Goal: Answer question/provide support: Share knowledge or assist other users

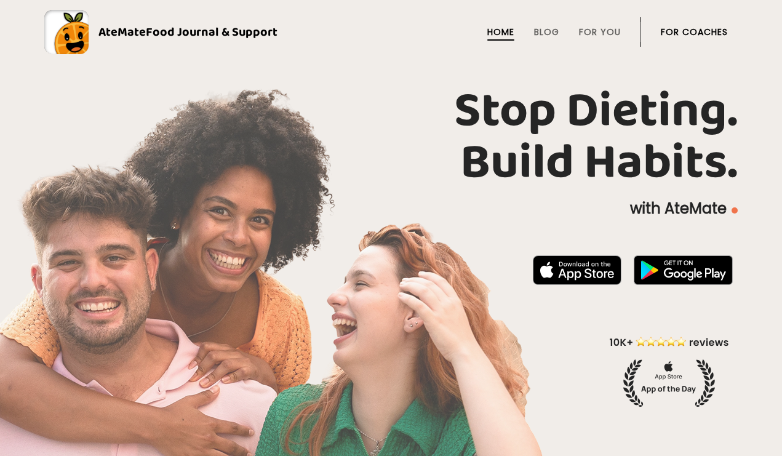
click at [713, 33] on link "For Coaches" at bounding box center [693, 32] width 67 height 10
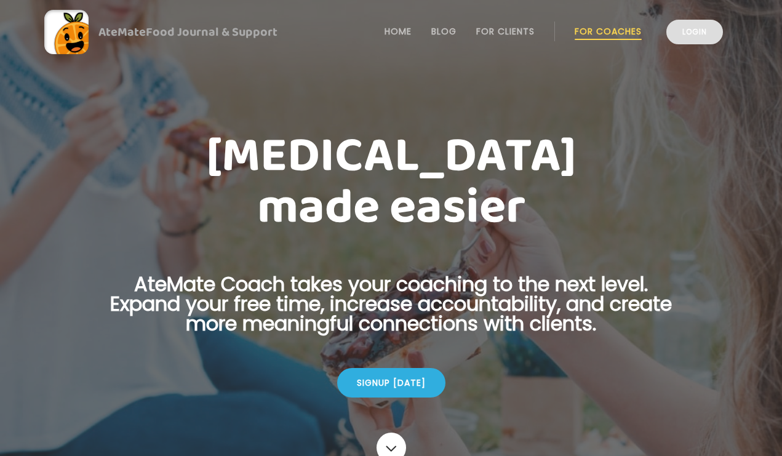
click at [699, 26] on link "Login" at bounding box center [694, 32] width 57 height 25
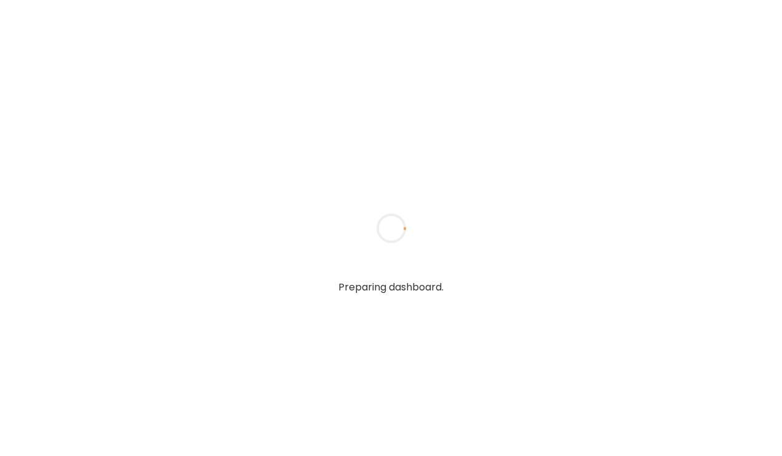
type input "**********"
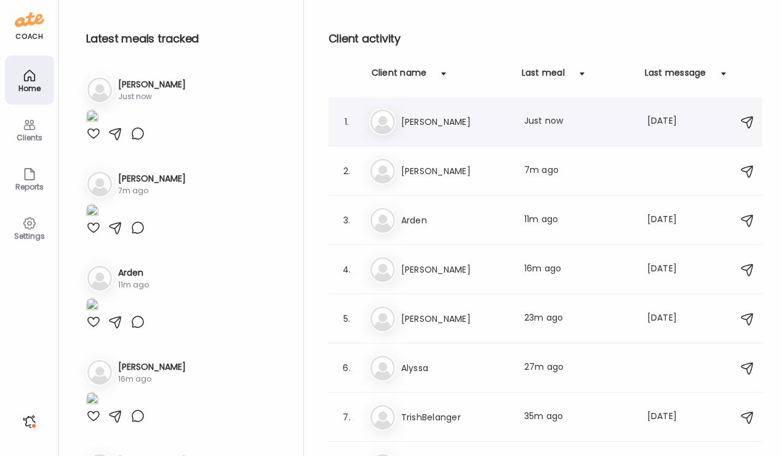
click at [426, 124] on h3 "Sarrah" at bounding box center [455, 121] width 108 height 15
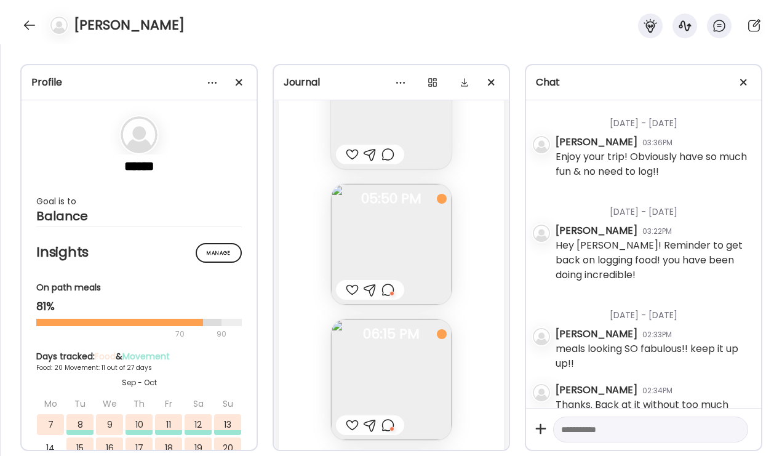
scroll to position [477, 0]
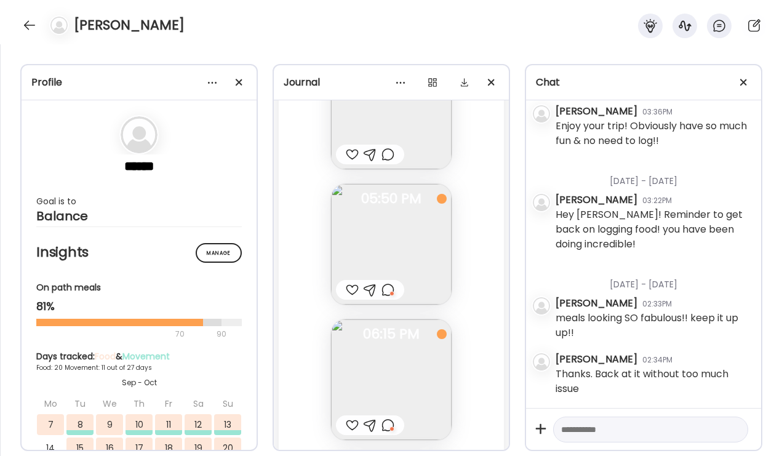
click at [354, 421] on div at bounding box center [352, 425] width 13 height 15
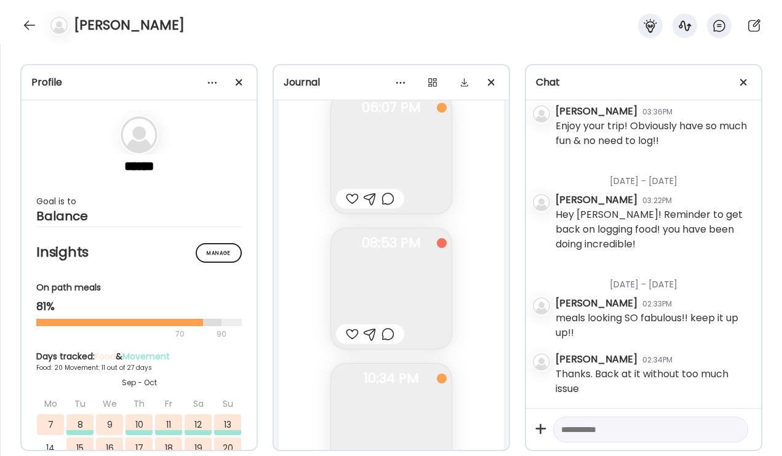
scroll to position [24763, 0]
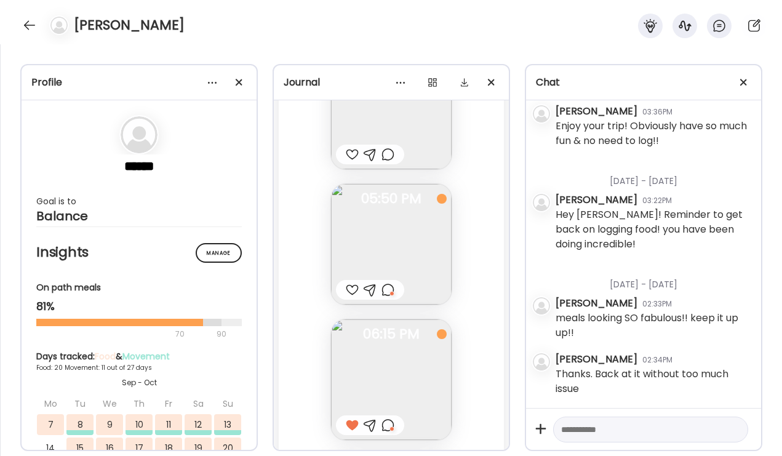
click at [376, 379] on img at bounding box center [391, 379] width 121 height 121
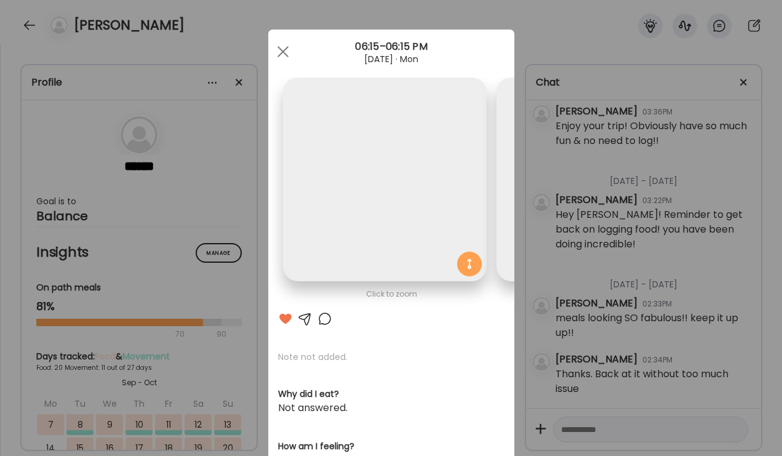
scroll to position [0, 200]
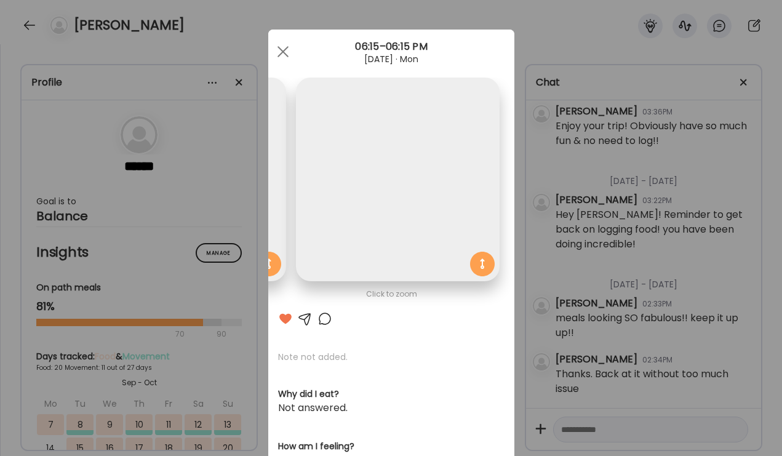
click at [324, 319] on div at bounding box center [324, 318] width 15 height 15
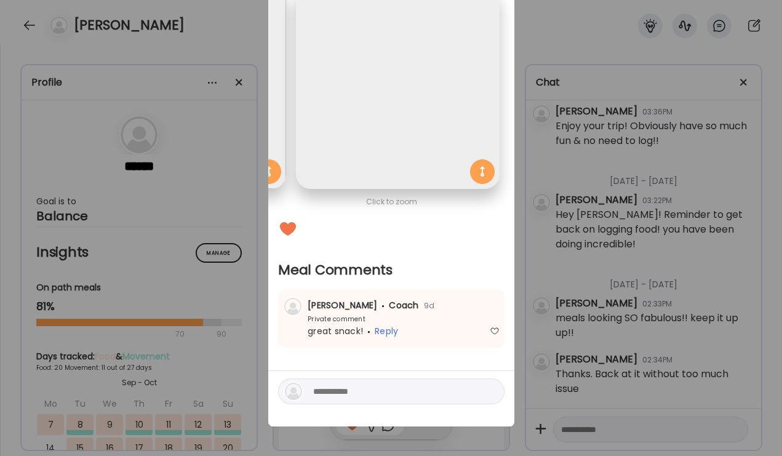
scroll to position [92, 0]
click at [583, 255] on div "Ate Coach Dashboard Wahoo! It’s official Take a moment to set up your Coach Pro…" at bounding box center [391, 228] width 782 height 456
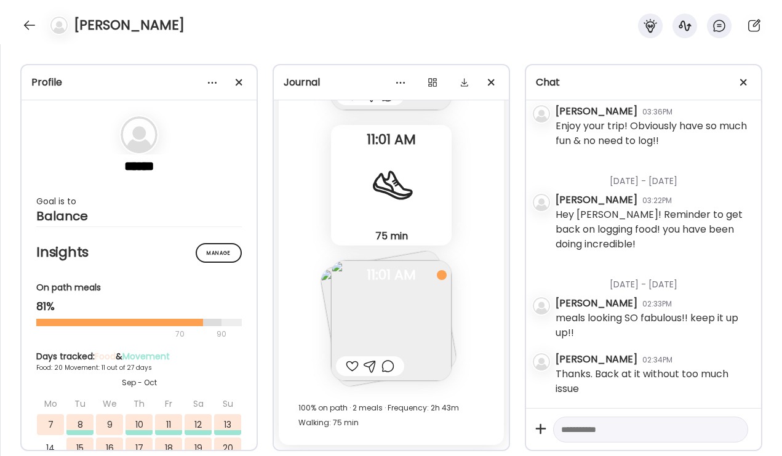
scroll to position [28755, 0]
click at [349, 370] on div at bounding box center [352, 366] width 13 height 15
click at [378, 331] on img at bounding box center [391, 320] width 121 height 121
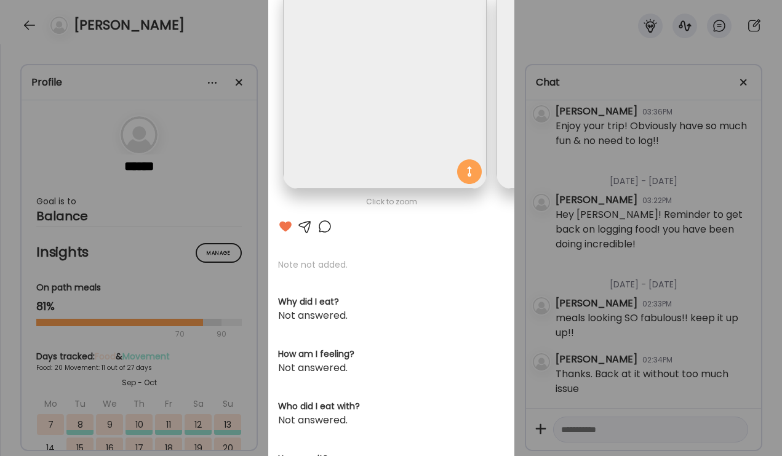
scroll to position [0, 0]
click at [326, 227] on div at bounding box center [324, 226] width 15 height 15
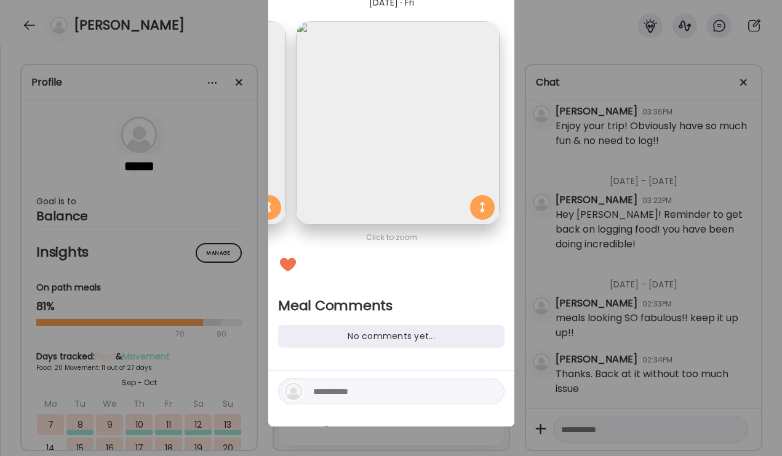
scroll to position [57, 0]
click at [305, 388] on div at bounding box center [391, 391] width 226 height 26
click at [315, 389] on textarea at bounding box center [396, 391] width 166 height 15
type textarea "**********"
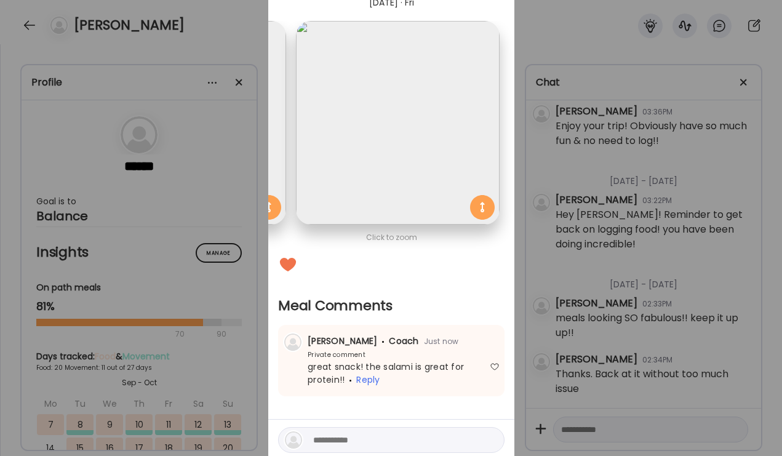
click at [654, 283] on div "Ate Coach Dashboard Wahoo! It’s official Take a moment to set up your Coach Pro…" at bounding box center [391, 228] width 782 height 456
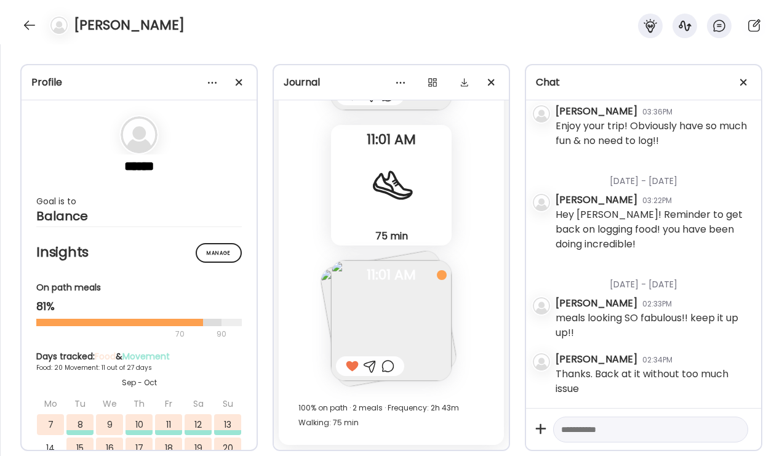
scroll to position [28634, 0]
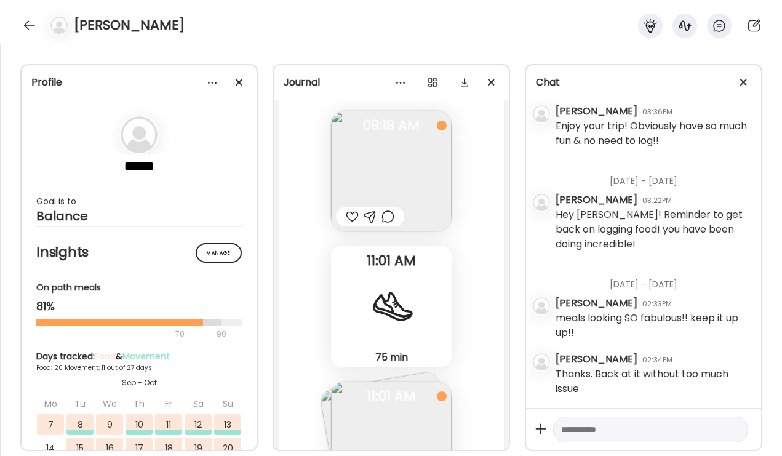
click at [350, 224] on div at bounding box center [370, 217] width 68 height 20
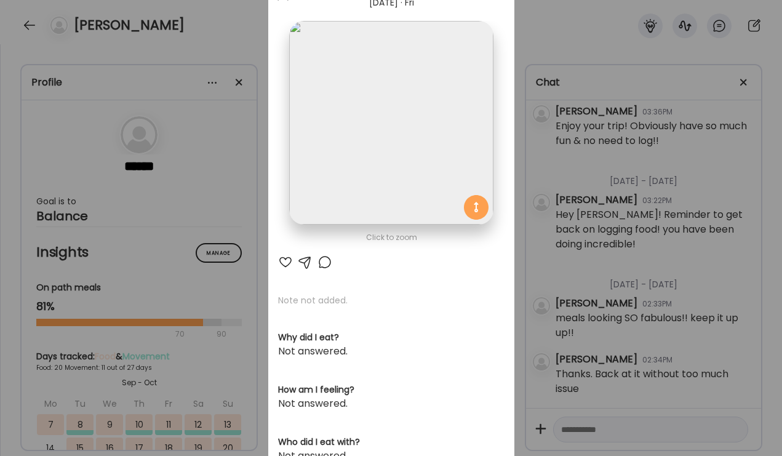
click at [286, 263] on div at bounding box center [285, 262] width 15 height 15
click at [323, 257] on div at bounding box center [324, 262] width 15 height 15
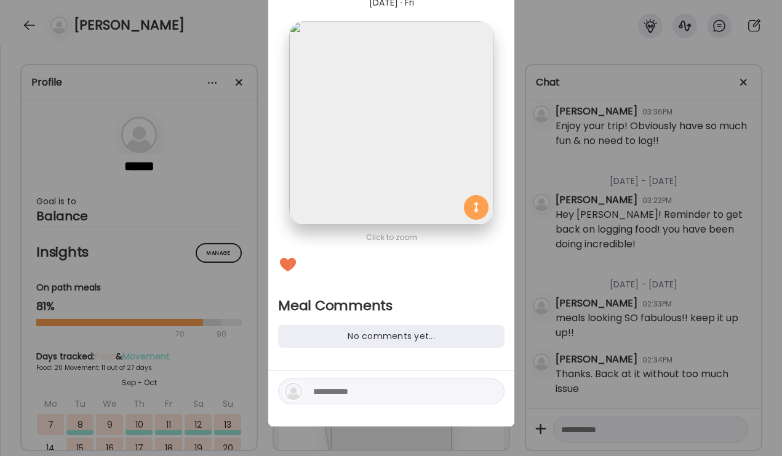
click at [341, 407] on div at bounding box center [391, 398] width 246 height 55
click at [342, 397] on textarea at bounding box center [396, 391] width 166 height 15
type textarea "**********"
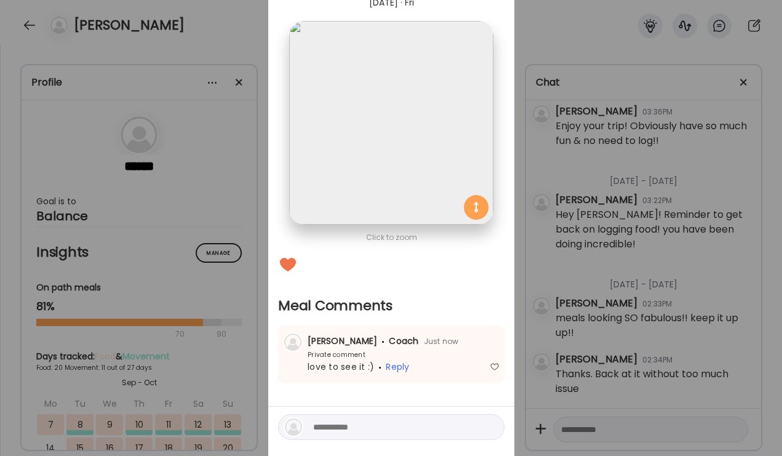
click at [645, 290] on div "Ate Coach Dashboard Wahoo! It’s official Take a moment to set up your Coach Pro…" at bounding box center [391, 228] width 782 height 456
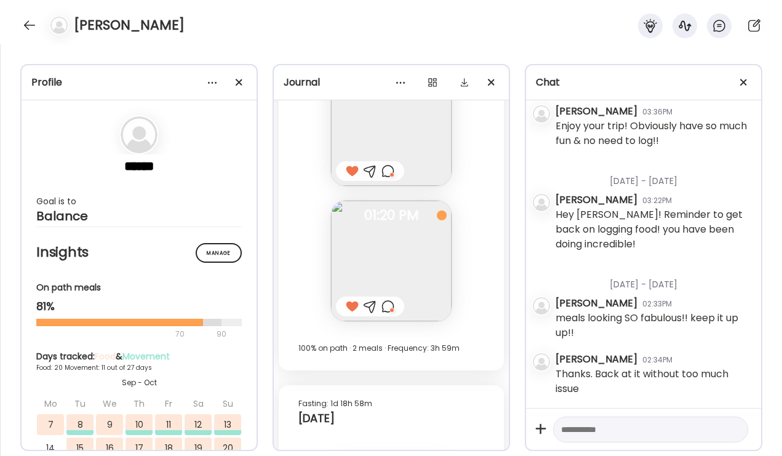
scroll to position [28263, 0]
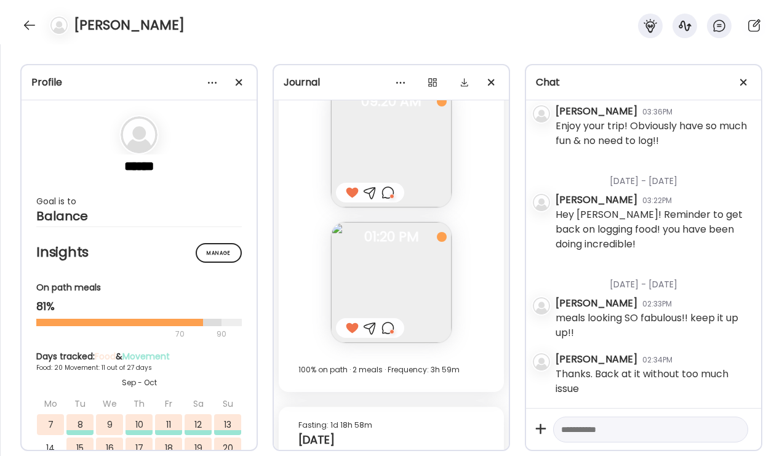
click at [393, 330] on div at bounding box center [387, 327] width 13 height 15
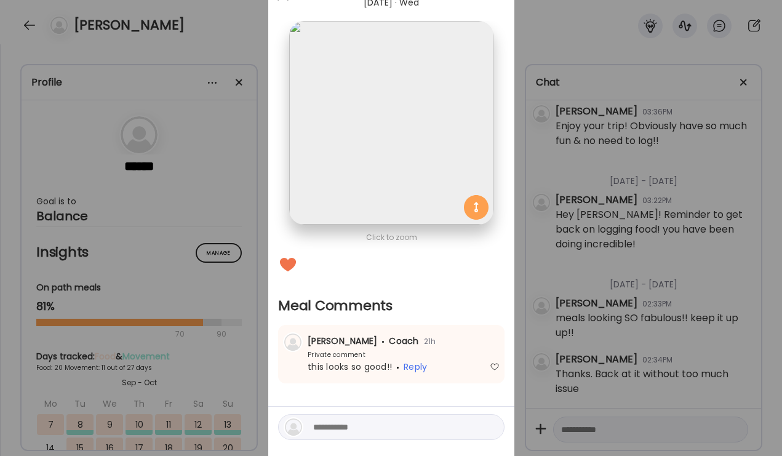
click at [636, 304] on div "Ate Coach Dashboard Wahoo! It’s official Take a moment to set up your Coach Pro…" at bounding box center [391, 228] width 782 height 456
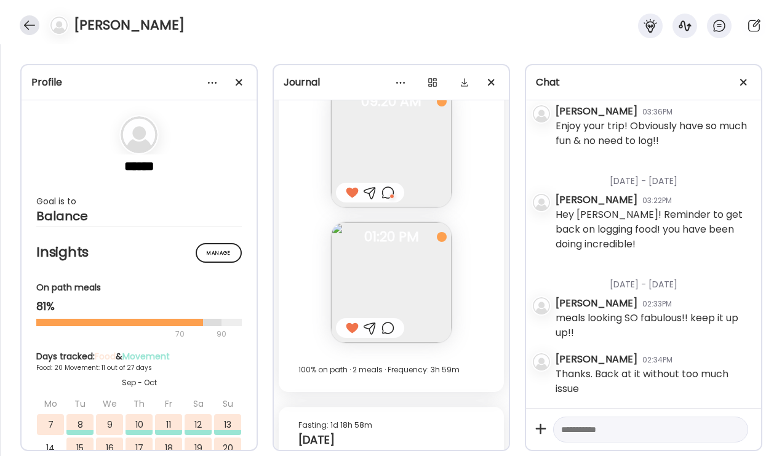
click at [32, 22] on div at bounding box center [30, 25] width 20 height 20
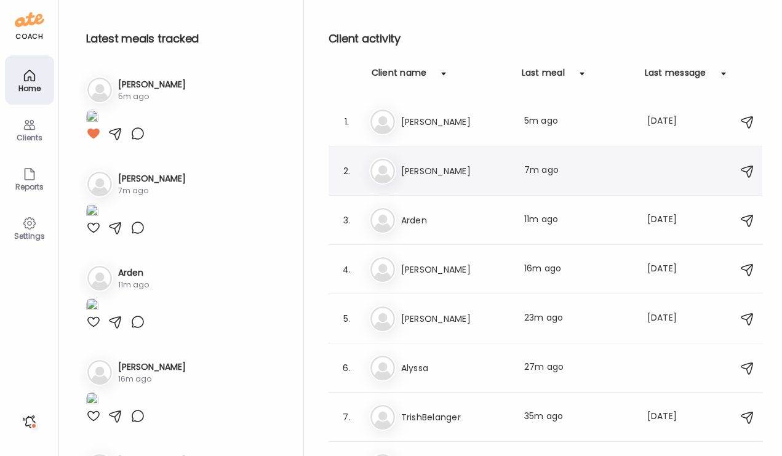
click at [494, 179] on div "Al Alexis Last meal: 7m ago" at bounding box center [547, 170] width 356 height 27
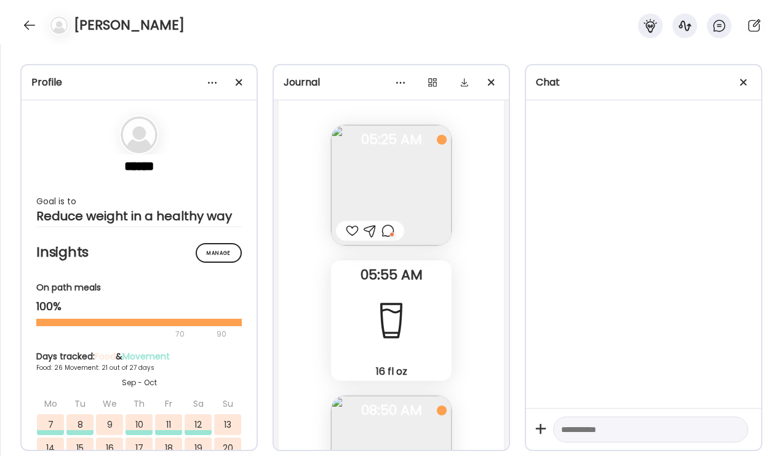
scroll to position [55435, 0]
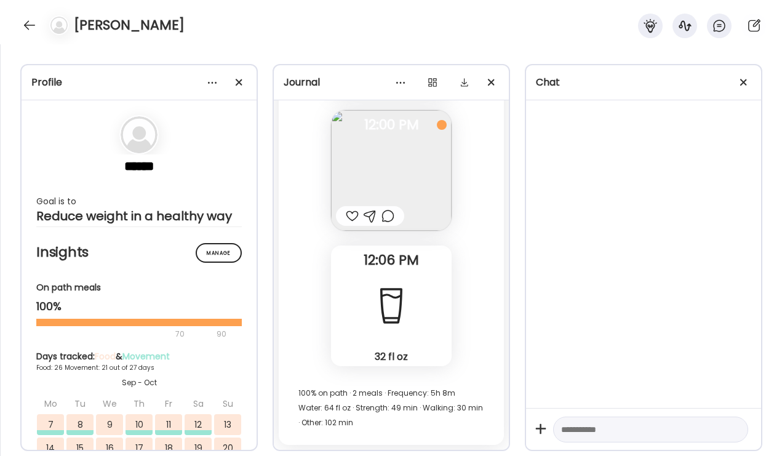
click at [343, 215] on div at bounding box center [370, 216] width 68 height 20
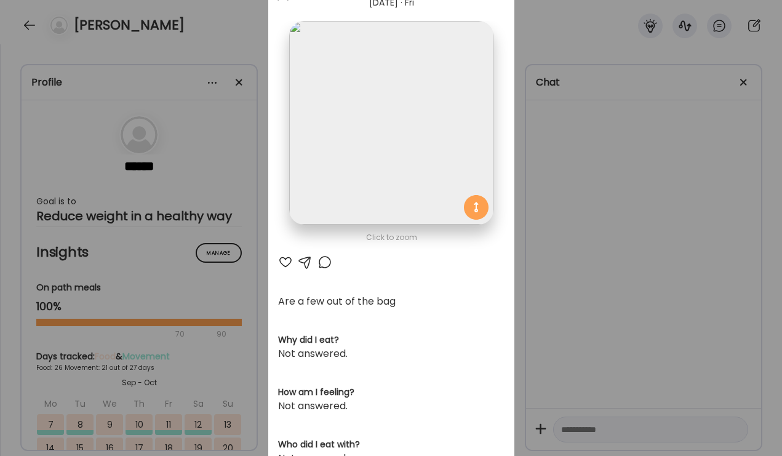
click at [317, 263] on div "AteMate AI" at bounding box center [391, 262] width 226 height 15
click at [324, 265] on div at bounding box center [324, 262] width 15 height 15
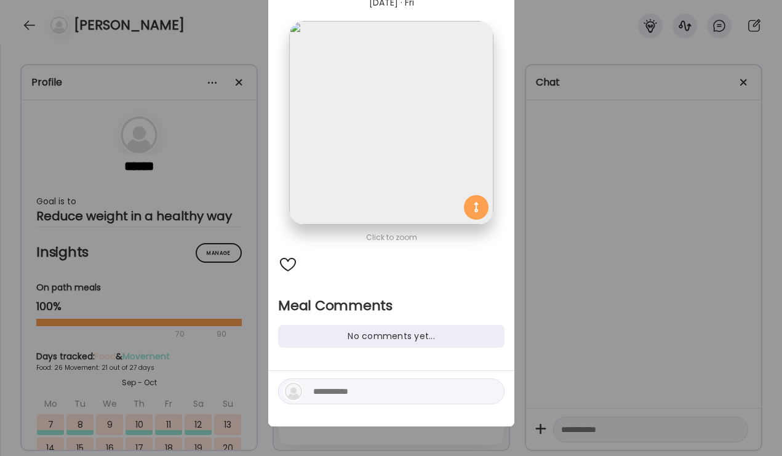
click at [351, 397] on textarea at bounding box center [396, 391] width 166 height 15
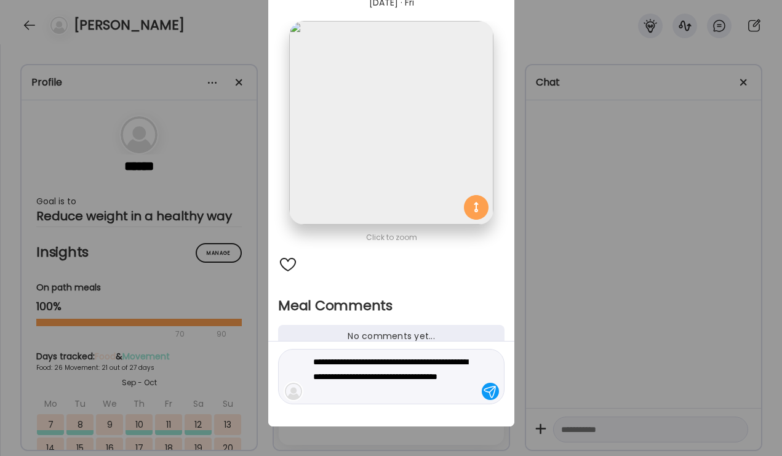
type textarea "**********"
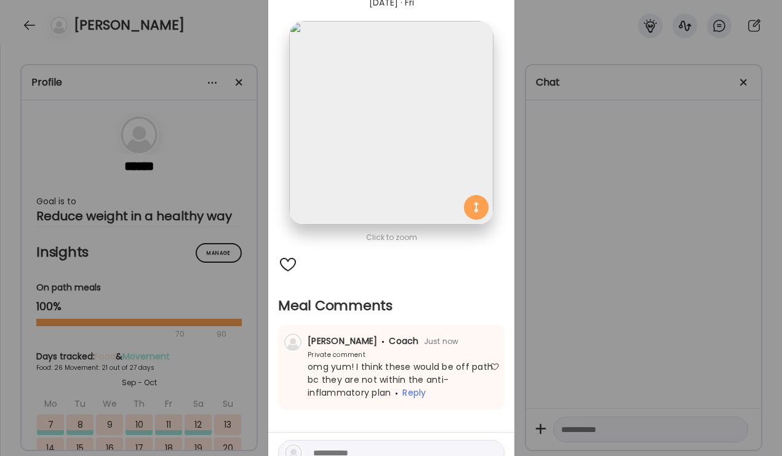
click at [638, 290] on div "Ate Coach Dashboard Wahoo! It’s official Take a moment to set up your Coach Pro…" at bounding box center [391, 228] width 782 height 456
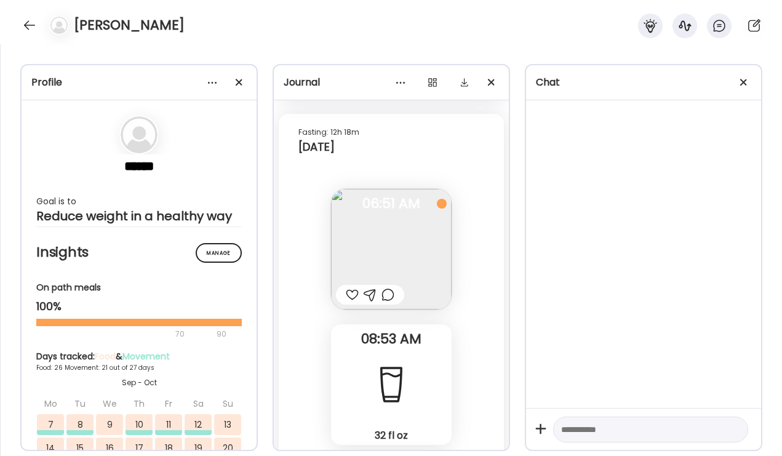
scroll to position [54678, 0]
click at [382, 305] on div at bounding box center [370, 297] width 68 height 20
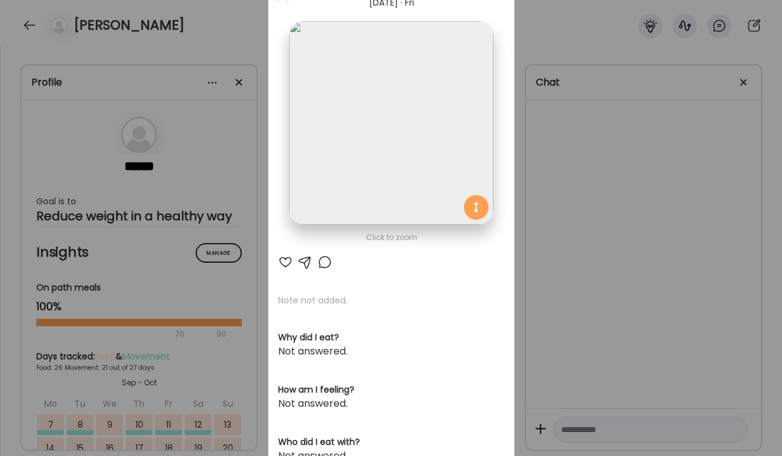
click at [317, 266] on div "AteMate AI" at bounding box center [391, 262] width 226 height 15
click at [323, 261] on div at bounding box center [324, 262] width 15 height 15
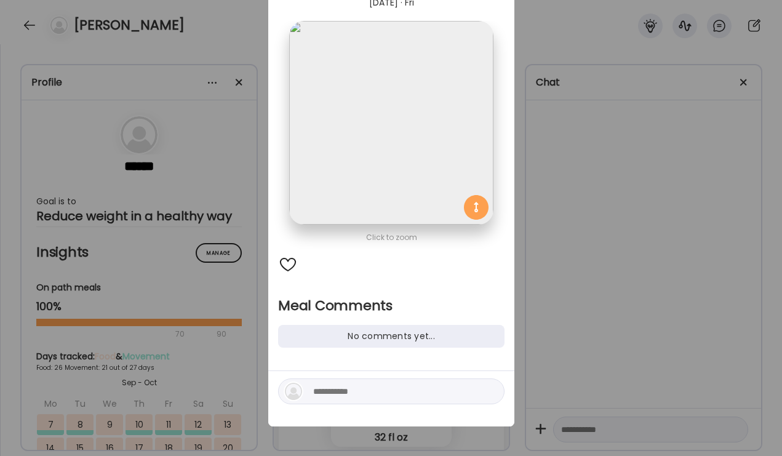
click at [332, 396] on textarea at bounding box center [396, 391] width 166 height 15
type textarea "**********"
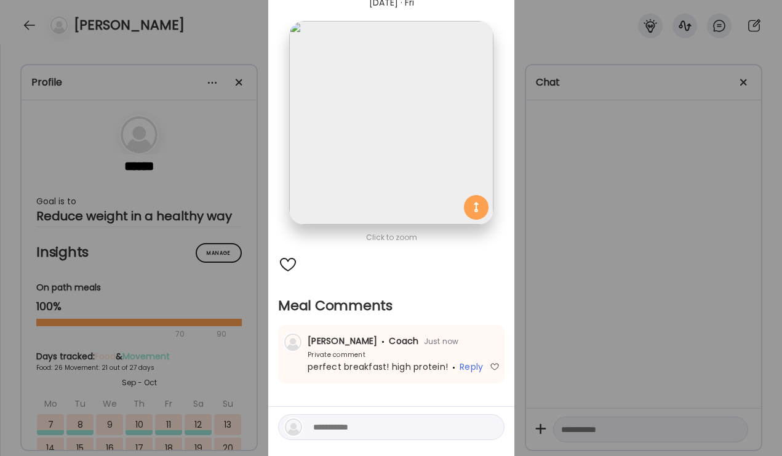
click at [608, 237] on div "Ate Coach Dashboard Wahoo! It’s official Take a moment to set up your Coach Pro…" at bounding box center [391, 228] width 782 height 456
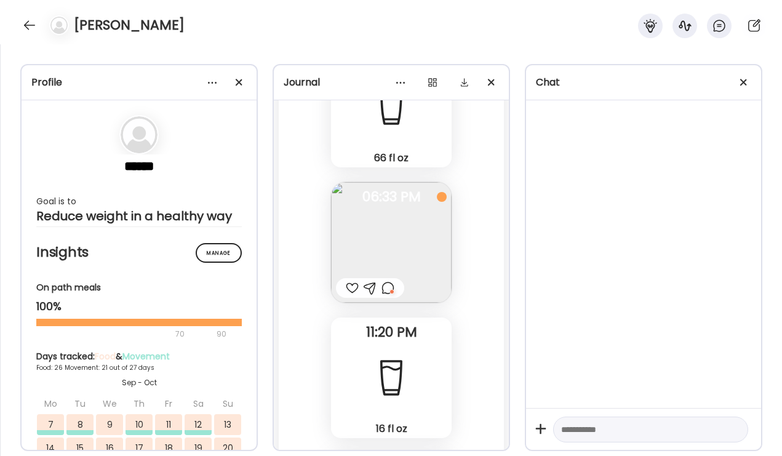
scroll to position [54131, 0]
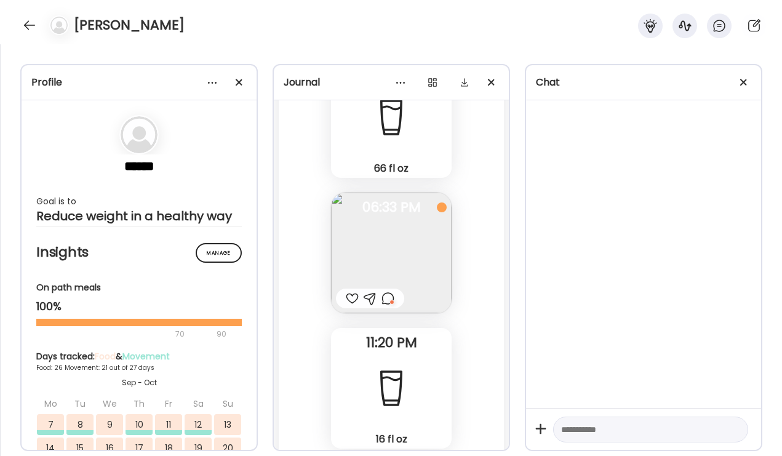
click at [382, 296] on div at bounding box center [387, 298] width 13 height 15
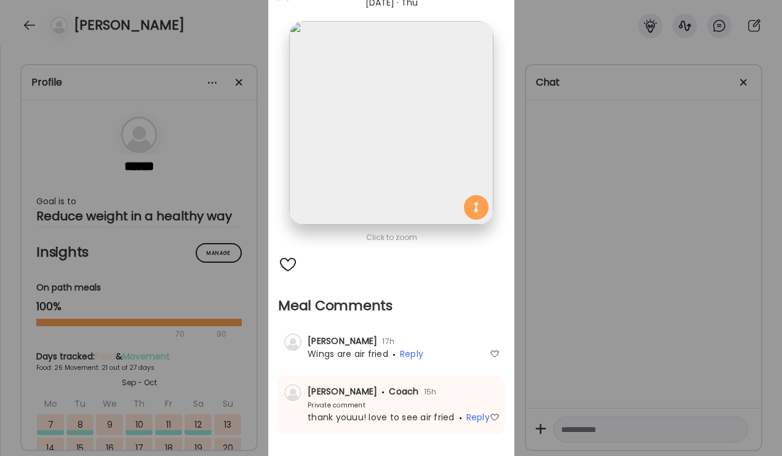
click at [567, 270] on div "Ate Coach Dashboard Wahoo! It’s official Take a moment to set up your Coach Pro…" at bounding box center [391, 228] width 782 height 456
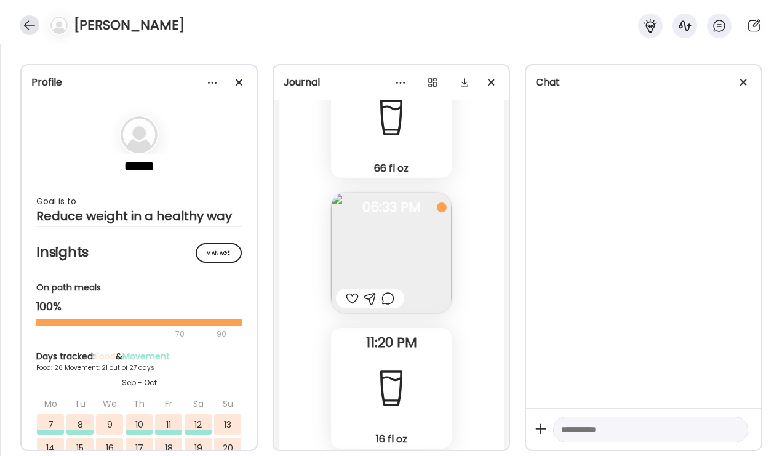
click at [20, 27] on div at bounding box center [30, 25] width 20 height 20
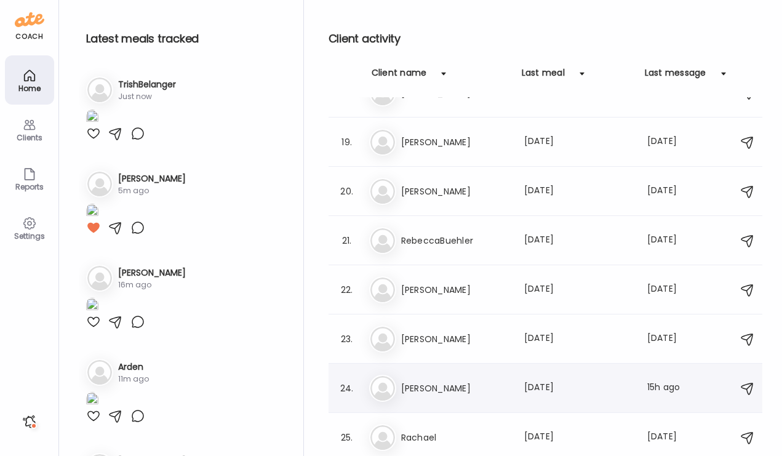
scroll to position [865, 0]
click at [435, 295] on h3 "McKenzie" at bounding box center [455, 289] width 108 height 15
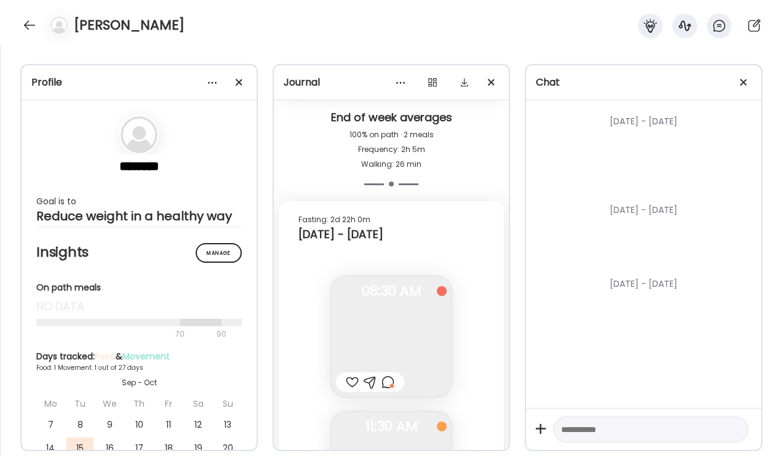
scroll to position [6501, 0]
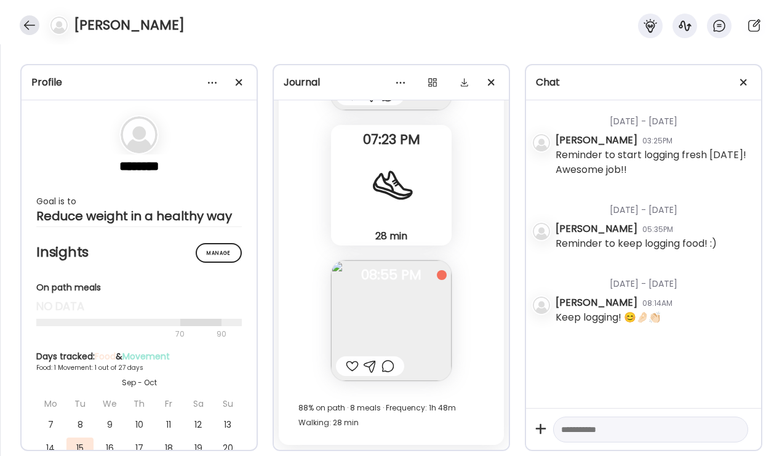
click at [28, 25] on div at bounding box center [30, 25] width 20 height 20
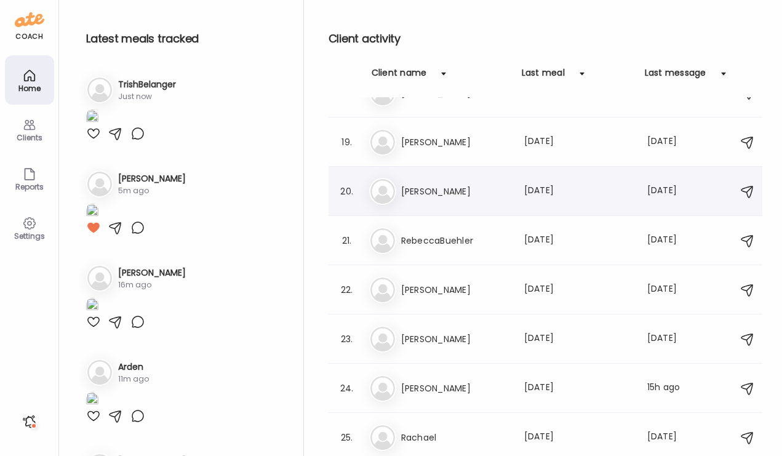
scroll to position [862, 0]
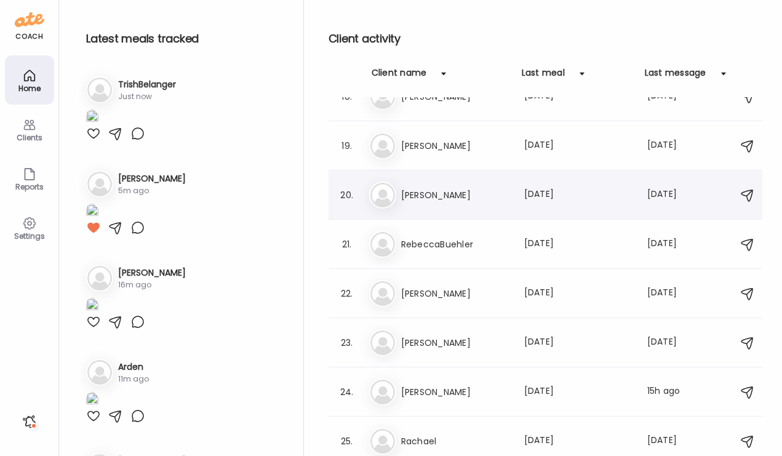
click at [451, 196] on h3 "Fiona" at bounding box center [455, 195] width 108 height 15
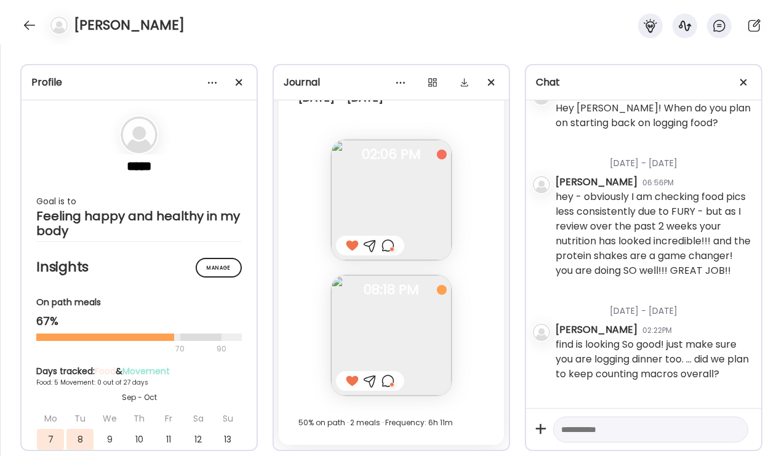
scroll to position [368, 0]
click at [572, 424] on textarea at bounding box center [639, 429] width 157 height 15
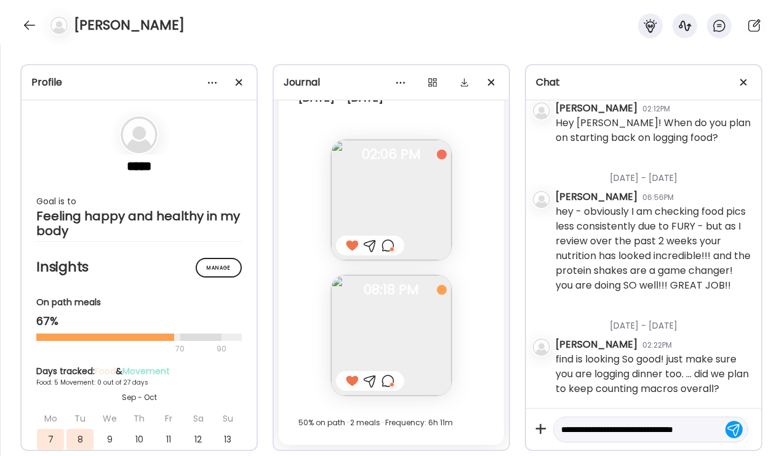
scroll to position [14, 0]
type textarea "**********"
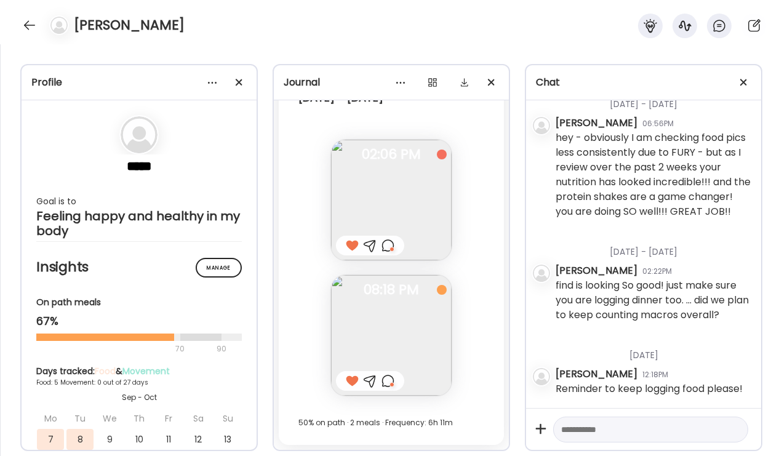
scroll to position [453, 0]
click at [31, 23] on div at bounding box center [30, 25] width 20 height 20
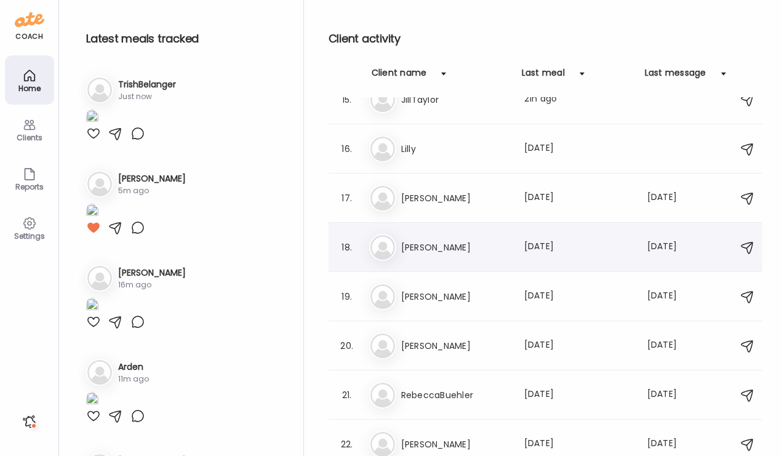
scroll to position [706, 0]
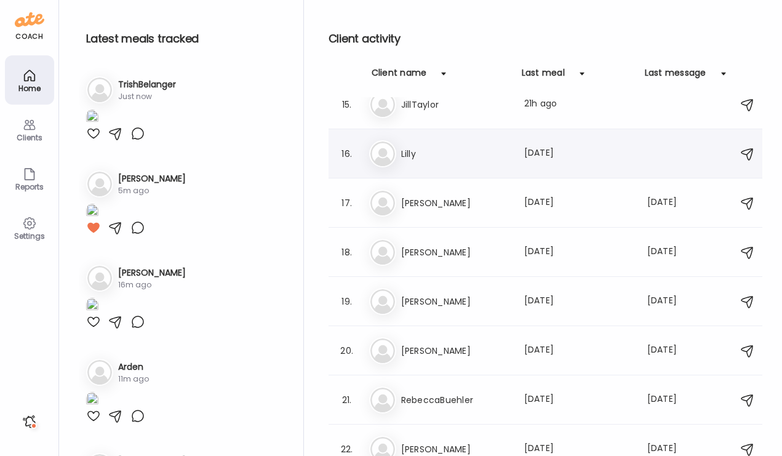
click at [459, 162] on div "Li Lilly Last meal: 2d ago" at bounding box center [547, 153] width 356 height 27
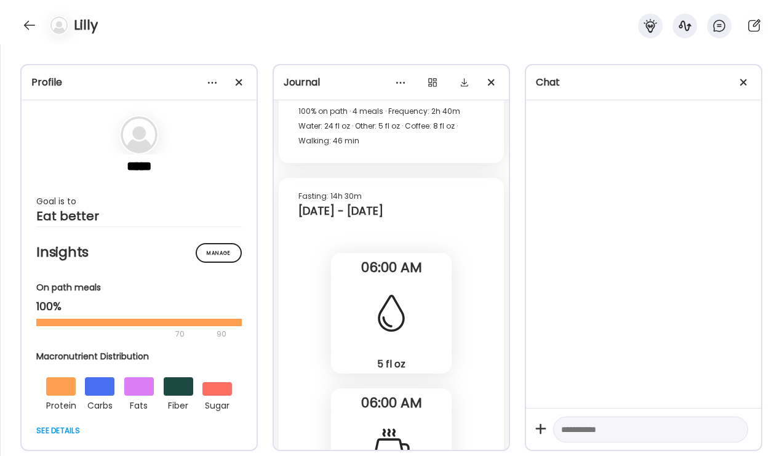
scroll to position [25025, 0]
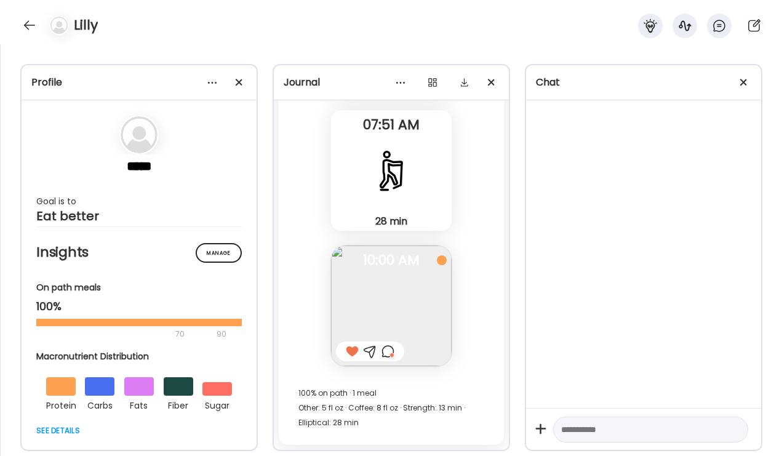
click at [388, 349] on div at bounding box center [387, 351] width 13 height 15
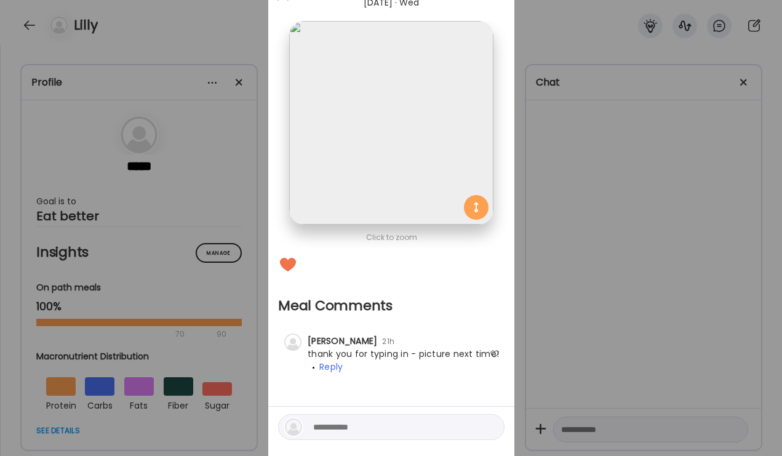
click at [323, 430] on textarea at bounding box center [396, 426] width 166 height 15
click at [640, 271] on div "Ate Coach Dashboard Wahoo! It’s official Take a moment to set up your Coach Pro…" at bounding box center [391, 228] width 782 height 456
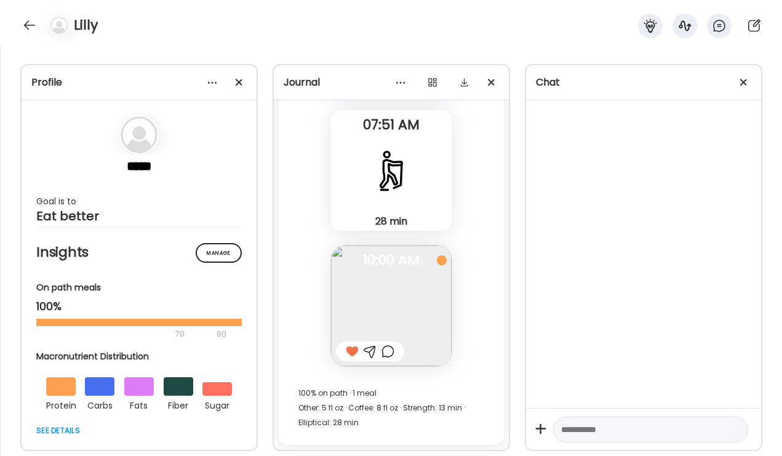
click at [576, 422] on textarea at bounding box center [639, 429] width 157 height 15
type textarea "**********"
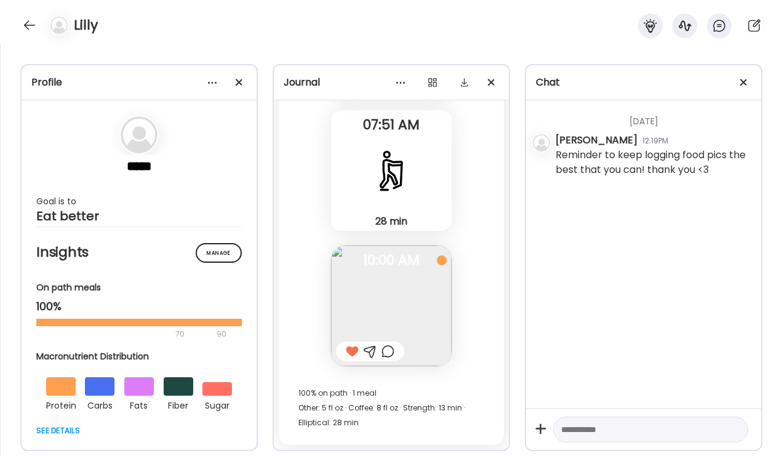
click at [39, 20] on div at bounding box center [56, 25] width 34 height 20
click at [32, 26] on div at bounding box center [30, 25] width 20 height 20
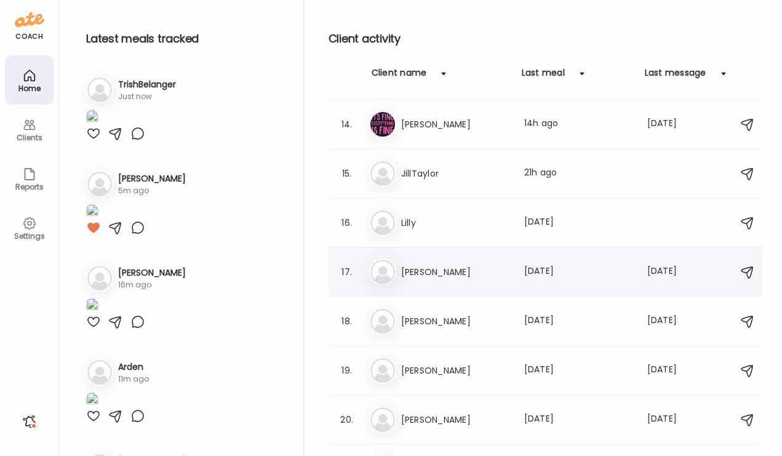
scroll to position [630, 0]
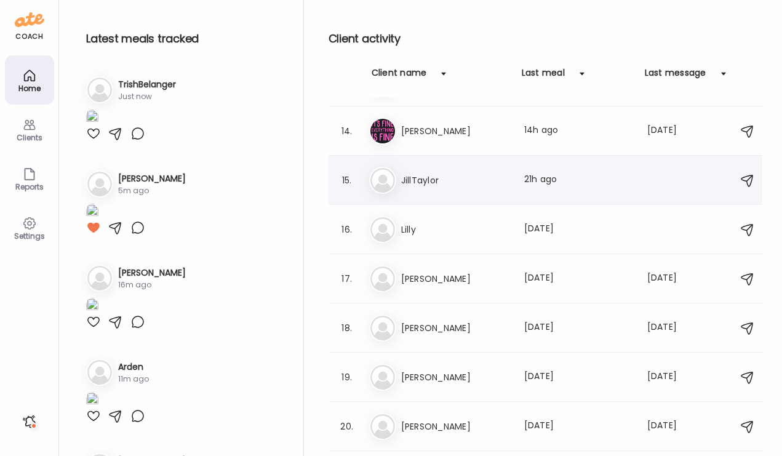
click at [450, 187] on h3 "JillTaylor" at bounding box center [455, 180] width 108 height 15
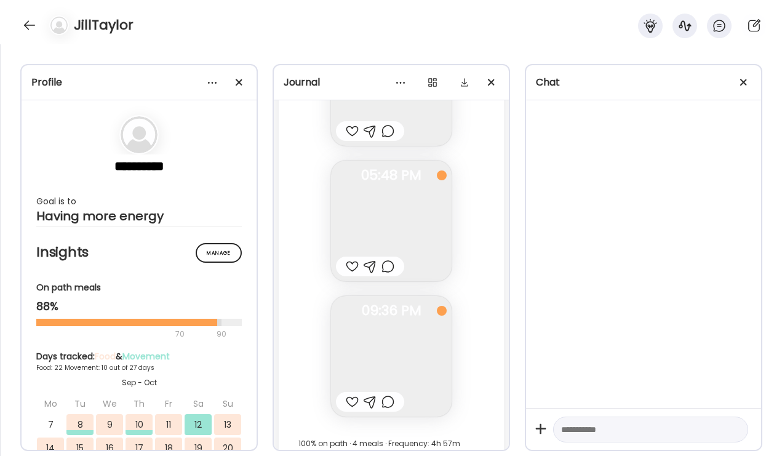
scroll to position [13266, 0]
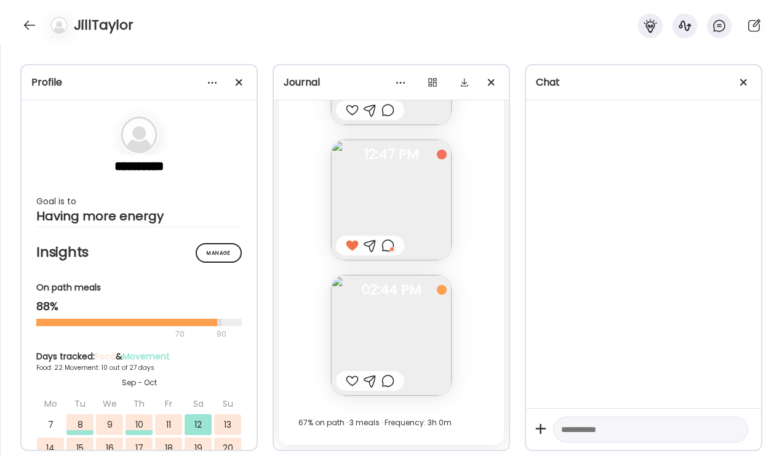
click at [354, 379] on div at bounding box center [352, 380] width 13 height 15
click at [31, 26] on div at bounding box center [30, 25] width 20 height 20
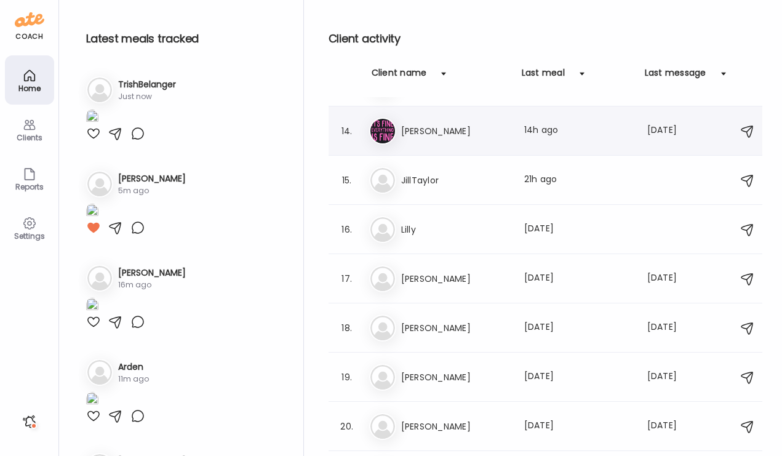
click at [438, 135] on h3 "Elena" at bounding box center [455, 131] width 108 height 15
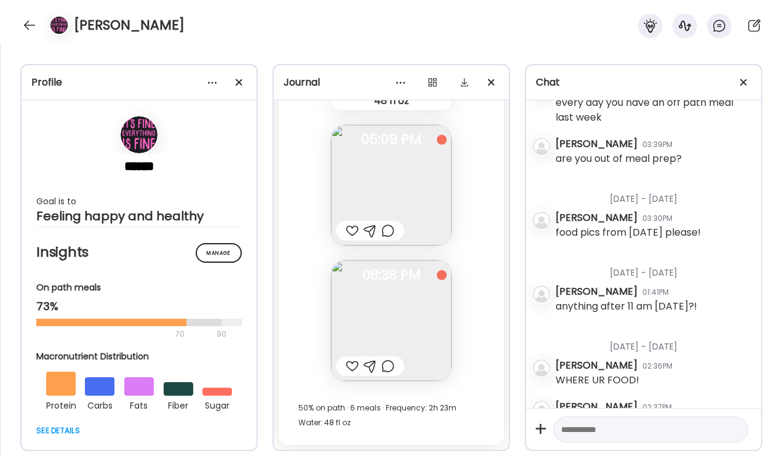
scroll to position [2045, 0]
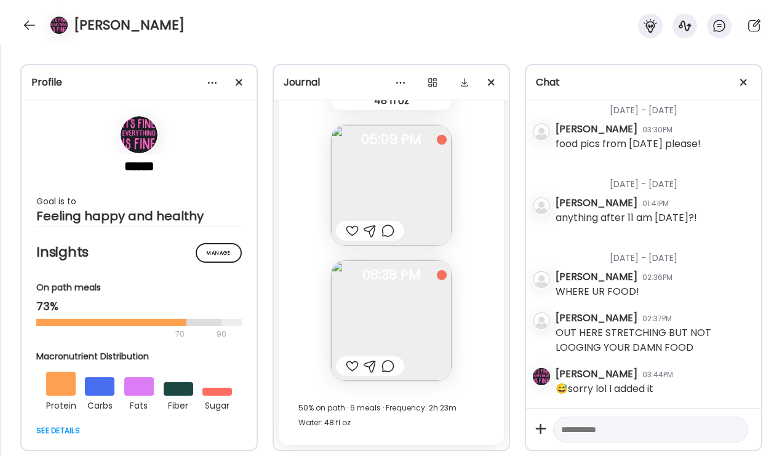
click at [387, 366] on div at bounding box center [387, 366] width 13 height 15
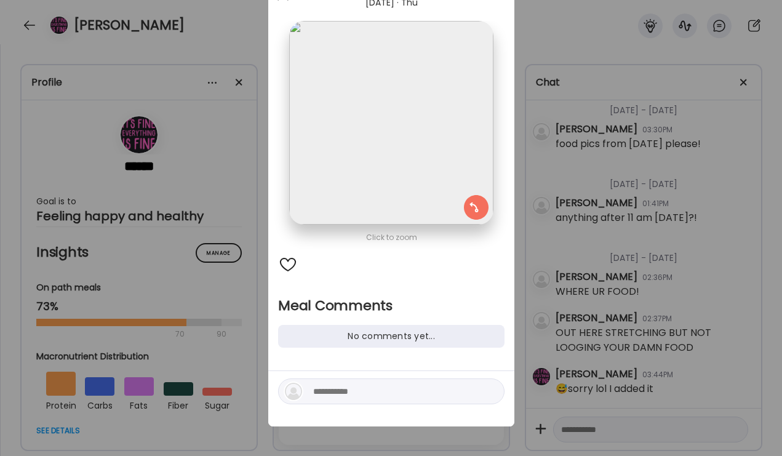
click at [357, 397] on textarea at bounding box center [396, 391] width 166 height 15
type textarea "**********"
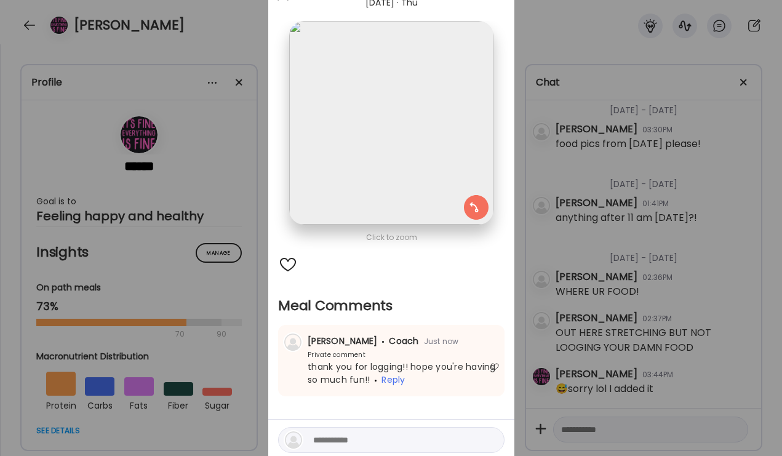
click at [696, 255] on div "Ate Coach Dashboard Wahoo! It’s official Take a moment to set up your Coach Pro…" at bounding box center [391, 228] width 782 height 456
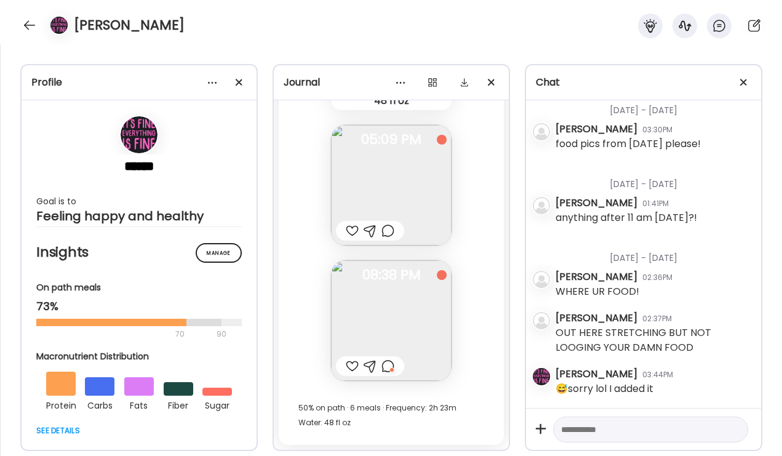
scroll to position [24210, 0]
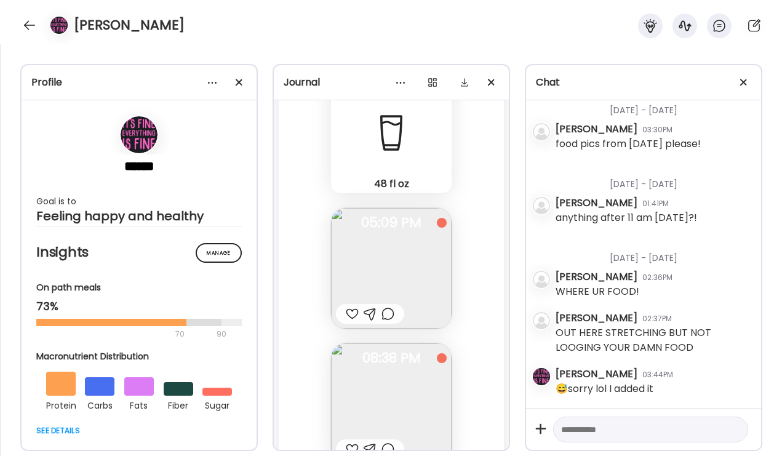
click at [387, 313] on div at bounding box center [387, 313] width 13 height 15
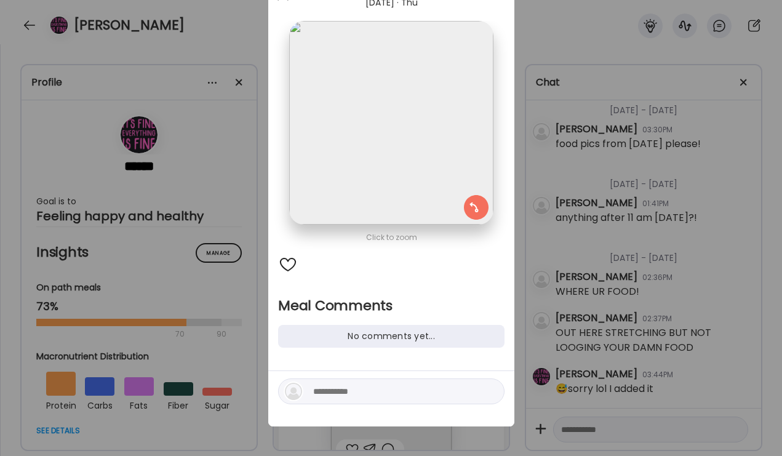
click at [344, 386] on textarea at bounding box center [396, 391] width 166 height 15
type textarea "**********"
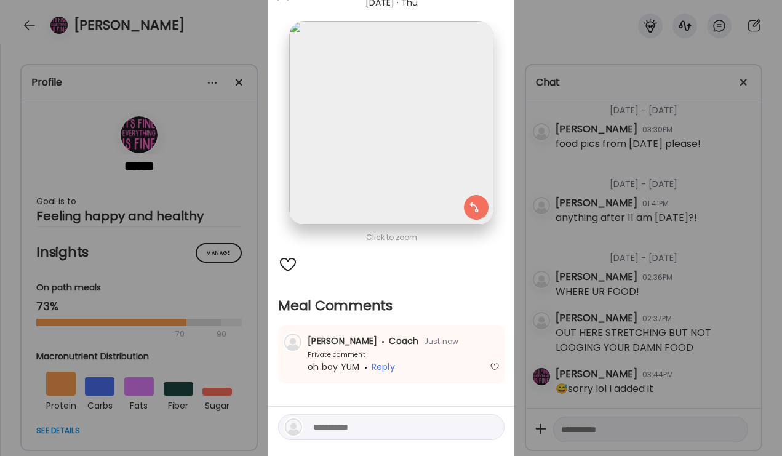
click at [711, 226] on div "Ate Coach Dashboard Wahoo! It’s official Take a moment to set up your Coach Pro…" at bounding box center [391, 228] width 782 height 456
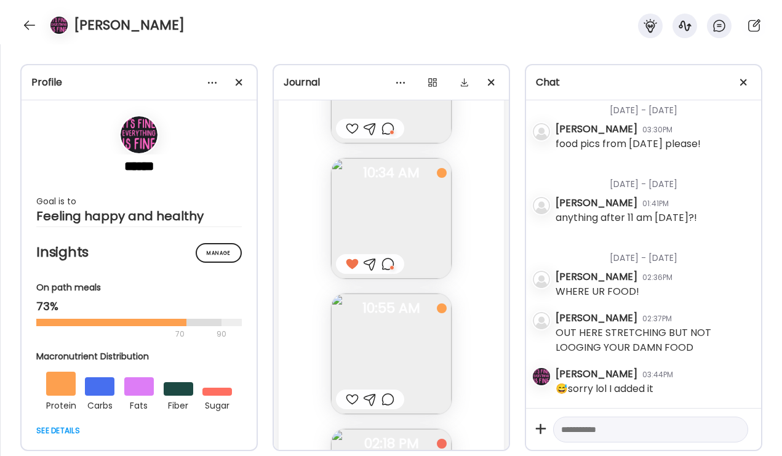
scroll to position [23714, 0]
click at [392, 395] on div at bounding box center [370, 404] width 68 height 20
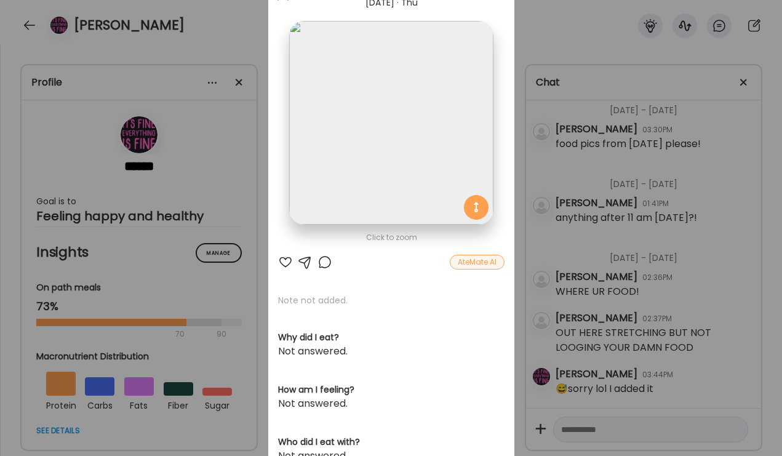
click at [322, 258] on div at bounding box center [324, 262] width 15 height 15
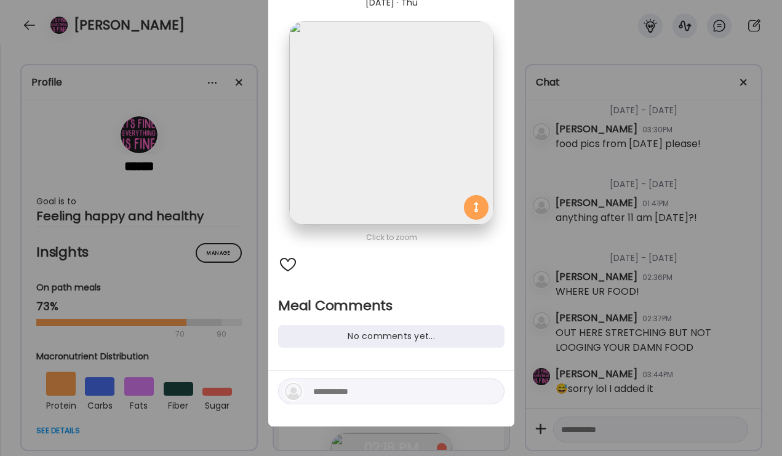
click at [351, 394] on textarea at bounding box center [396, 391] width 166 height 15
type textarea "**********"
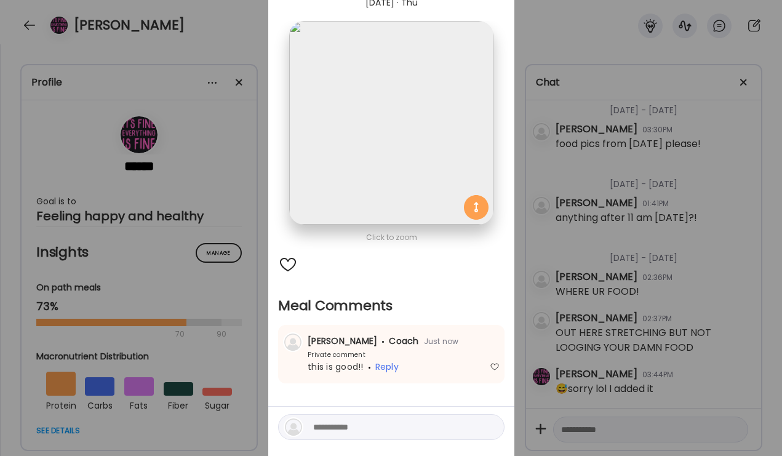
click at [617, 270] on div "Ate Coach Dashboard Wahoo! It’s official Take a moment to set up your Coach Pro…" at bounding box center [391, 228] width 782 height 456
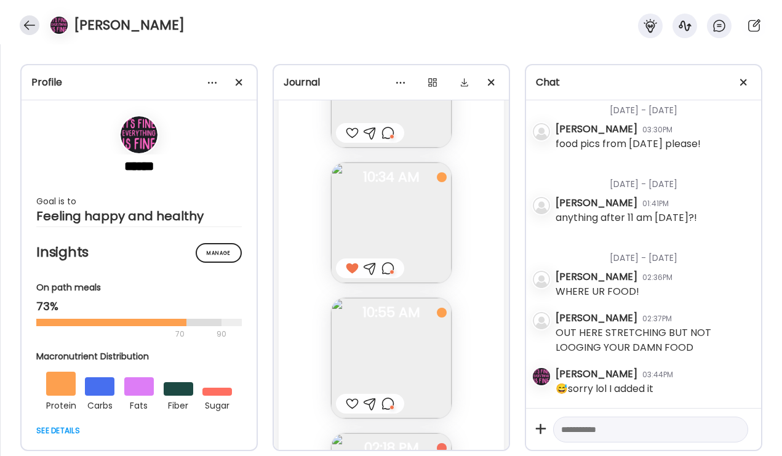
click at [31, 31] on div at bounding box center [30, 25] width 20 height 20
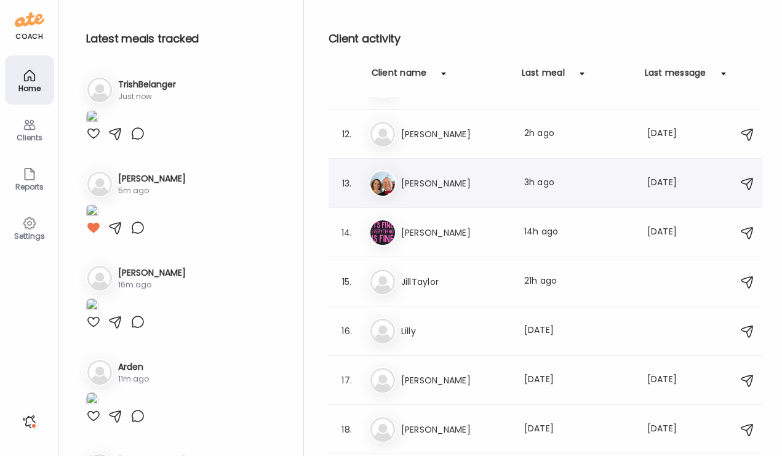
scroll to position [528, 0]
click at [432, 189] on h3 "Brian" at bounding box center [455, 183] width 108 height 15
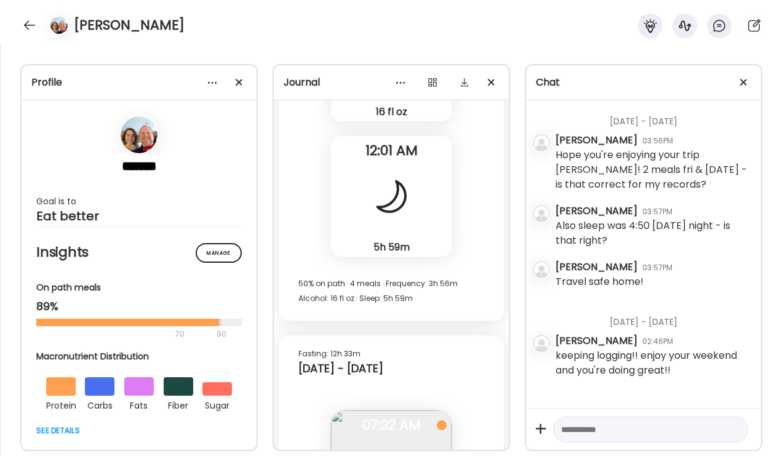
scroll to position [32232, 0]
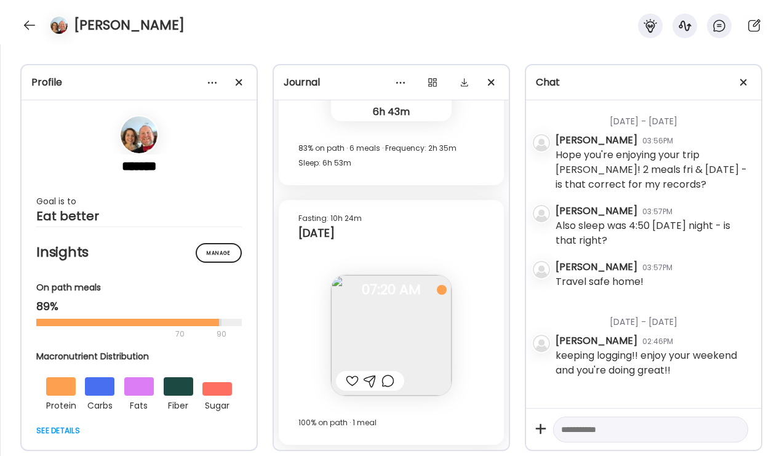
click at [352, 382] on div at bounding box center [352, 380] width 13 height 15
click at [350, 378] on div at bounding box center [352, 380] width 13 height 15
click at [389, 378] on div at bounding box center [387, 380] width 13 height 15
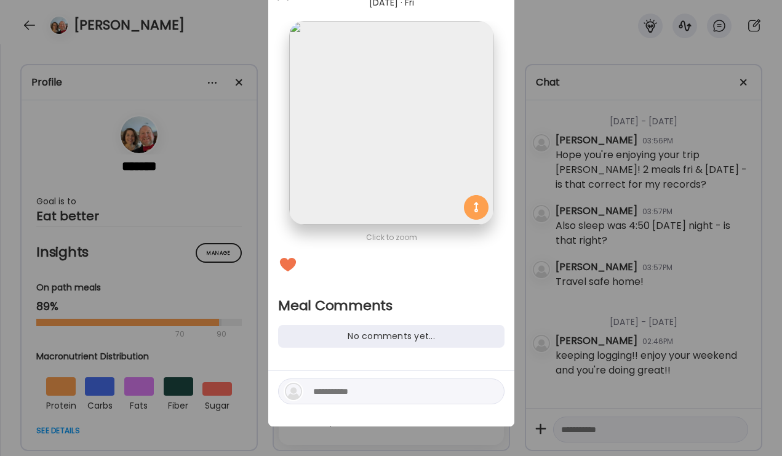
click at [360, 385] on textarea at bounding box center [396, 391] width 166 height 15
type textarea "**********"
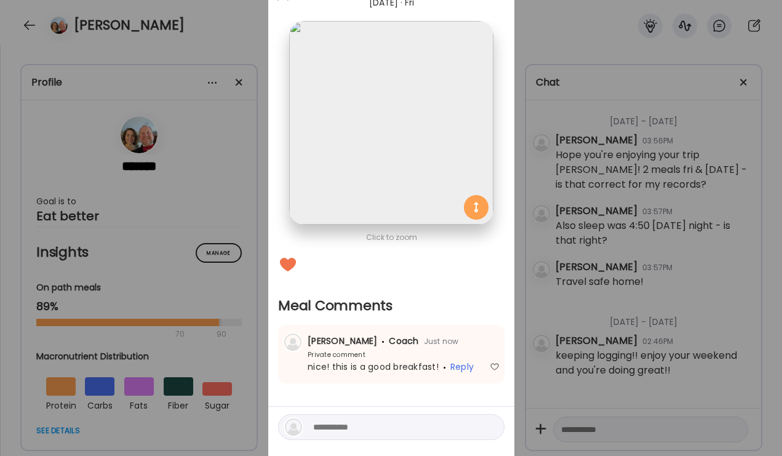
click at [699, 228] on div "Ate Coach Dashboard Wahoo! It’s official Take a moment to set up your Coach Pro…" at bounding box center [391, 228] width 782 height 456
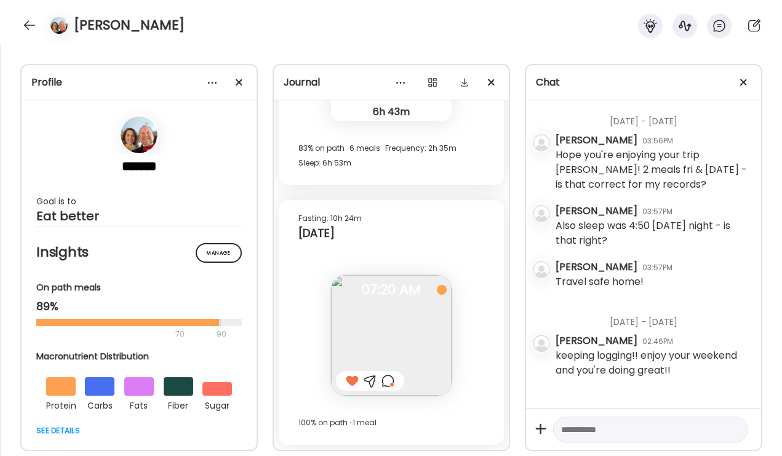
click at [387, 379] on div at bounding box center [387, 380] width 13 height 15
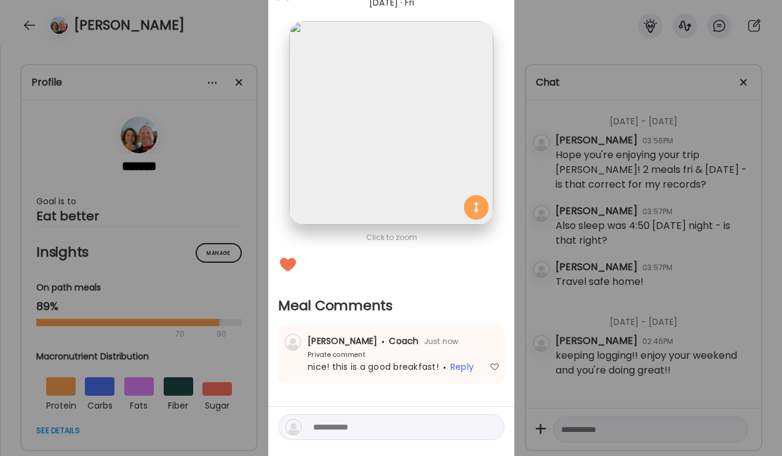
click at [357, 431] on textarea at bounding box center [396, 426] width 166 height 15
type textarea "**********"
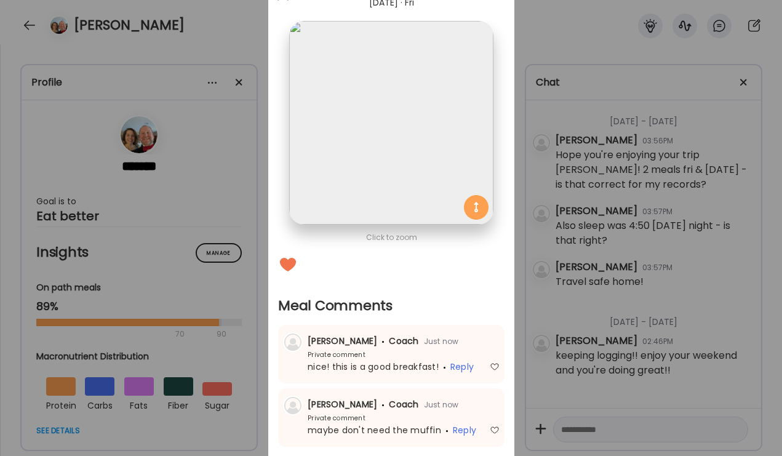
click at [655, 338] on div "Ate Coach Dashboard Wahoo! It’s official Take a moment to set up your Coach Pro…" at bounding box center [391, 228] width 782 height 456
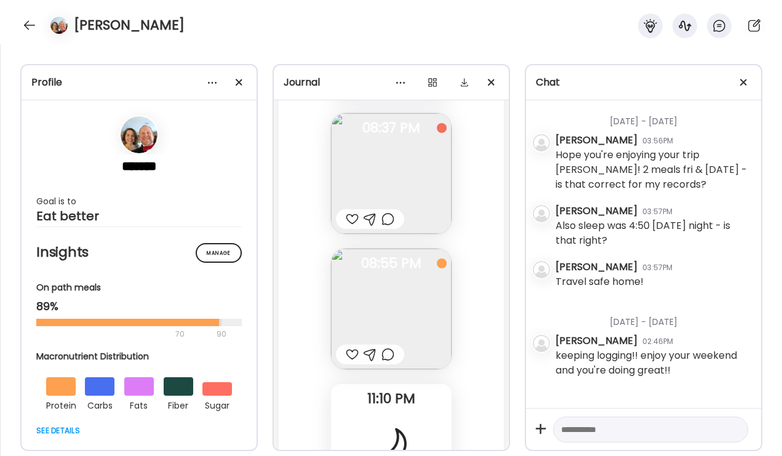
scroll to position [31787, 0]
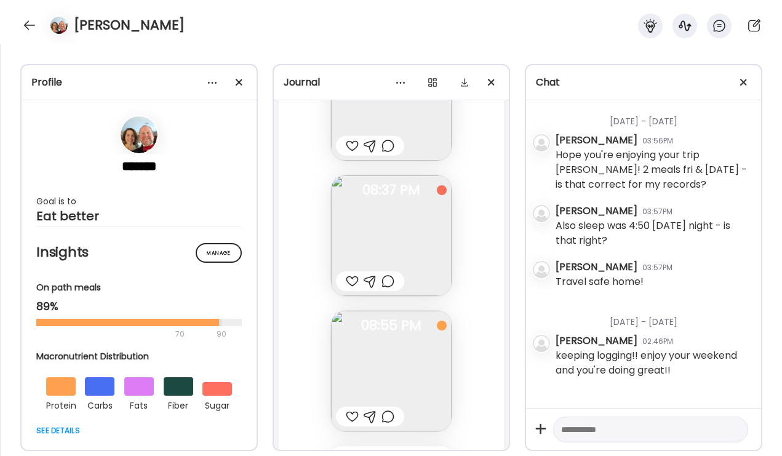
click at [352, 416] on div at bounding box center [352, 416] width 13 height 15
click at [382, 413] on div at bounding box center [387, 416] width 13 height 15
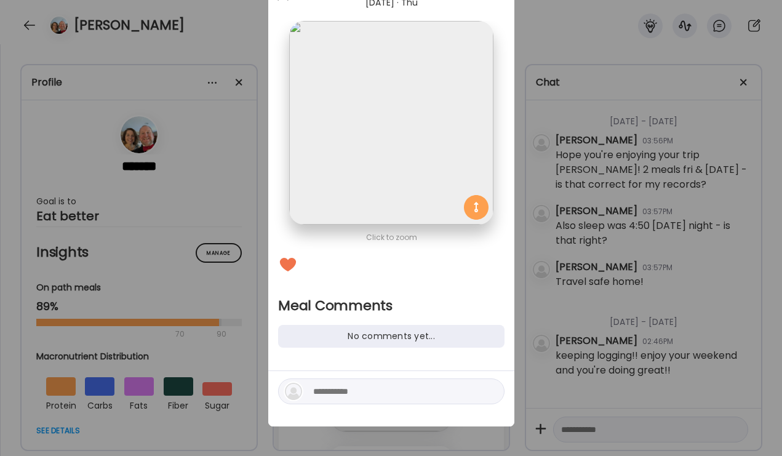
click at [363, 395] on textarea at bounding box center [396, 391] width 166 height 15
type textarea "*****"
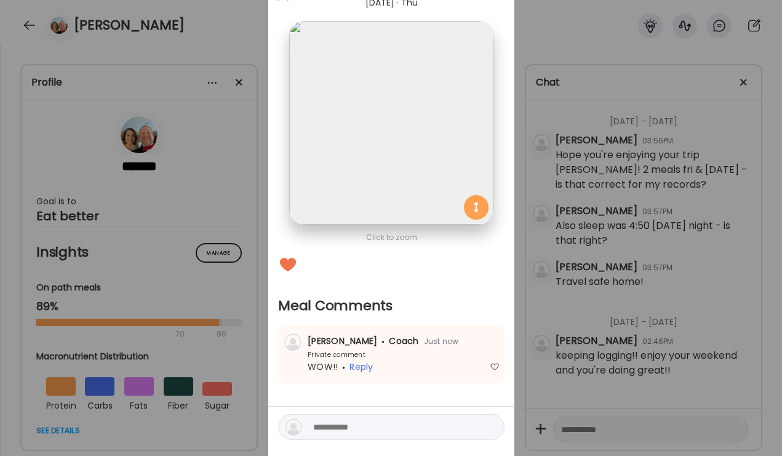
click at [647, 259] on div "Ate Coach Dashboard Wahoo! It’s official Take a moment to set up your Coach Pro…" at bounding box center [391, 228] width 782 height 456
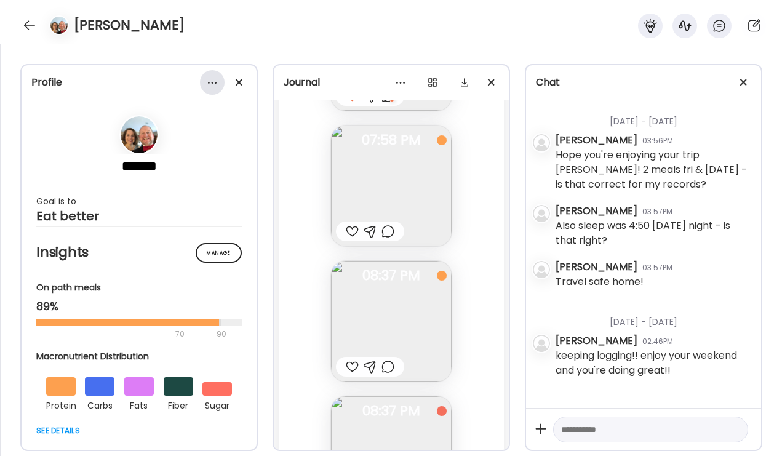
scroll to position [31560, 0]
click at [32, 28] on div at bounding box center [30, 25] width 20 height 20
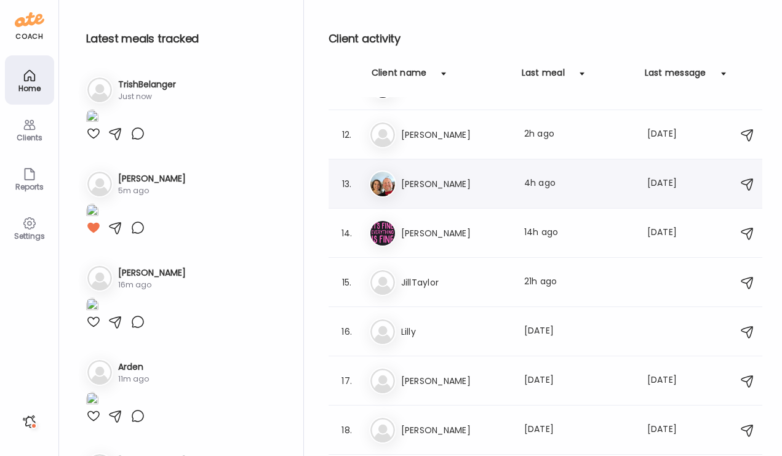
scroll to position [519, 0]
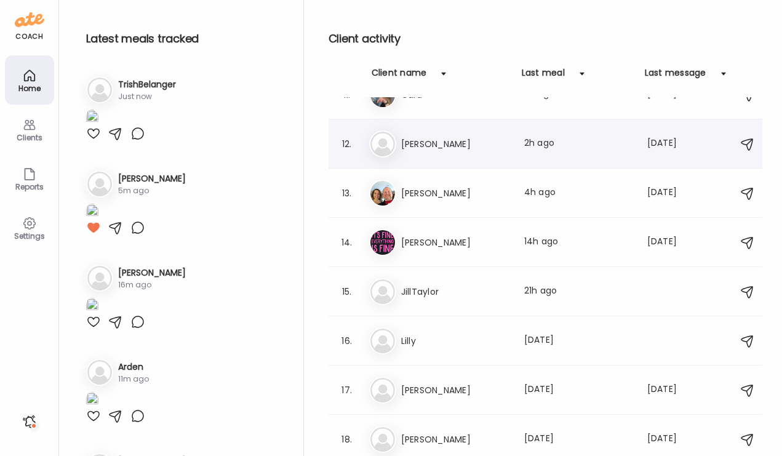
click at [428, 163] on div "12. As Ashley Last meal: 2h ago Last message: 223d ago You: food pics reminder …" at bounding box center [545, 143] width 434 height 49
click at [432, 154] on div "As Ashley Last meal: 2h ago Last message: 223d ago You: food pics reminder ;)" at bounding box center [547, 143] width 356 height 27
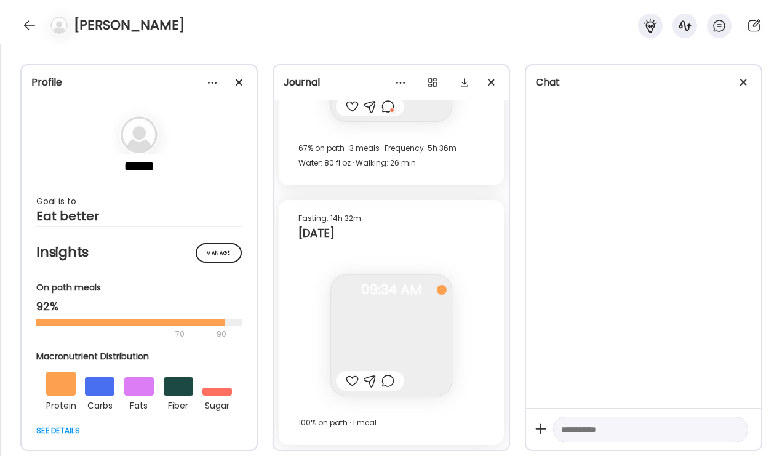
scroll to position [31061, 0]
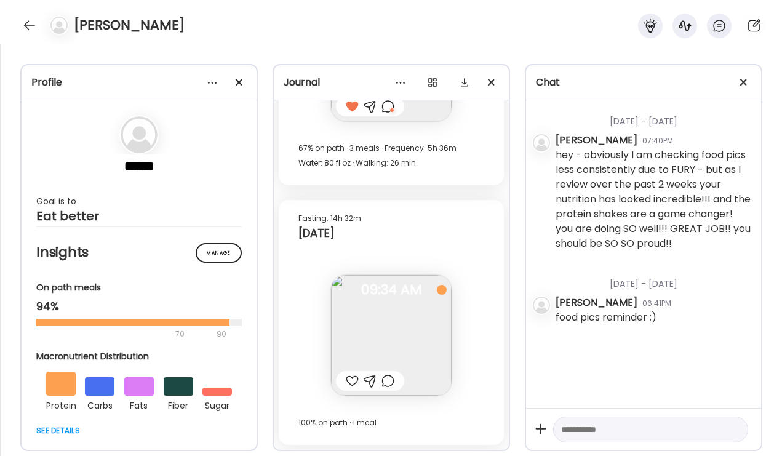
click at [356, 380] on div at bounding box center [352, 380] width 13 height 15
click at [387, 385] on div at bounding box center [387, 380] width 13 height 15
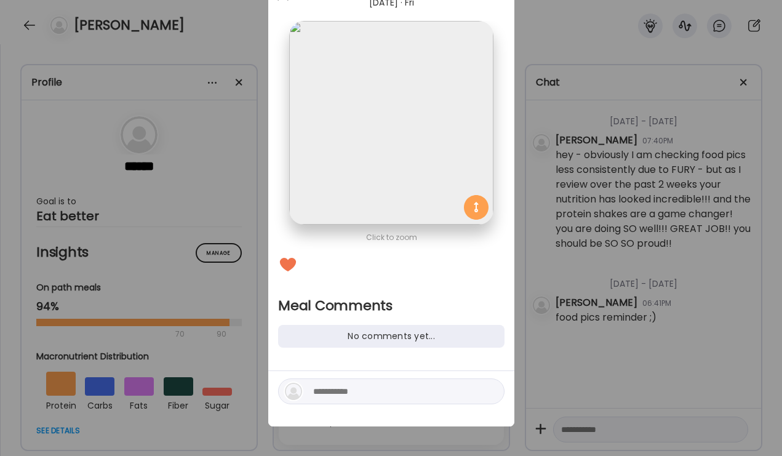
click at [360, 400] on div at bounding box center [391, 391] width 226 height 26
click at [360, 388] on textarea at bounding box center [396, 391] width 166 height 15
type textarea "**********"
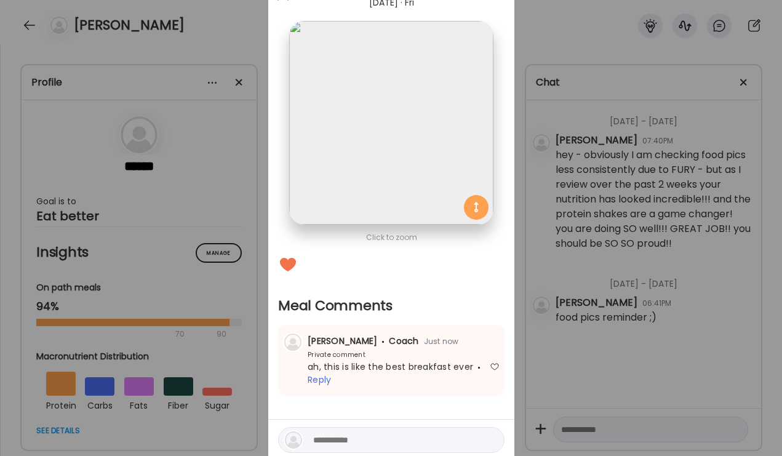
click at [659, 278] on div "Ate Coach Dashboard Wahoo! It’s official Take a moment to set up your Coach Pro…" at bounding box center [391, 228] width 782 height 456
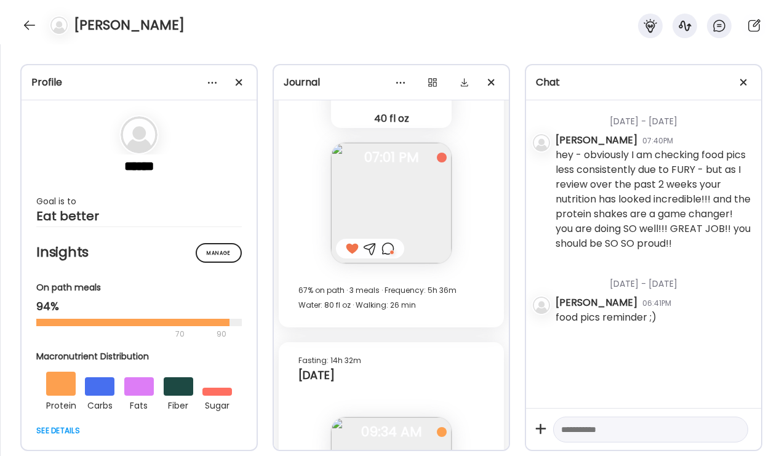
scroll to position [30909, 0]
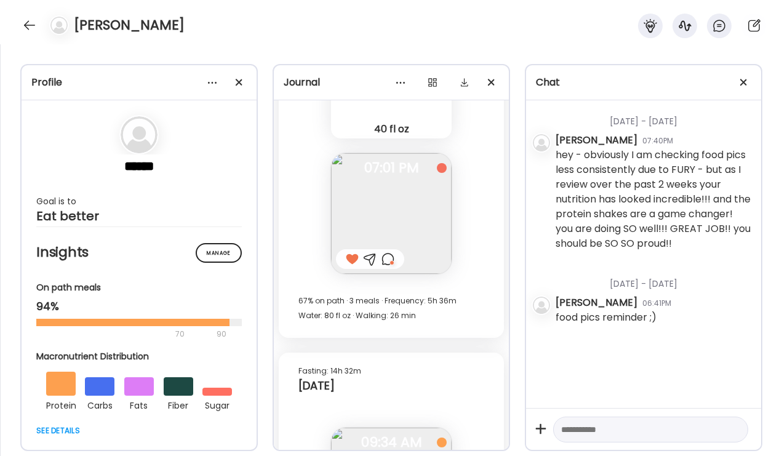
click at [390, 255] on div at bounding box center [387, 259] width 13 height 15
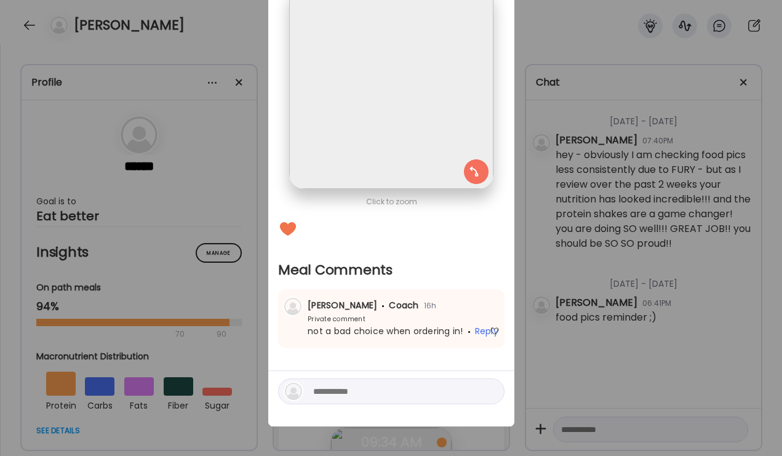
scroll to position [92, 0]
click at [577, 319] on div "Ate Coach Dashboard Wahoo! It’s official Take a moment to set up your Coach Pro…" at bounding box center [391, 228] width 782 height 456
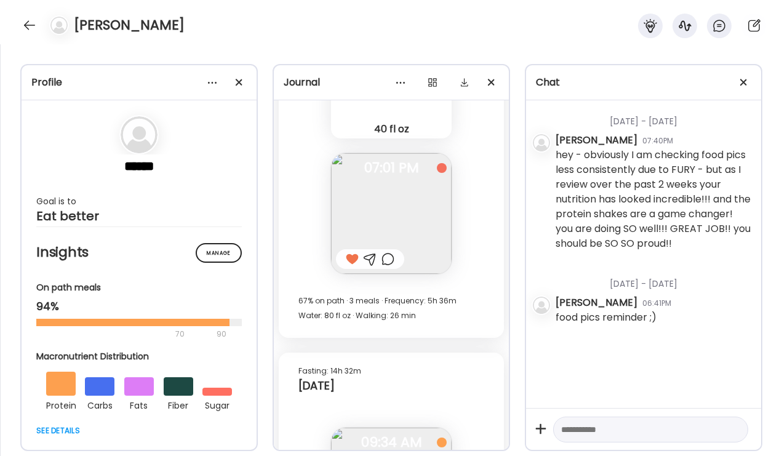
click at [38, 31] on div "Ashley" at bounding box center [391, 22] width 782 height 44
click at [26, 26] on div at bounding box center [30, 25] width 20 height 20
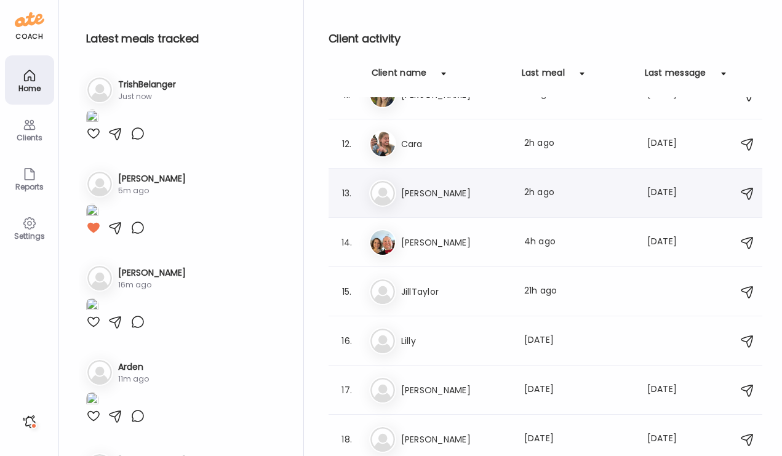
click at [429, 181] on div "As Ashley Last meal: 2h ago Last message: 223d ago You: food pics reminder ;)" at bounding box center [547, 193] width 356 height 27
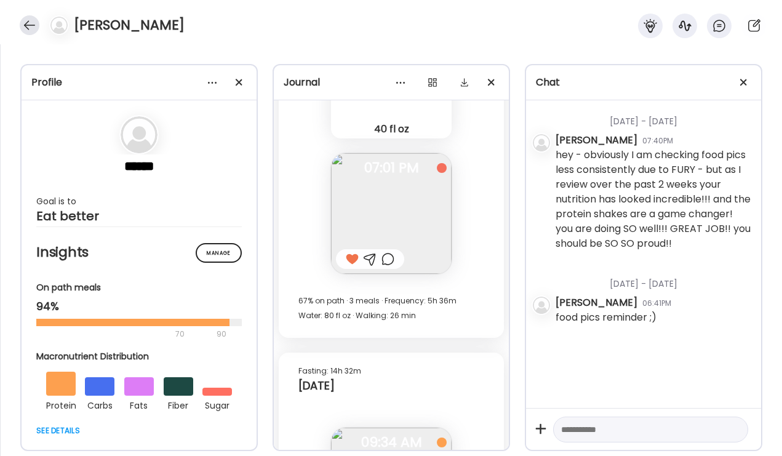
click at [28, 28] on div at bounding box center [30, 25] width 20 height 20
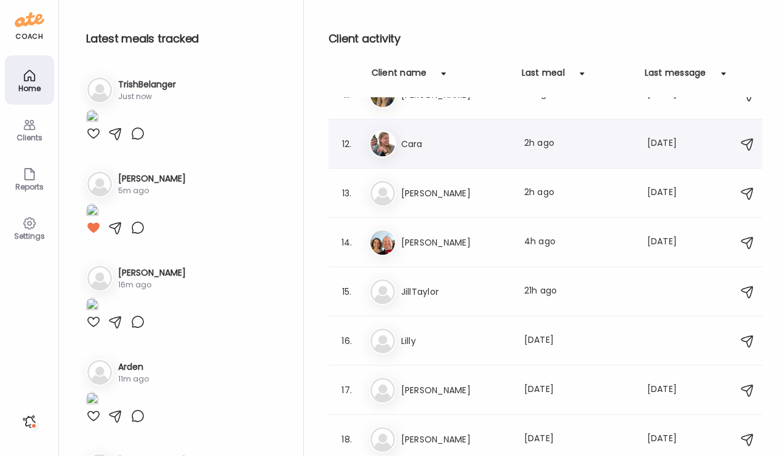
click at [459, 143] on h3 "Cara" at bounding box center [455, 144] width 108 height 15
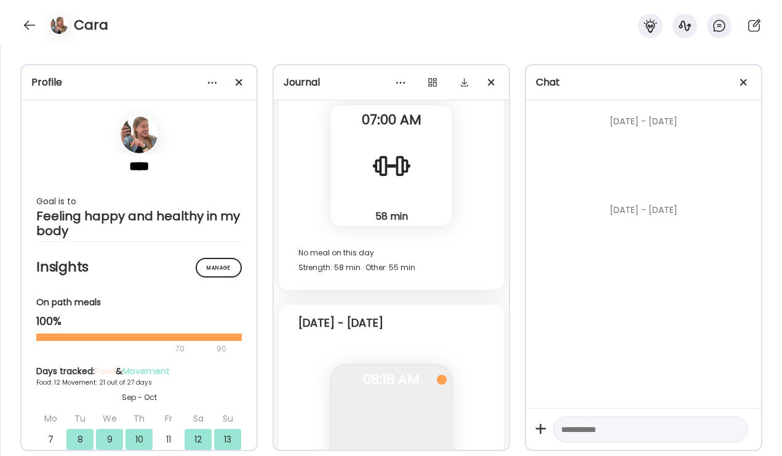
scroll to position [12400, 0]
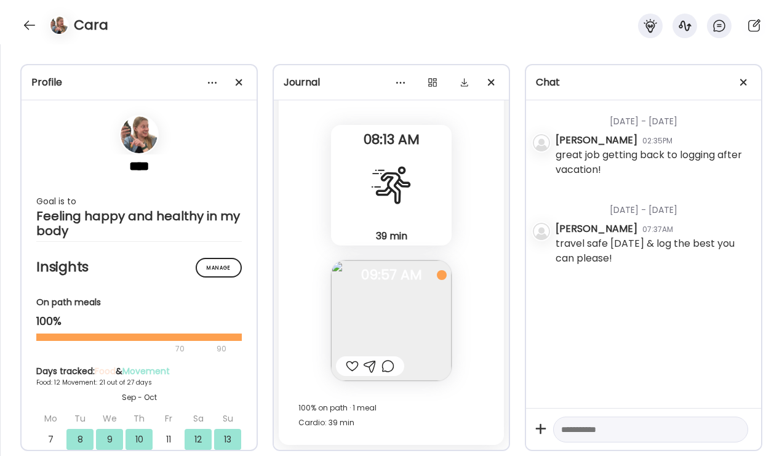
click at [348, 370] on div at bounding box center [352, 366] width 13 height 15
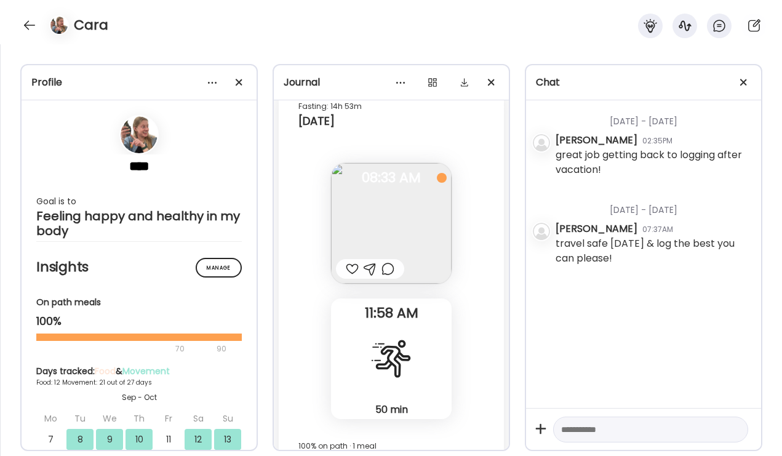
scroll to position [11914, 0]
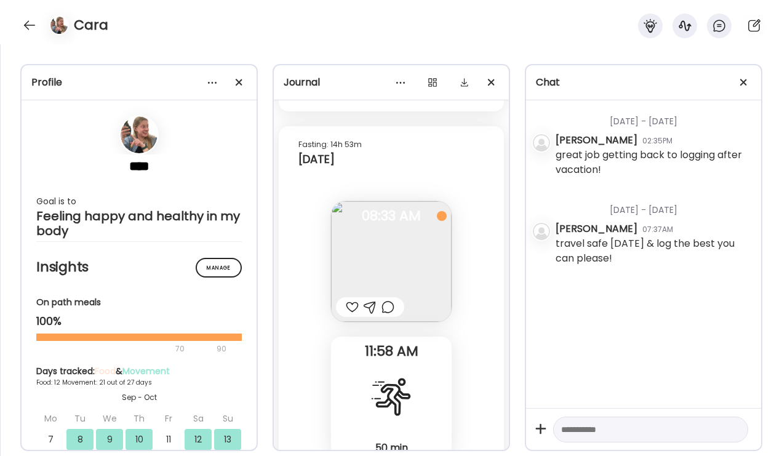
click at [389, 307] on div at bounding box center [387, 306] width 13 height 15
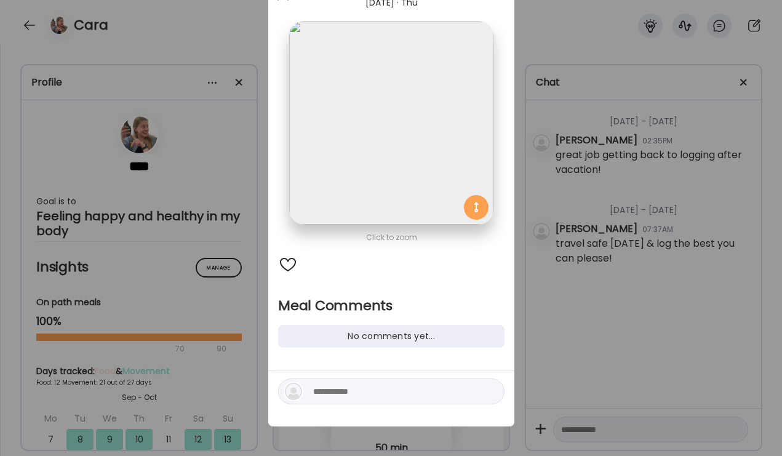
scroll to position [57, 0]
click at [349, 381] on div at bounding box center [391, 391] width 226 height 26
click at [325, 398] on div at bounding box center [391, 391] width 226 height 26
click at [325, 390] on textarea at bounding box center [396, 391] width 166 height 15
type textarea "**********"
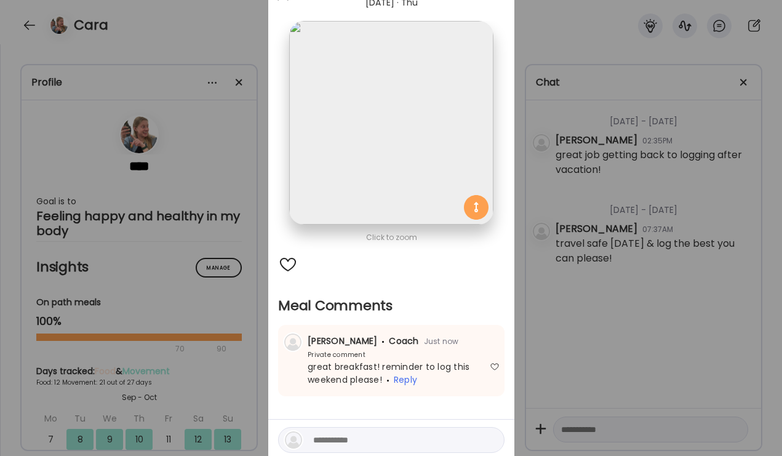
click at [113, 71] on div "Ate Coach Dashboard Wahoo! It’s official Take a moment to set up your Coach Pro…" at bounding box center [391, 228] width 782 height 456
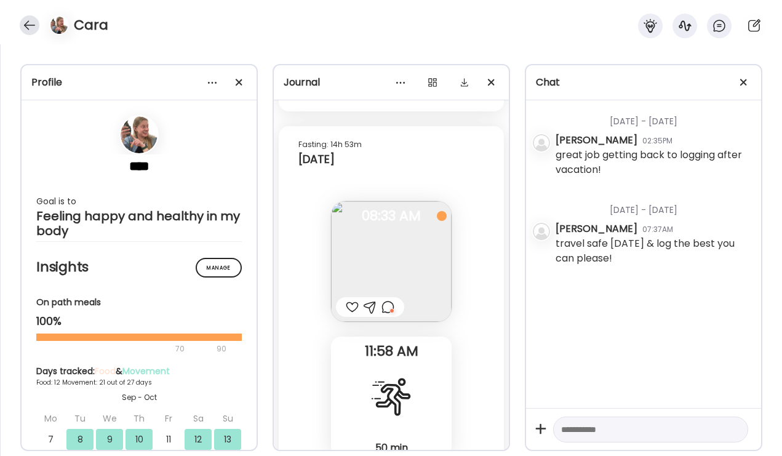
click at [35, 25] on div at bounding box center [30, 25] width 20 height 20
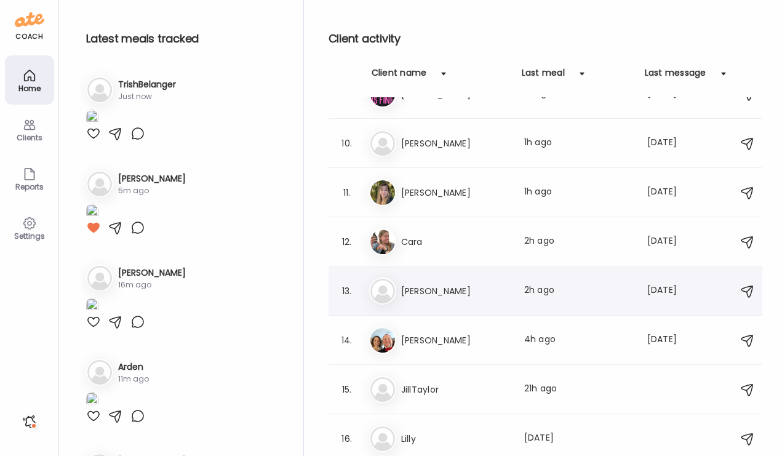
scroll to position [419, 0]
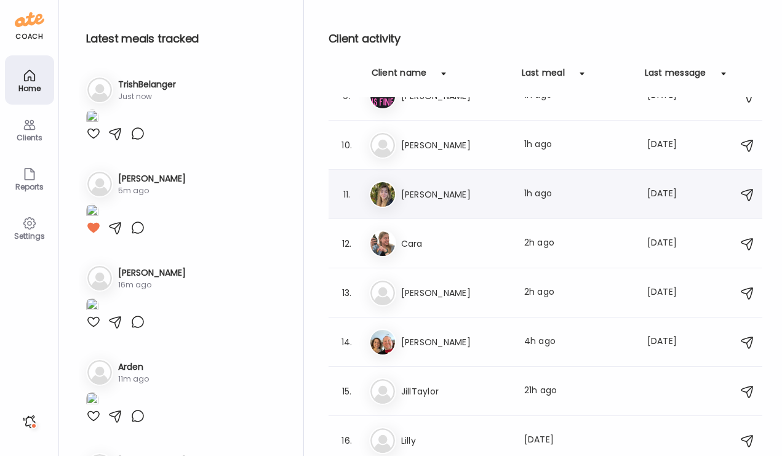
click at [408, 202] on div "Ma Maggie Last meal: 1h ago Last message: 197d ago You: make sure you get enoug…" at bounding box center [547, 194] width 356 height 27
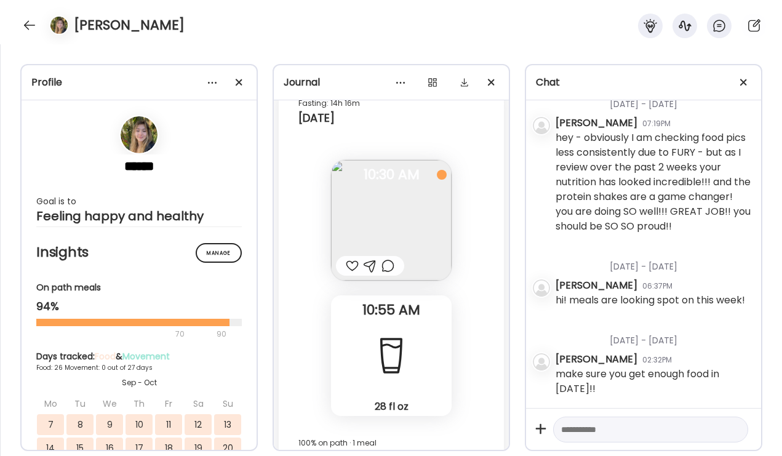
scroll to position [36233, 0]
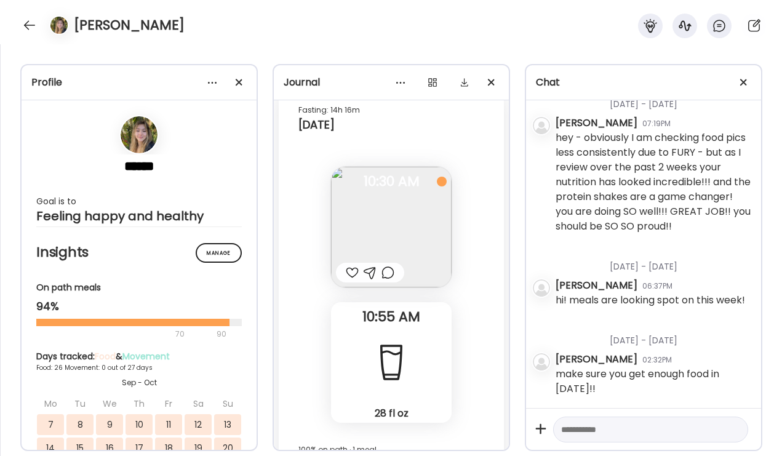
click at [393, 274] on div at bounding box center [387, 272] width 13 height 15
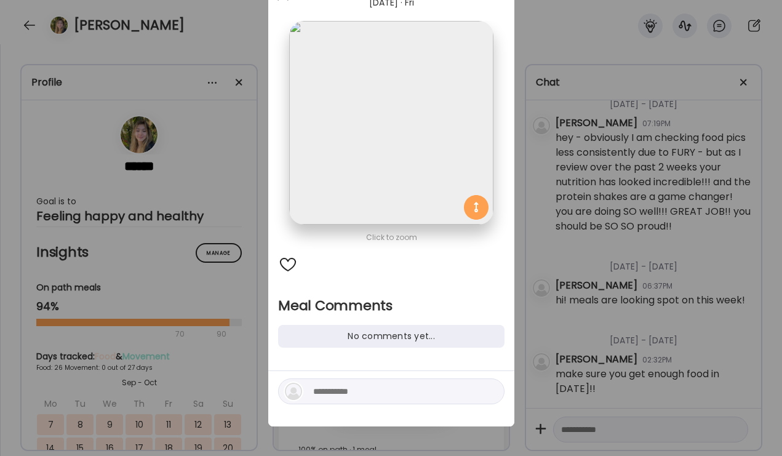
click at [349, 392] on textarea at bounding box center [396, 391] width 166 height 15
type textarea "**********"
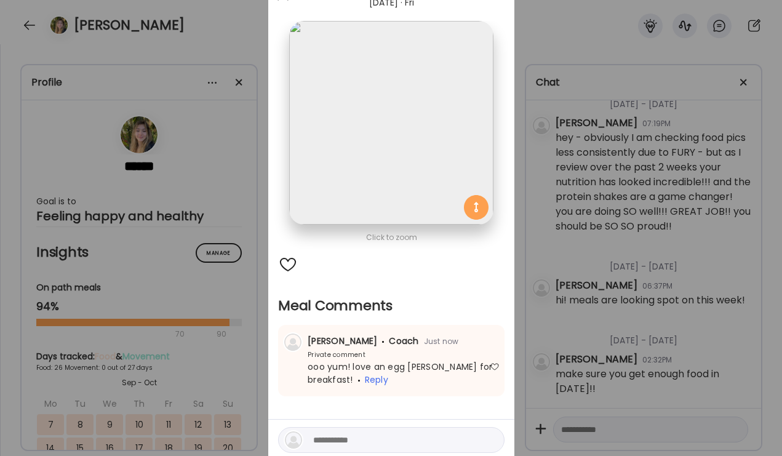
click at [671, 309] on div "Ate Coach Dashboard Wahoo! It’s official Take a moment to set up your Coach Pro…" at bounding box center [391, 228] width 782 height 456
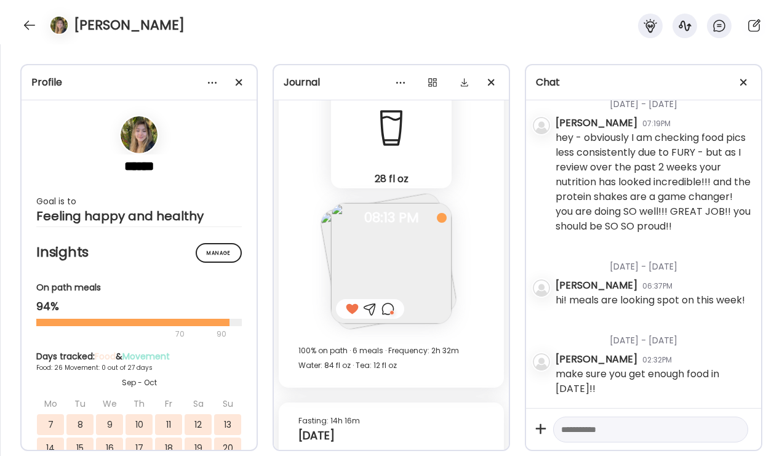
scroll to position [35922, 0]
click at [391, 308] on div at bounding box center [387, 309] width 13 height 15
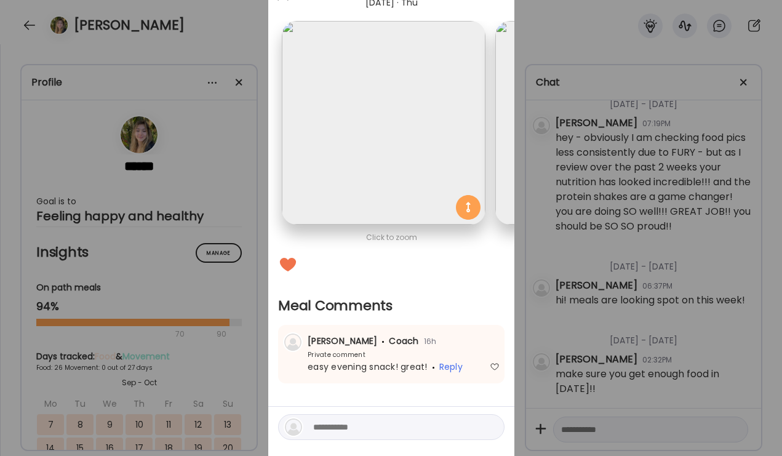
scroll to position [0, 0]
click at [587, 226] on div "Ate Coach Dashboard Wahoo! It’s official Take a moment to set up your Coach Pro…" at bounding box center [391, 228] width 782 height 456
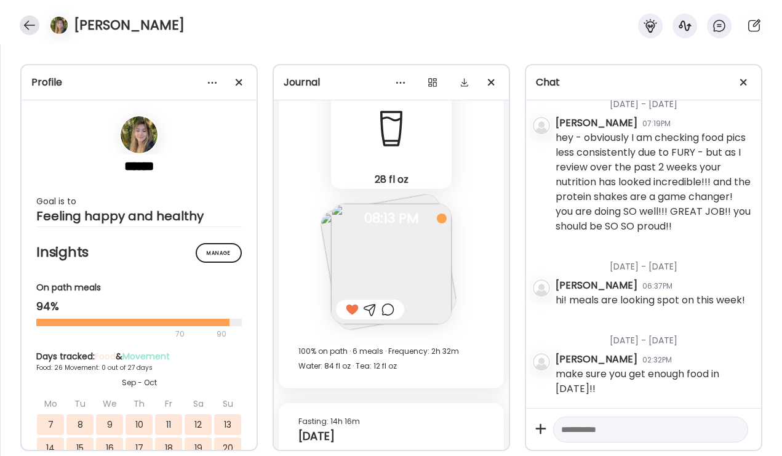
click at [32, 26] on div at bounding box center [30, 25] width 20 height 20
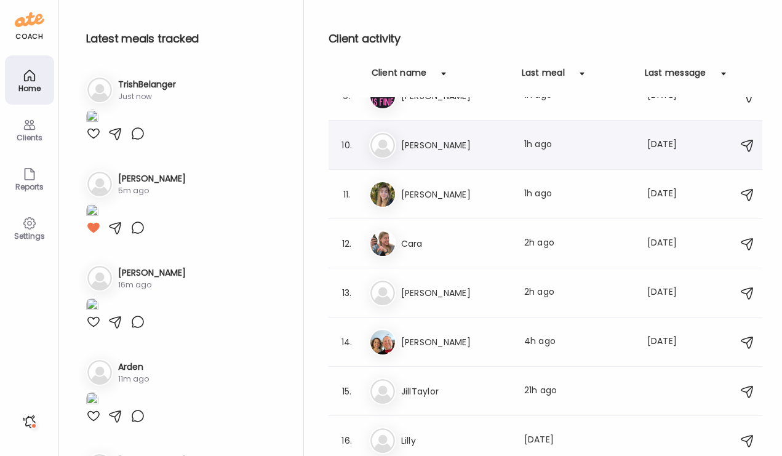
click at [445, 141] on h3 "Hallie" at bounding box center [455, 145] width 108 height 15
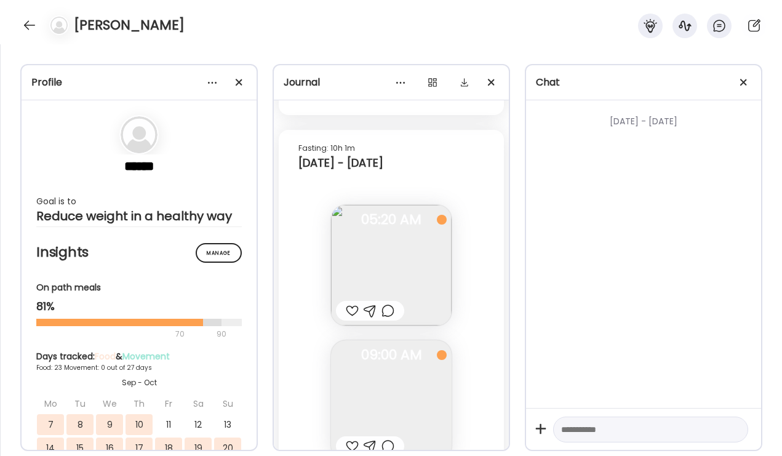
scroll to position [22555, 0]
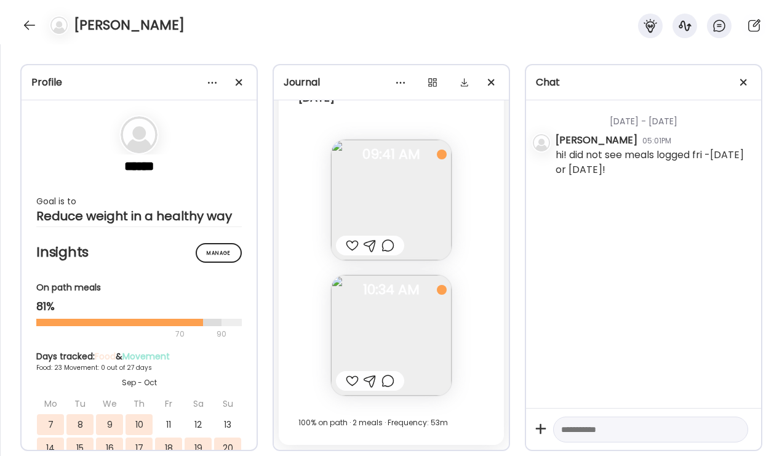
click at [390, 381] on div at bounding box center [387, 380] width 13 height 15
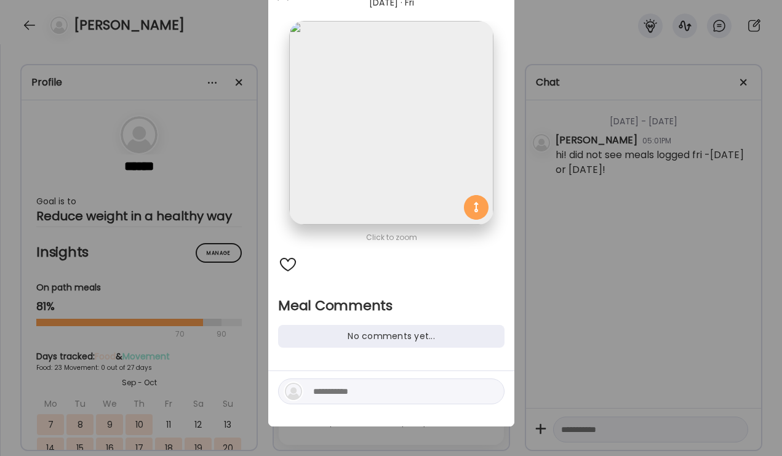
click at [355, 392] on textarea at bounding box center [396, 391] width 166 height 15
type textarea "**********"
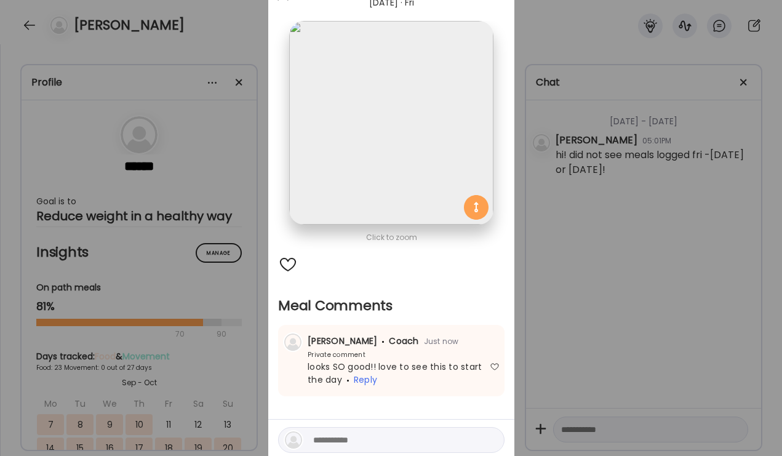
click at [622, 291] on div "Ate Coach Dashboard Wahoo! It’s official Take a moment to set up your Coach Pro…" at bounding box center [391, 228] width 782 height 456
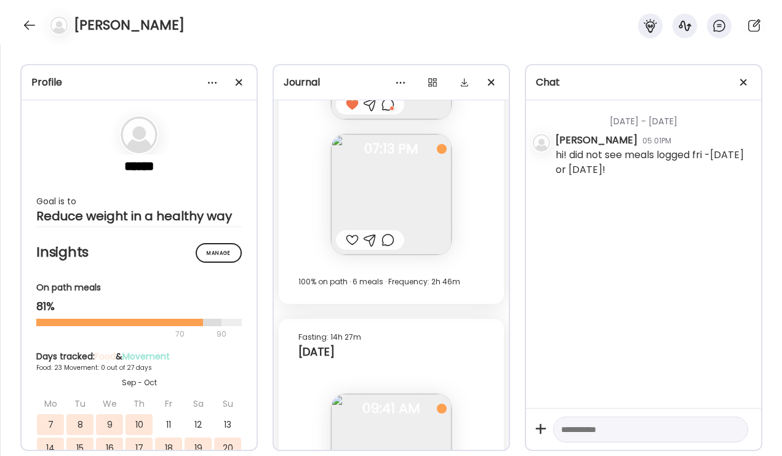
scroll to position [22290, 0]
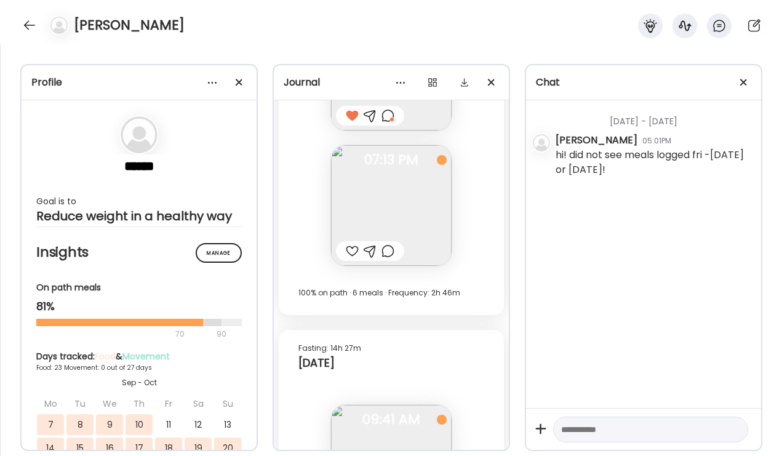
click at [386, 247] on div at bounding box center [387, 251] width 13 height 15
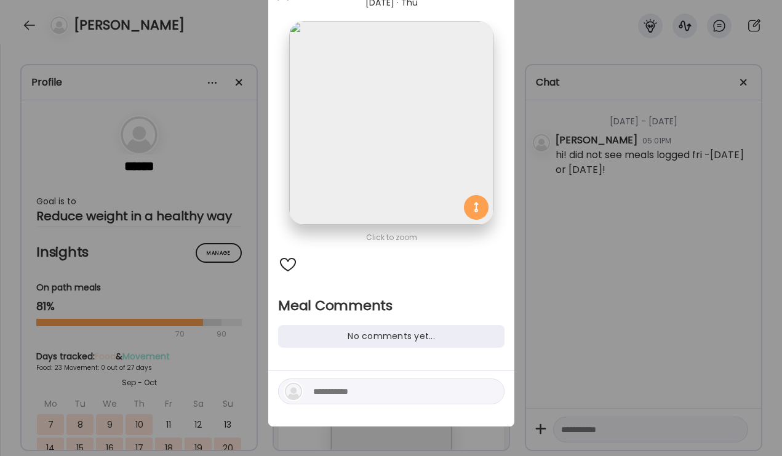
click at [342, 382] on div at bounding box center [391, 391] width 226 height 26
click at [338, 389] on textarea at bounding box center [396, 391] width 166 height 15
type textarea "**********"
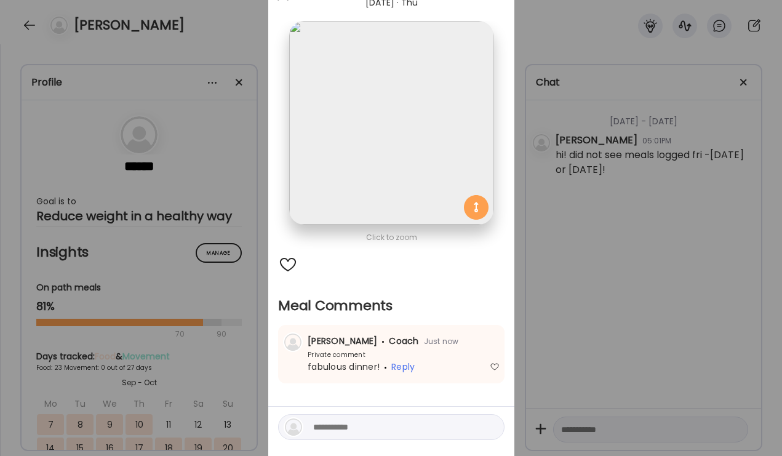
click at [543, 346] on div "Ate Coach Dashboard Wahoo! It’s official Take a moment to set up your Coach Pro…" at bounding box center [391, 228] width 782 height 456
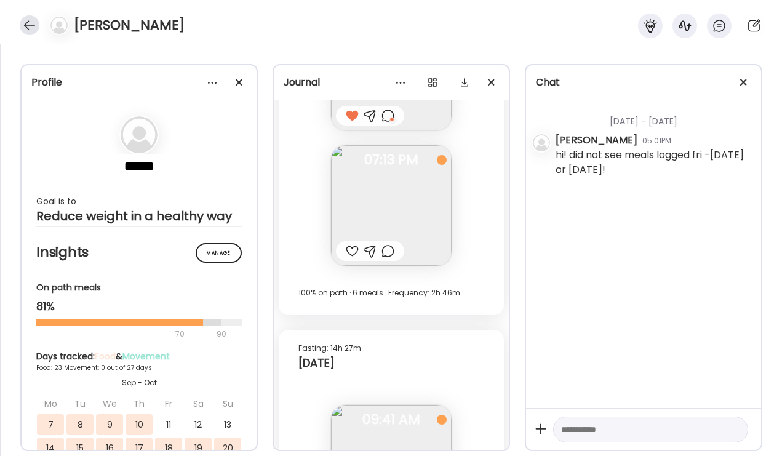
click at [25, 27] on div at bounding box center [30, 25] width 20 height 20
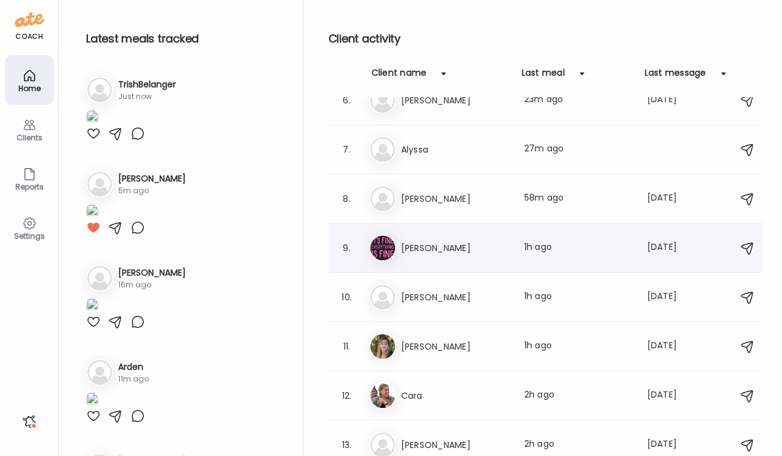
scroll to position [267, 0]
click at [432, 197] on h3 "Angela" at bounding box center [455, 199] width 108 height 15
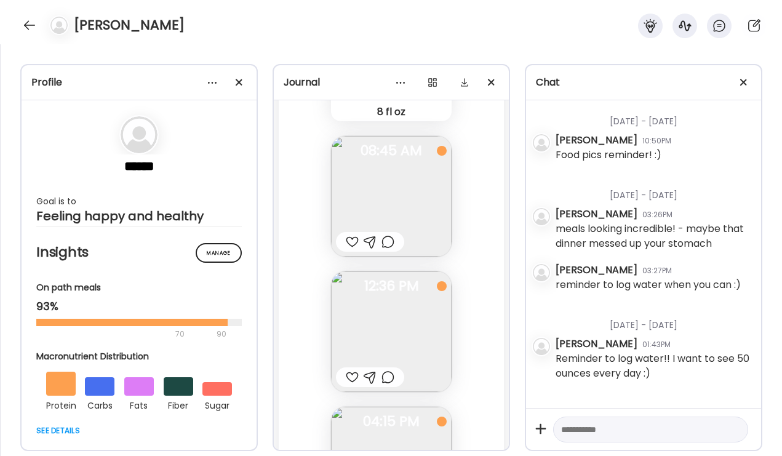
scroll to position [1026, 0]
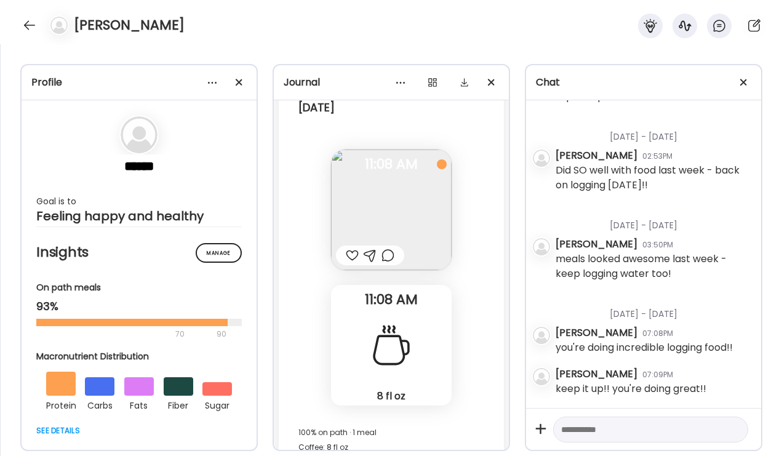
click at [357, 258] on div at bounding box center [352, 255] width 13 height 15
click at [388, 256] on div at bounding box center [387, 255] width 13 height 15
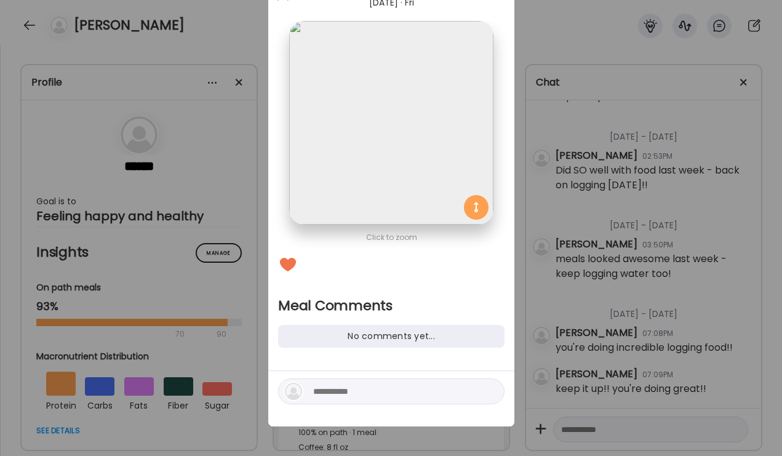
click at [364, 395] on textarea at bounding box center [396, 391] width 166 height 15
type textarea "**********"
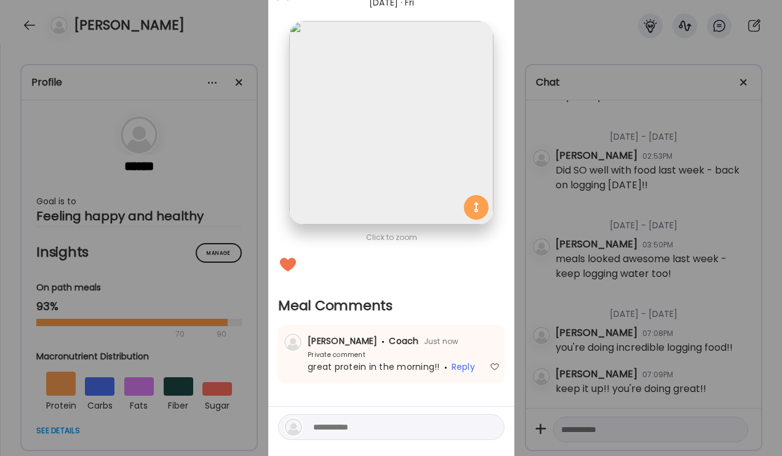
click at [611, 348] on div "Ate Coach Dashboard Wahoo! It’s official Take a moment to set up your Coach Pro…" at bounding box center [391, 228] width 782 height 456
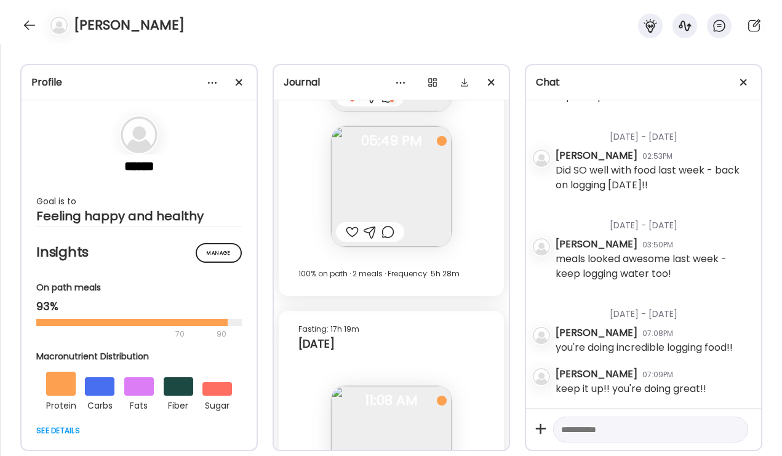
scroll to position [19279, 0]
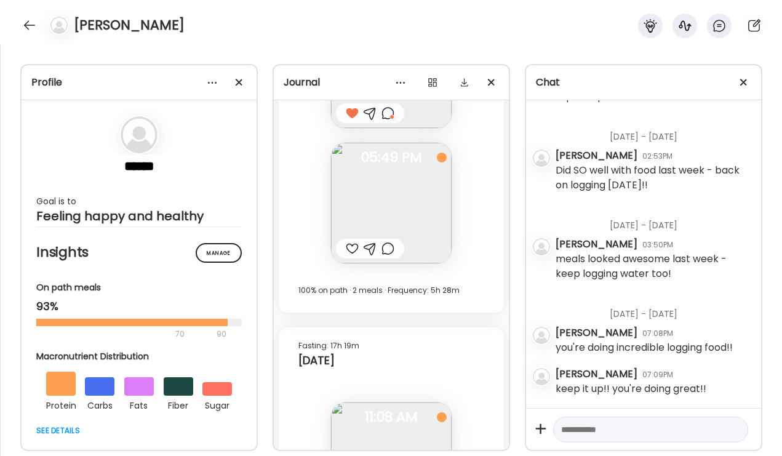
click at [389, 248] on div at bounding box center [387, 248] width 13 height 15
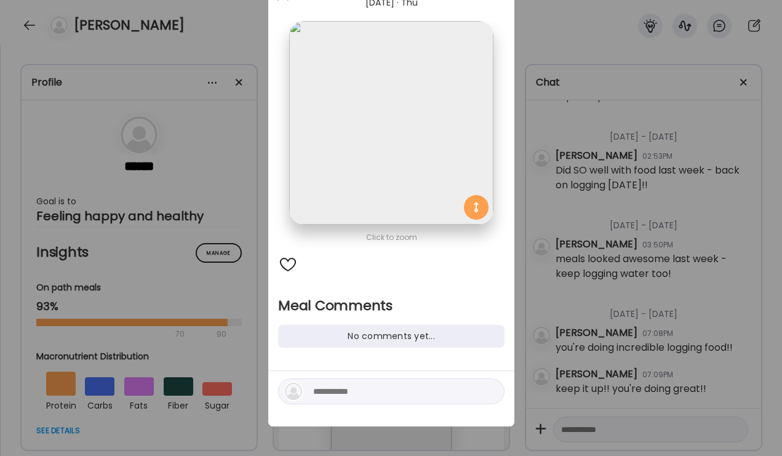
click at [346, 388] on textarea at bounding box center [396, 391] width 166 height 15
type textarea "**********"
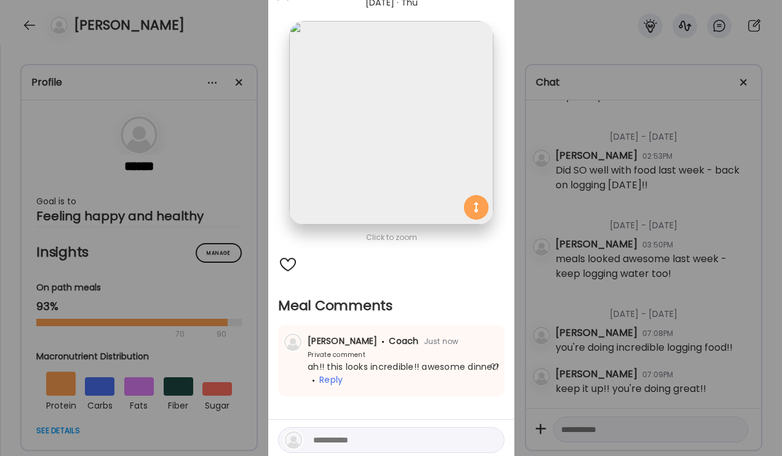
click at [619, 277] on div "Ate Coach Dashboard Wahoo! It’s official Take a moment to set up your Coach Pro…" at bounding box center [391, 228] width 782 height 456
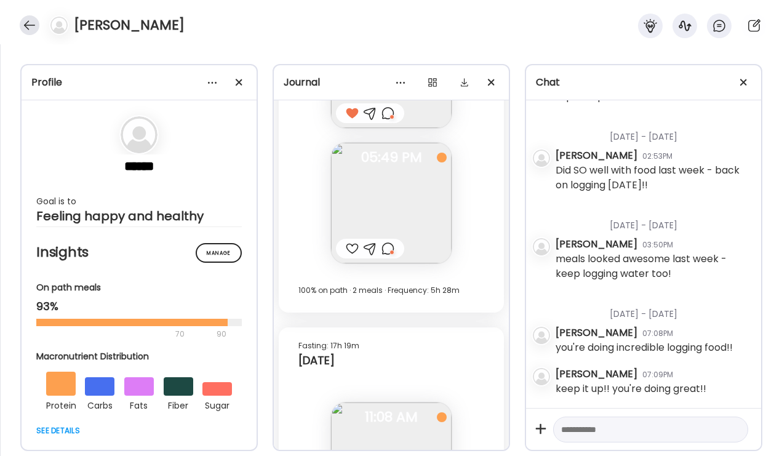
click at [25, 17] on div at bounding box center [30, 25] width 20 height 20
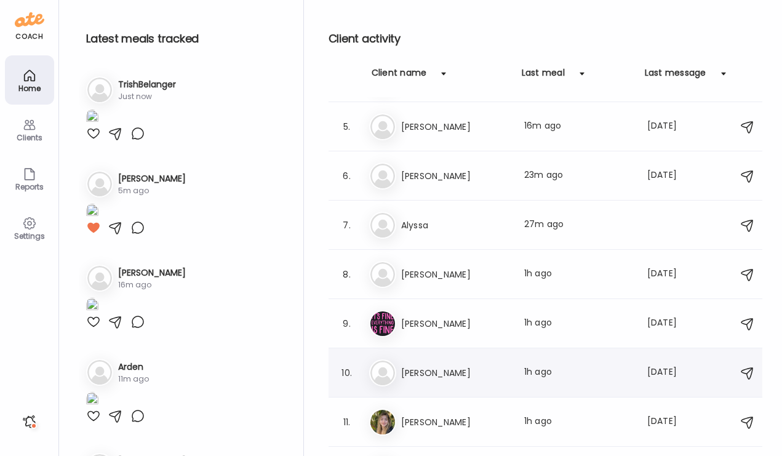
scroll to position [175, 0]
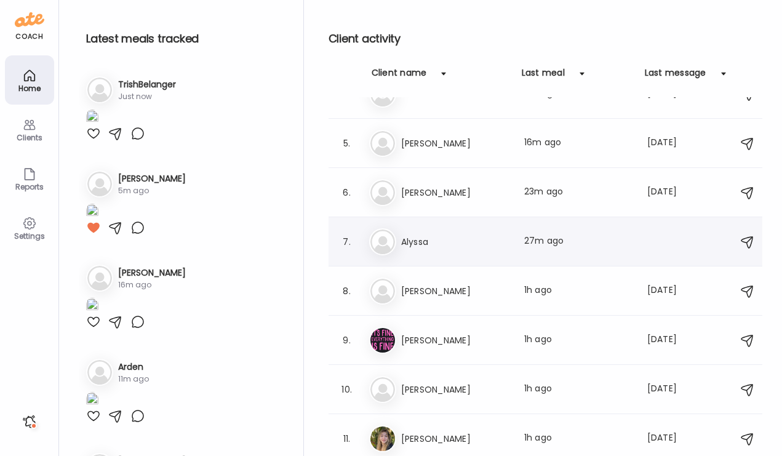
click at [451, 251] on div "Al Alyssa Last meal: 27m ago" at bounding box center [547, 241] width 356 height 27
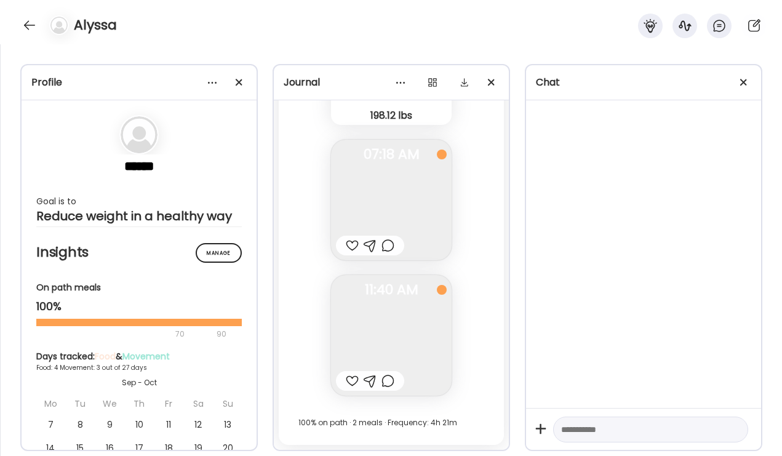
scroll to position [3609, 0]
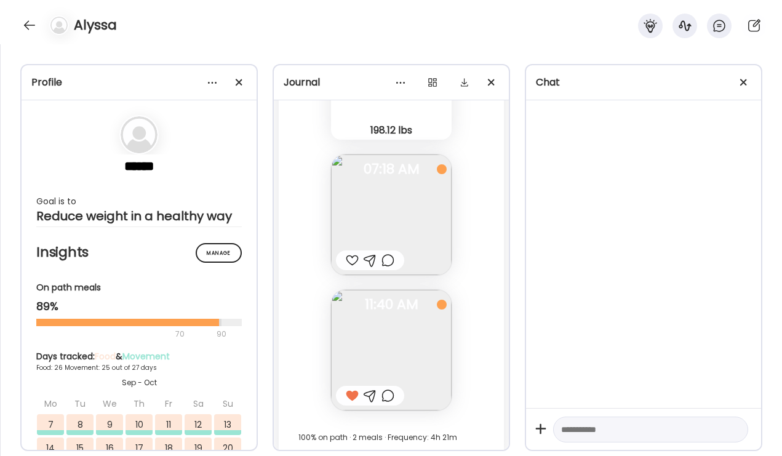
click at [382, 388] on div at bounding box center [387, 395] width 13 height 15
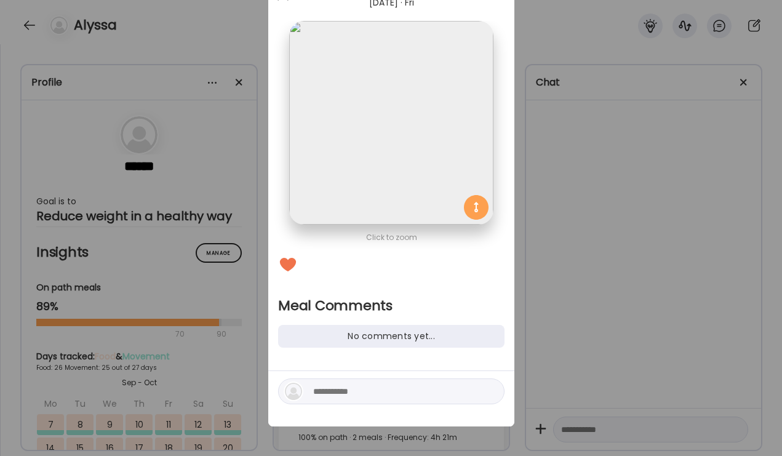
click at [361, 396] on textarea at bounding box center [396, 391] width 166 height 15
type textarea "*"
type textarea "**********"
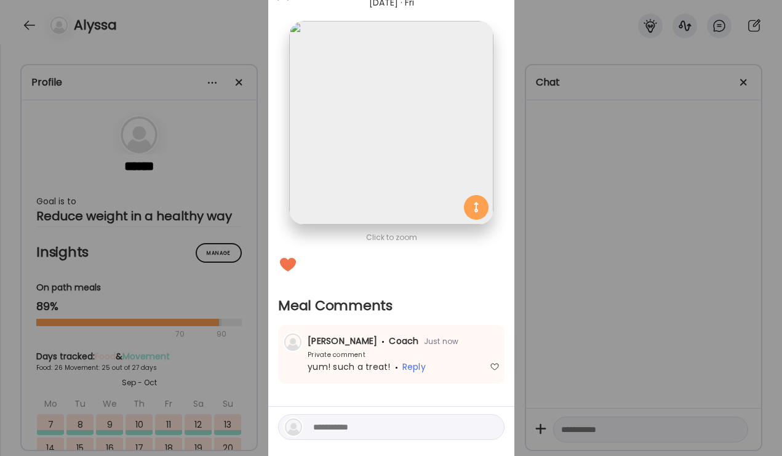
click at [598, 390] on div "Ate Coach Dashboard Wahoo! It’s official Take a moment to set up your Coach Pro…" at bounding box center [391, 228] width 782 height 456
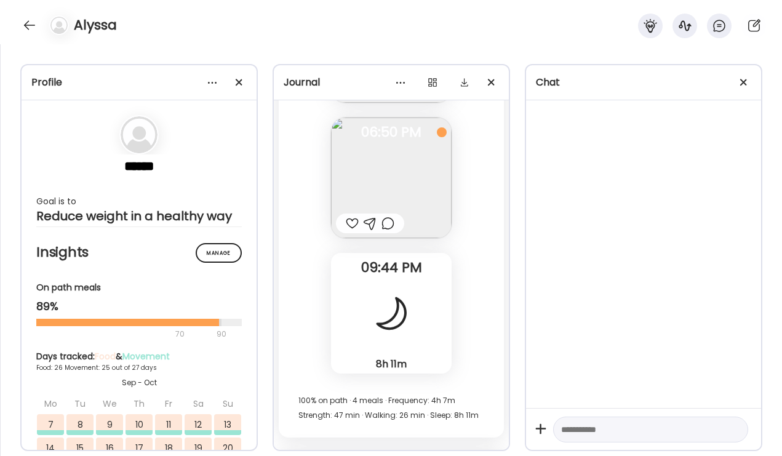
scroll to position [38245, 0]
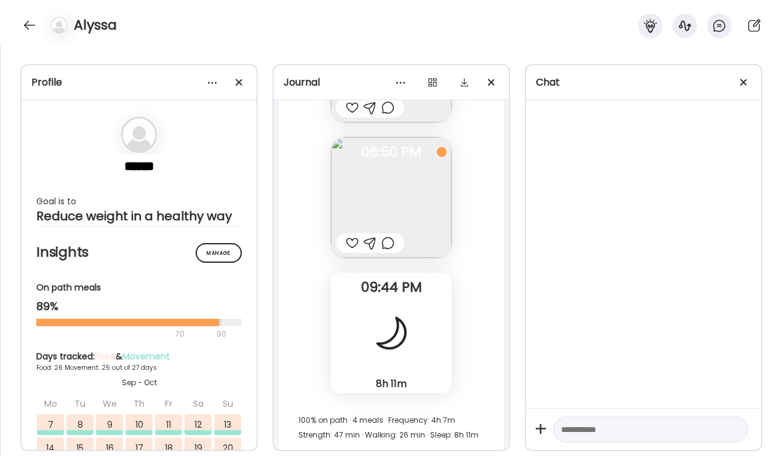
click at [389, 236] on div at bounding box center [387, 243] width 13 height 15
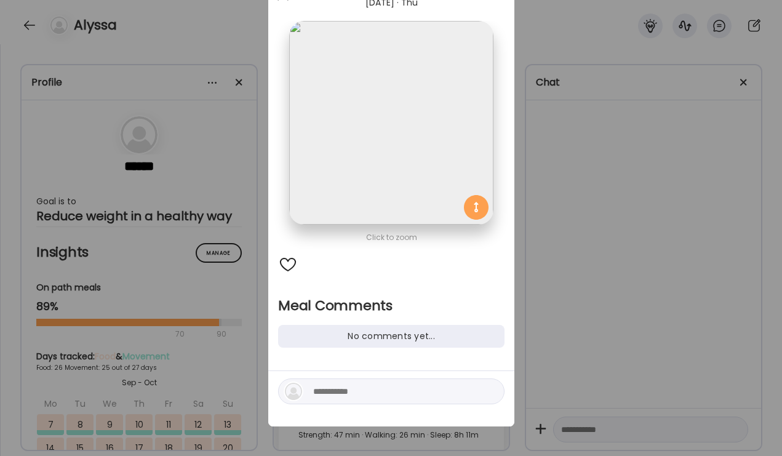
click at [362, 394] on textarea at bounding box center [396, 391] width 166 height 15
type textarea "**********"
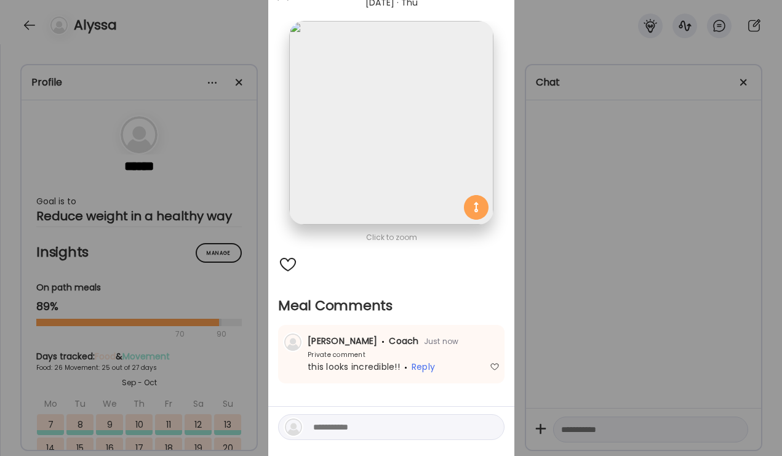
click at [608, 265] on div "Ate Coach Dashboard Wahoo! It’s official Take a moment to set up your Coach Pro…" at bounding box center [391, 228] width 782 height 456
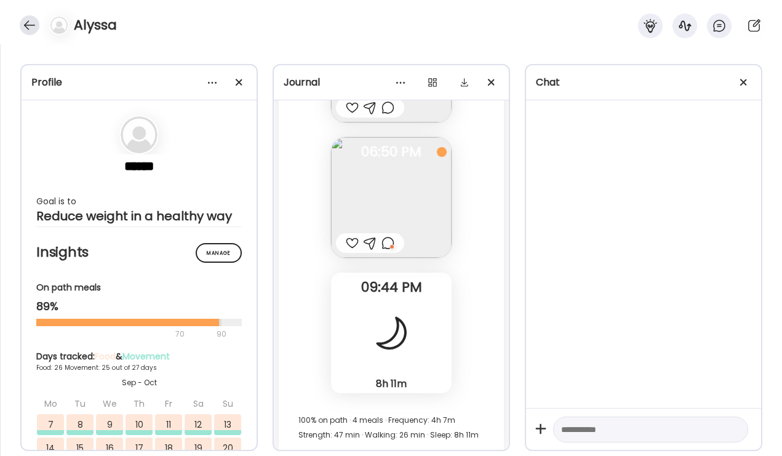
click at [31, 23] on div at bounding box center [30, 25] width 20 height 20
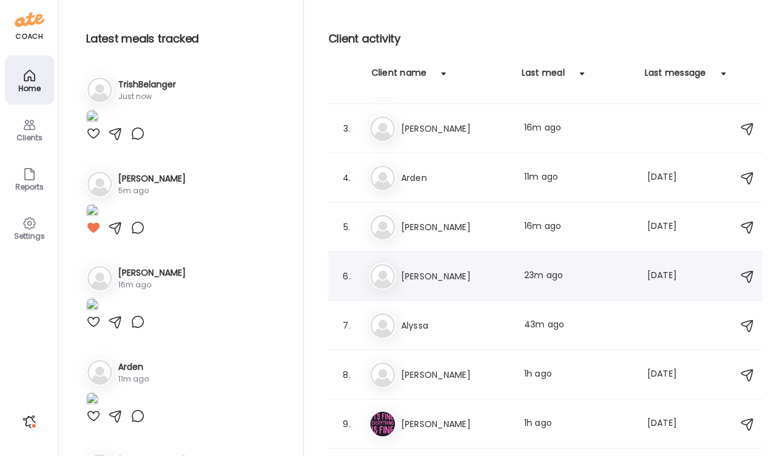
scroll to position [90, 0]
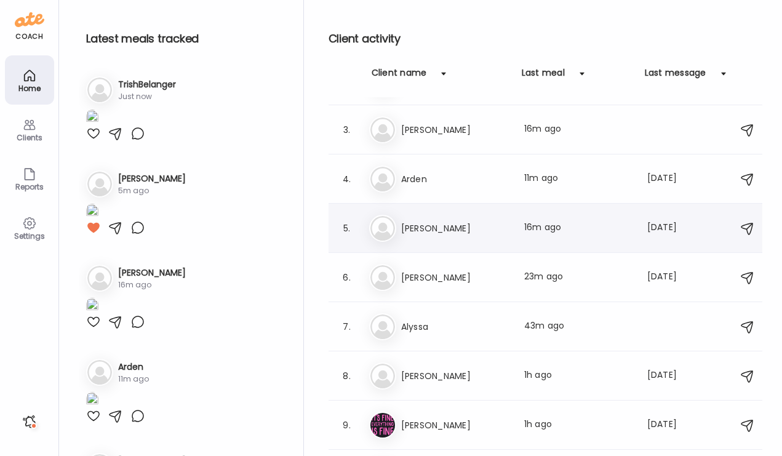
click at [430, 221] on h3 "Kathy Danaher" at bounding box center [455, 228] width 108 height 15
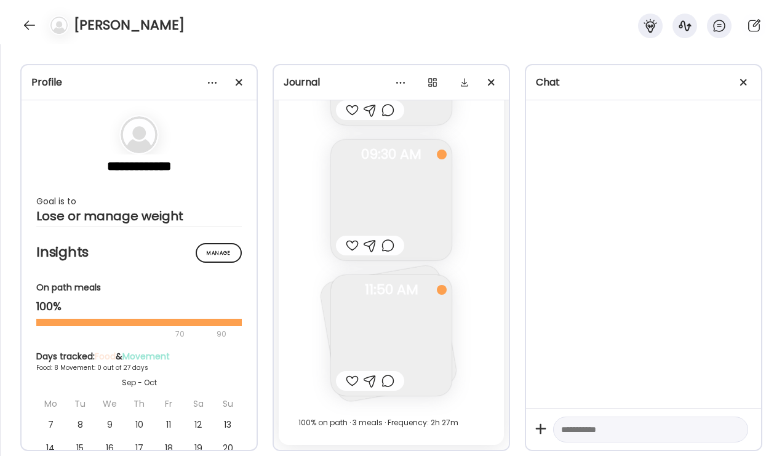
scroll to position [4137, 0]
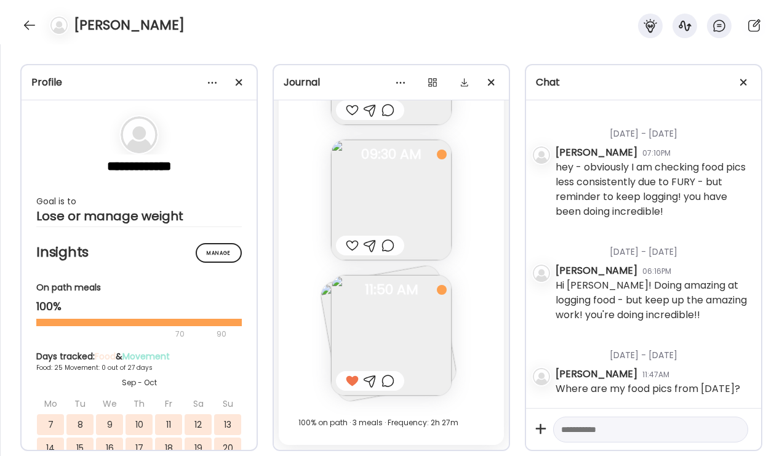
scroll to position [929, 0]
click at [386, 381] on div at bounding box center [387, 380] width 13 height 15
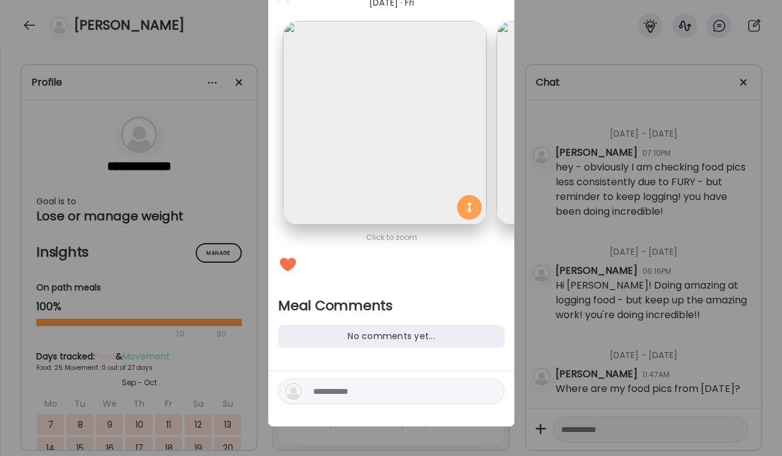
scroll to position [0, 0]
click at [335, 395] on textarea at bounding box center [396, 391] width 166 height 15
type textarea "**********"
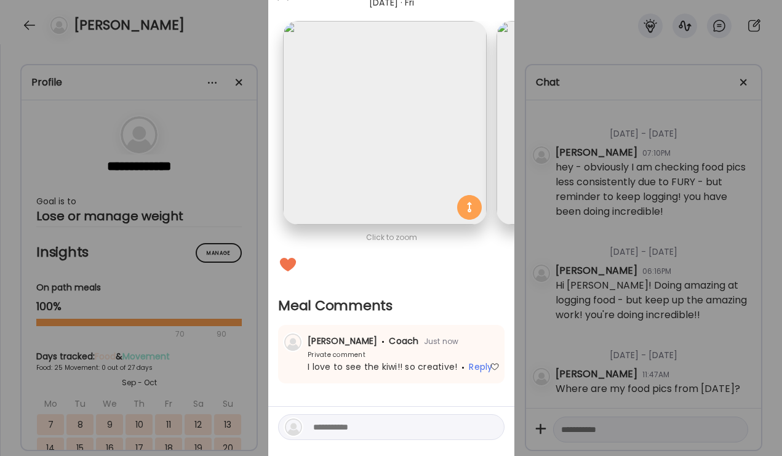
click at [648, 301] on div "Ate Coach Dashboard Wahoo! It’s official Take a moment to set up your Coach Pro…" at bounding box center [391, 228] width 782 height 456
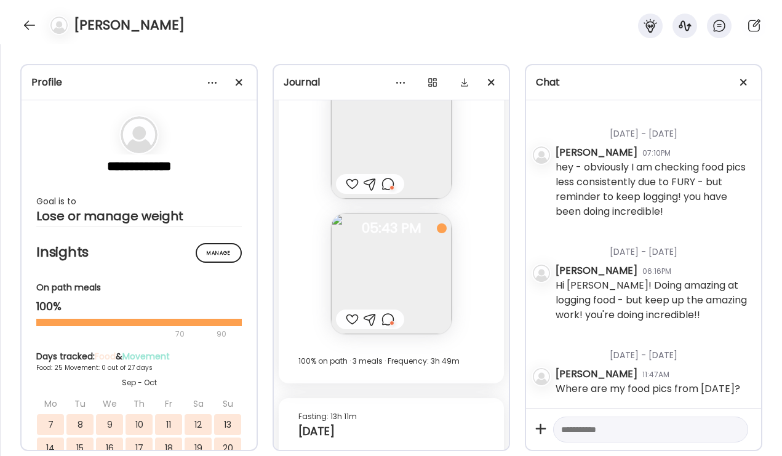
scroll to position [17821, 0]
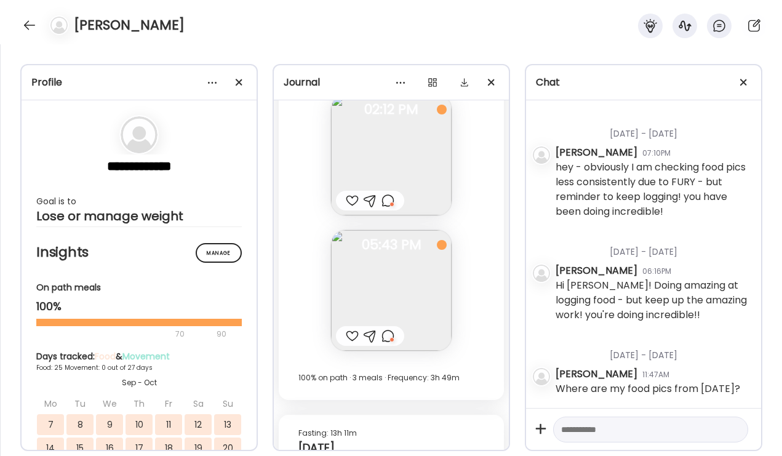
click at [390, 343] on div at bounding box center [387, 335] width 13 height 15
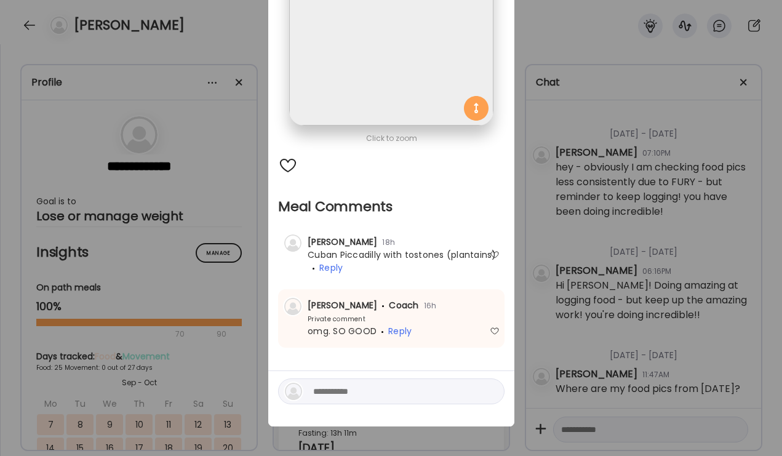
click at [559, 304] on div "Ate Coach Dashboard Wahoo! It’s official Take a moment to set up your Coach Pro…" at bounding box center [391, 228] width 782 height 456
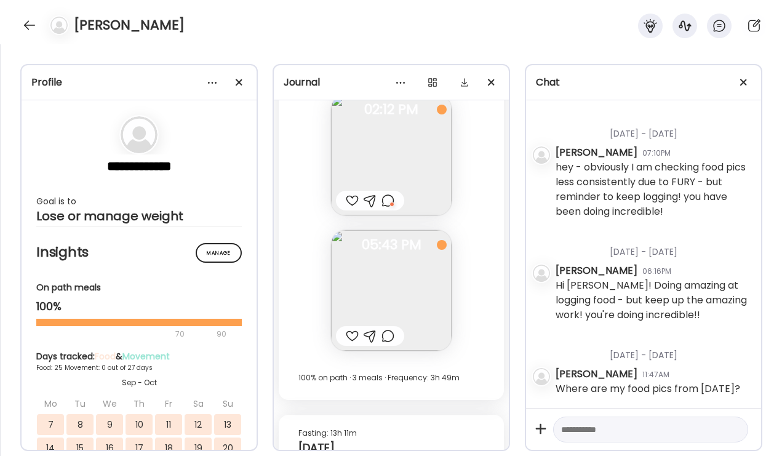
scroll to position [156, 0]
click at [26, 23] on div at bounding box center [30, 25] width 20 height 20
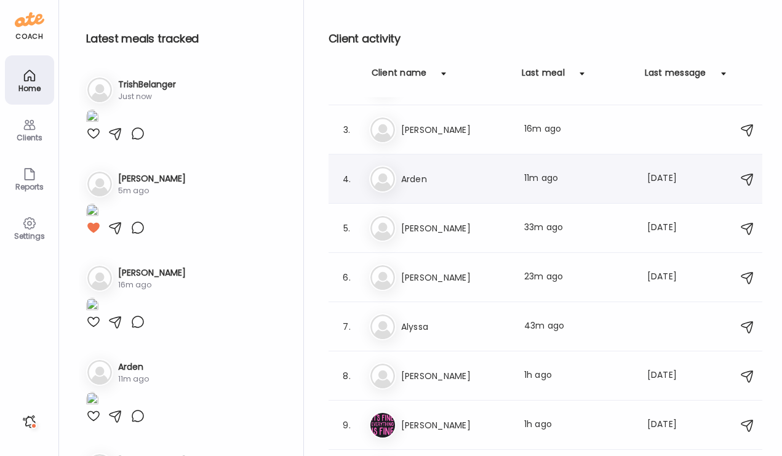
click at [425, 184] on h3 "Arden" at bounding box center [455, 179] width 108 height 15
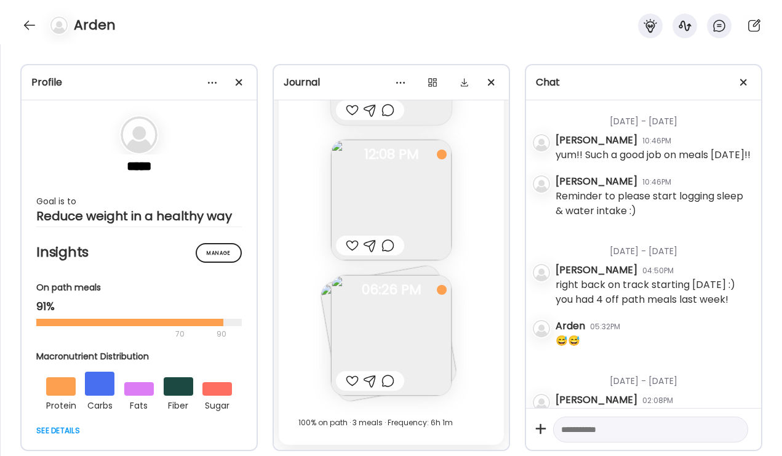
scroll to position [15340, 0]
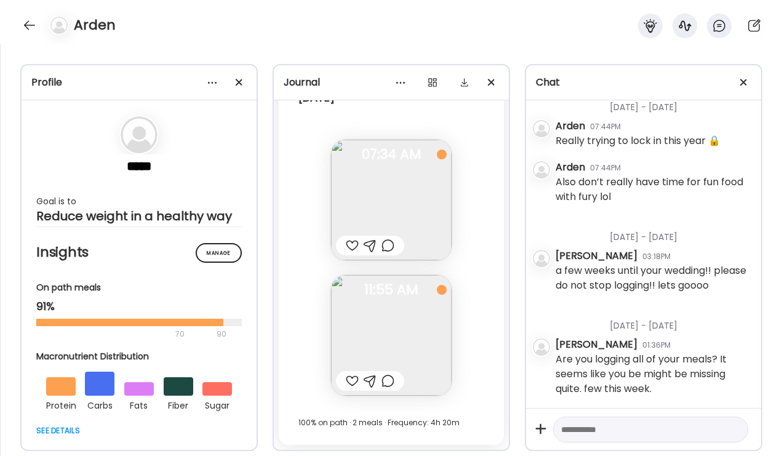
click at [352, 382] on div at bounding box center [352, 380] width 13 height 15
click at [389, 381] on div at bounding box center [387, 380] width 13 height 15
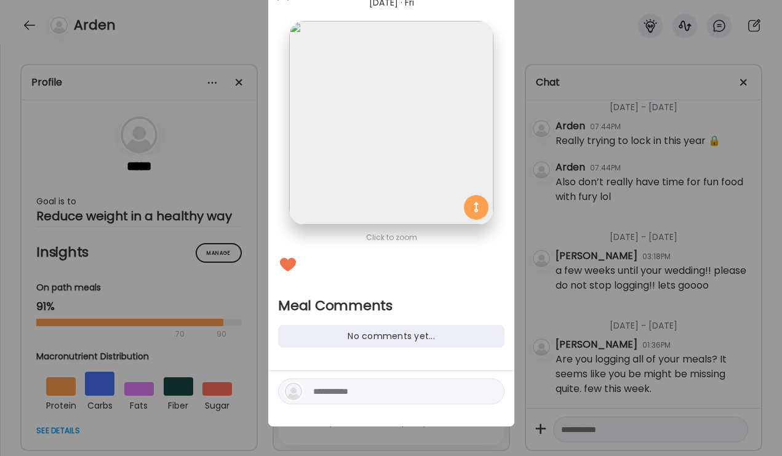
scroll to position [57, 0]
click at [343, 387] on textarea at bounding box center [396, 391] width 166 height 15
type textarea "**********"
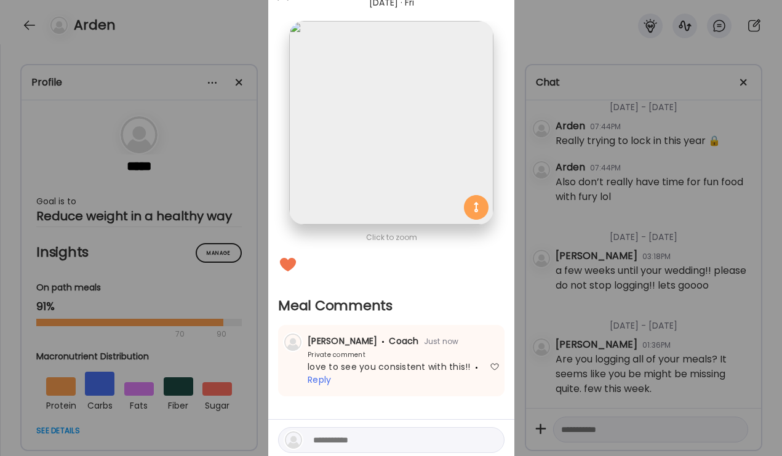
click at [594, 260] on div "Ate Coach Dashboard Wahoo! It’s official Take a moment to set up your Coach Pro…" at bounding box center [391, 228] width 782 height 456
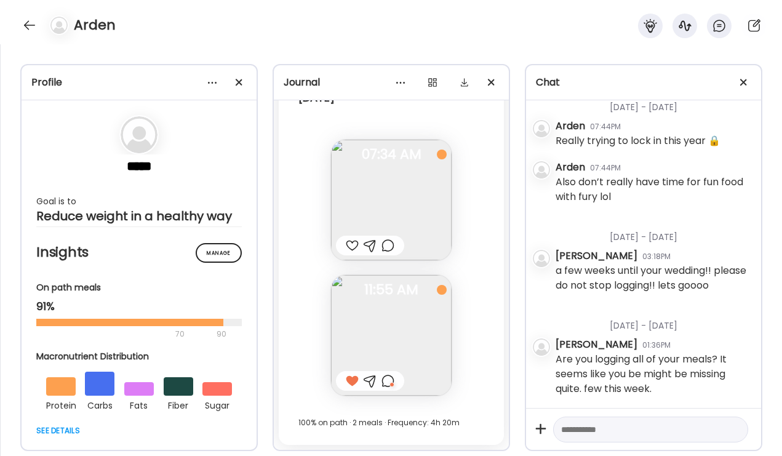
click at [389, 244] on div at bounding box center [387, 245] width 13 height 15
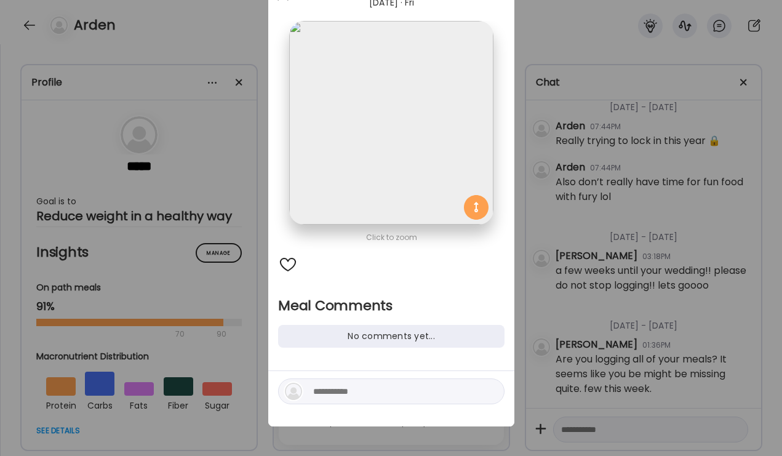
click at [392, 392] on textarea at bounding box center [396, 391] width 166 height 15
type textarea "**********"
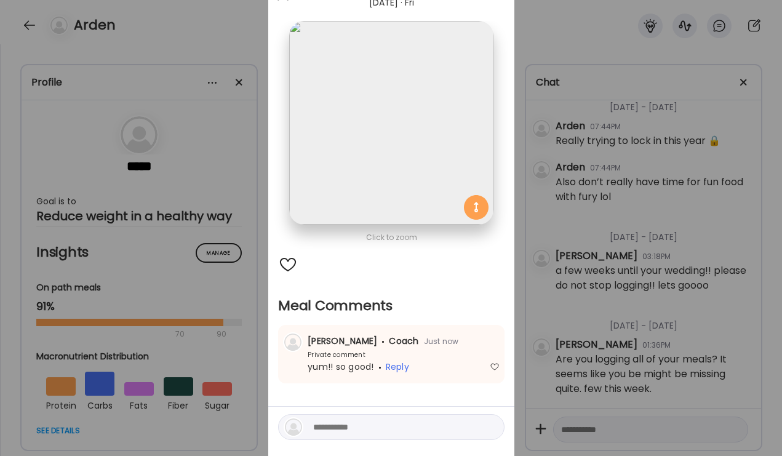
click at [688, 287] on div "Ate Coach Dashboard Wahoo! It’s official Take a moment to set up your Coach Pro…" at bounding box center [391, 228] width 782 height 456
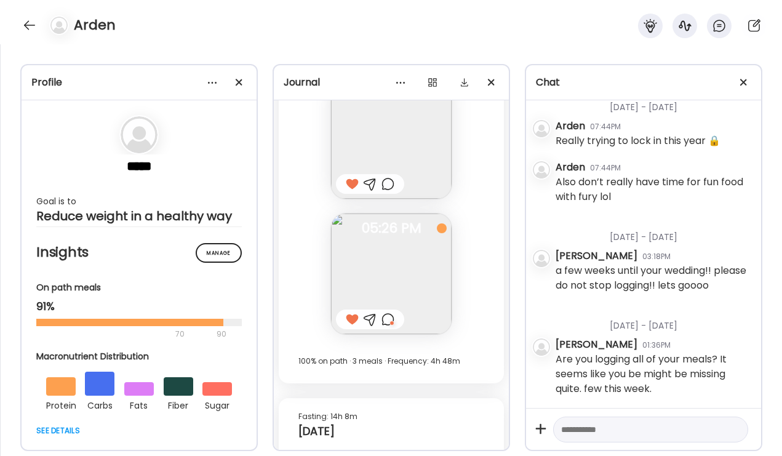
scroll to position [14999, 0]
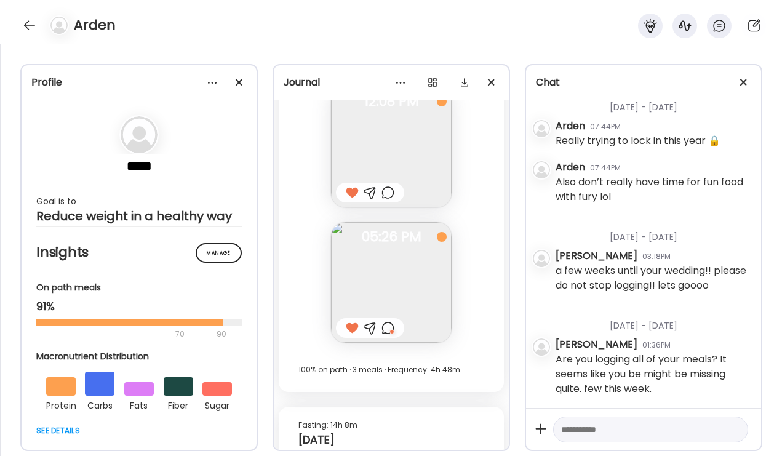
click at [16, 29] on div "Arden" at bounding box center [391, 22] width 782 height 44
click at [31, 31] on div at bounding box center [30, 25] width 20 height 20
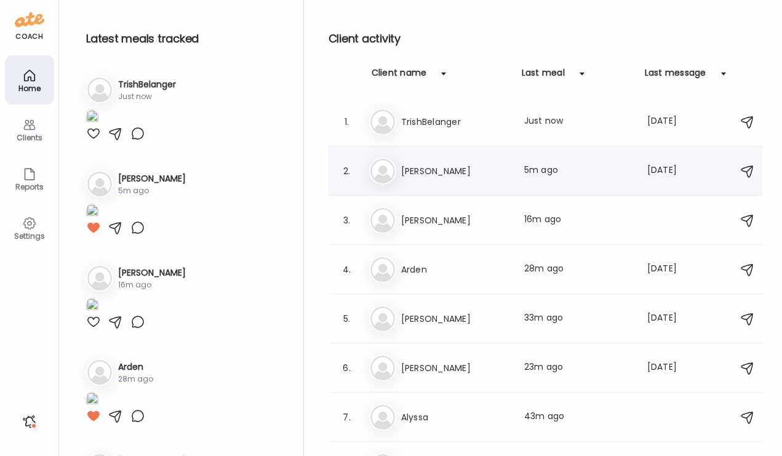
scroll to position [0, 0]
click at [486, 126] on h3 "TrishBelanger" at bounding box center [455, 121] width 108 height 15
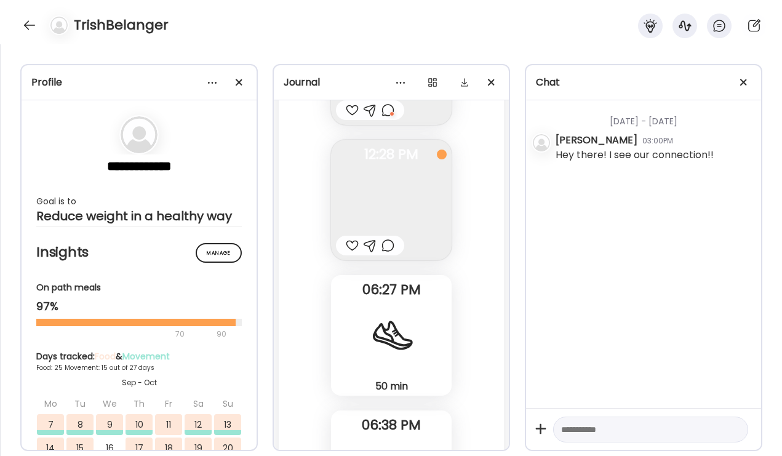
scroll to position [26946, 0]
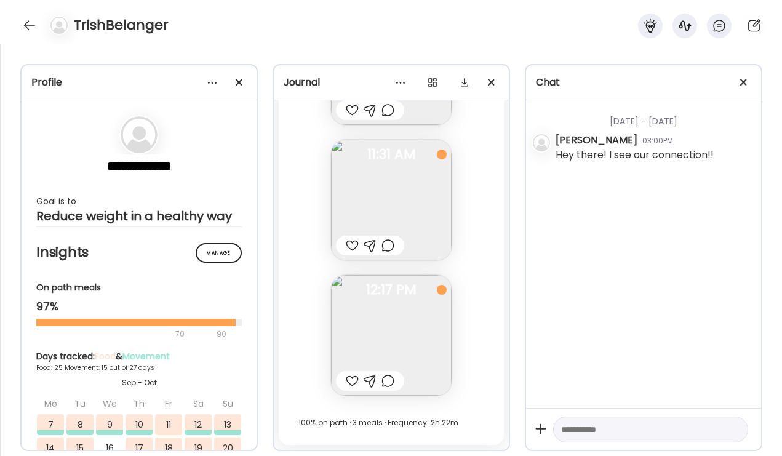
click at [389, 385] on div at bounding box center [387, 380] width 13 height 15
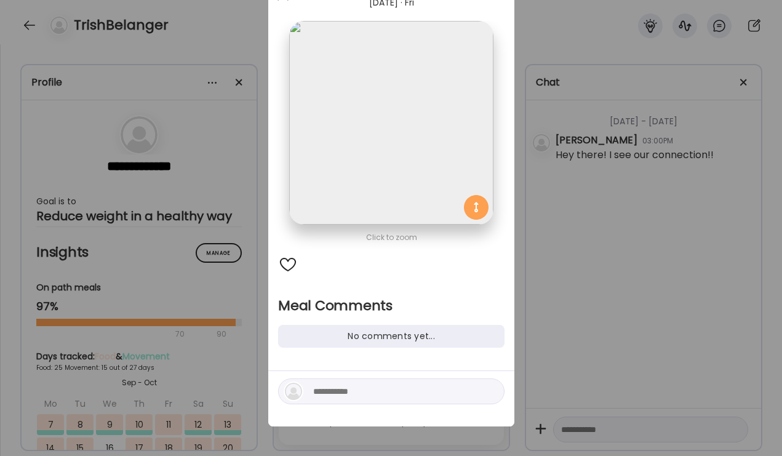
click at [359, 386] on textarea at bounding box center [396, 391] width 166 height 15
type textarea "**********"
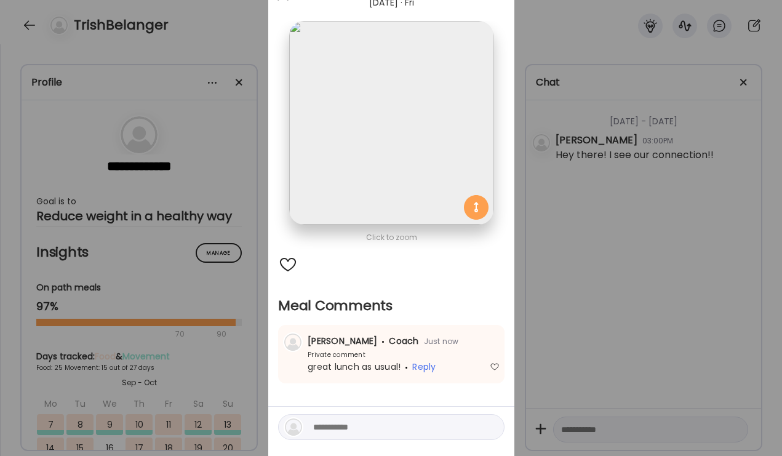
click at [667, 282] on div "Ate Coach Dashboard Wahoo! It’s official Take a moment to set up your Coach Pro…" at bounding box center [391, 228] width 782 height 456
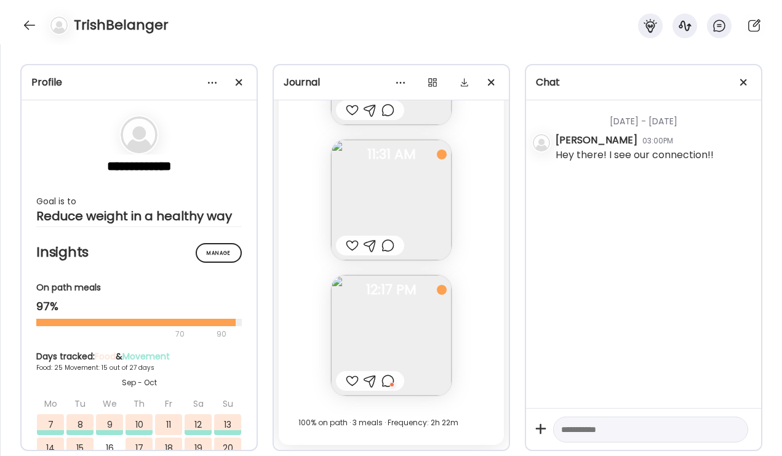
scroll to position [26887, 0]
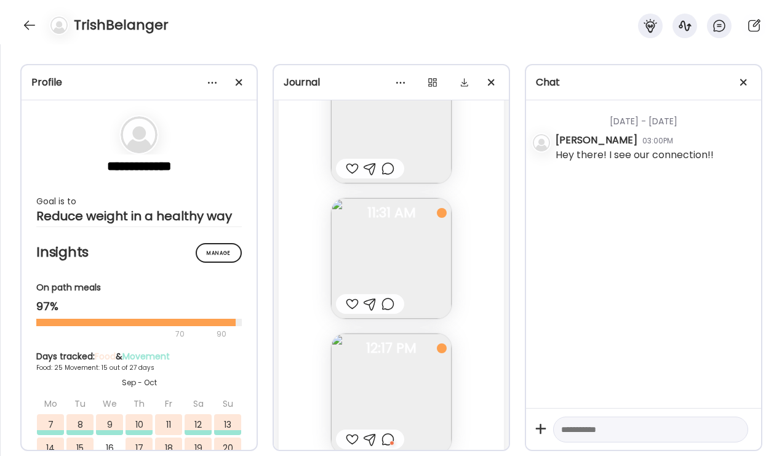
click at [392, 305] on div at bounding box center [387, 303] width 13 height 15
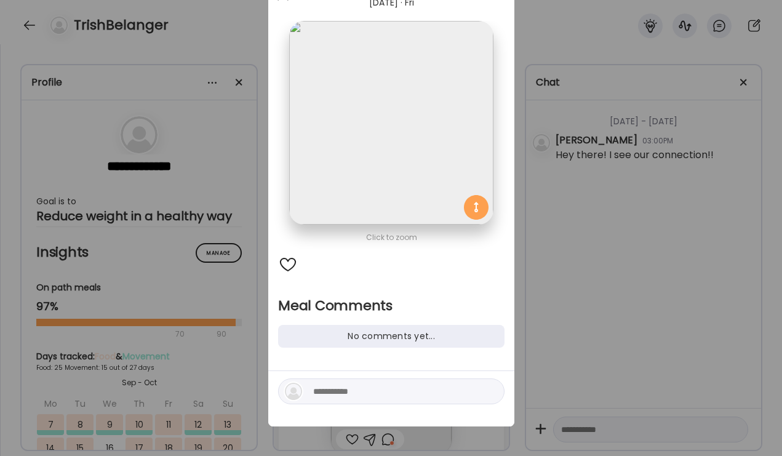
click at [331, 390] on textarea at bounding box center [396, 391] width 166 height 15
type textarea "**********"
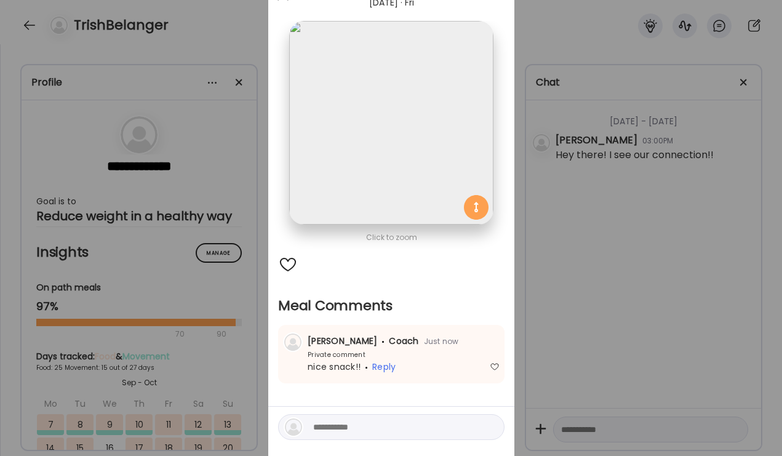
click at [597, 323] on div "Ate Coach Dashboard Wahoo! It’s official Take a moment to set up your Coach Pro…" at bounding box center [391, 228] width 782 height 456
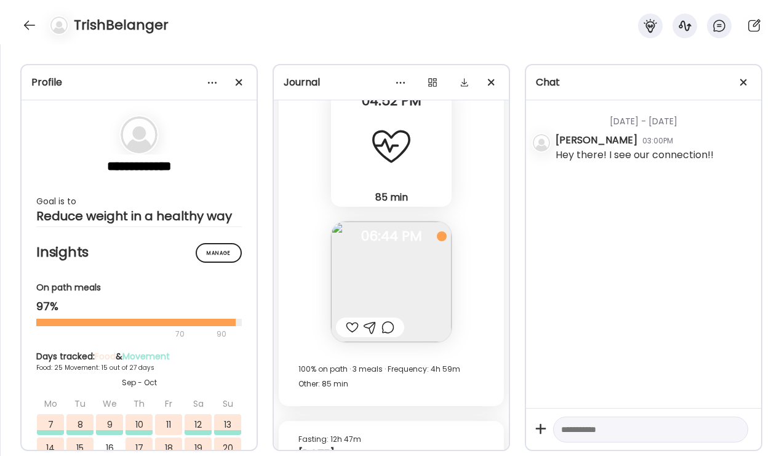
scroll to position [26319, 0]
click at [389, 320] on div at bounding box center [387, 327] width 13 height 15
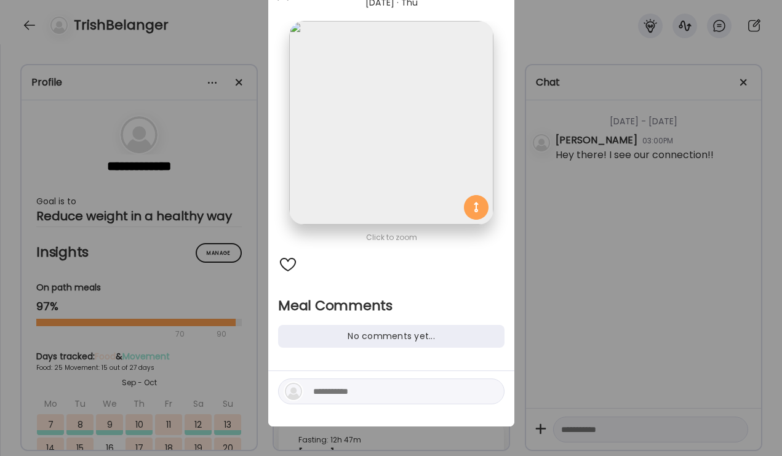
click at [315, 396] on textarea at bounding box center [396, 391] width 166 height 15
click at [321, 385] on textarea at bounding box center [396, 391] width 166 height 15
type textarea "**********"
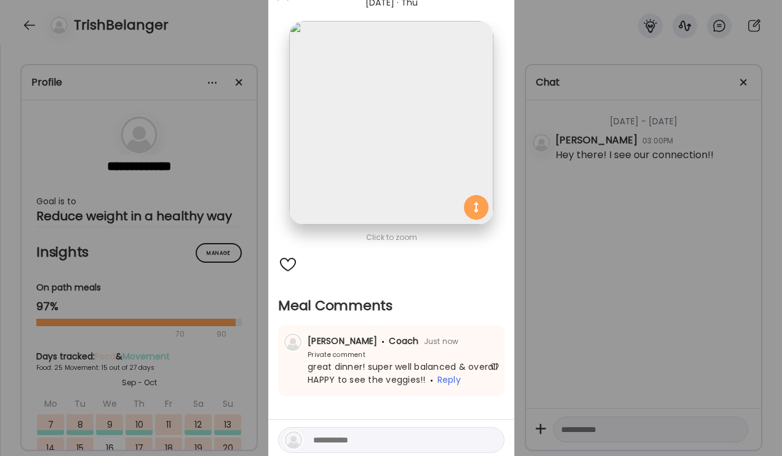
click at [622, 239] on div "Ate Coach Dashboard Wahoo! It’s official Take a moment to set up your Coach Pro…" at bounding box center [391, 228] width 782 height 456
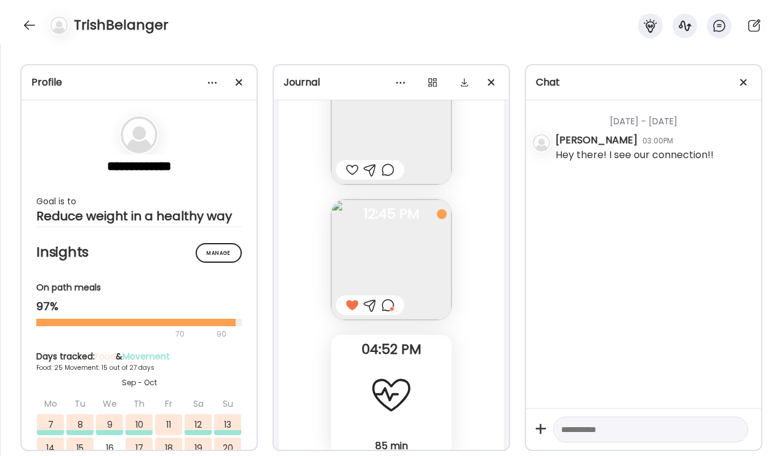
scroll to position [25958, 0]
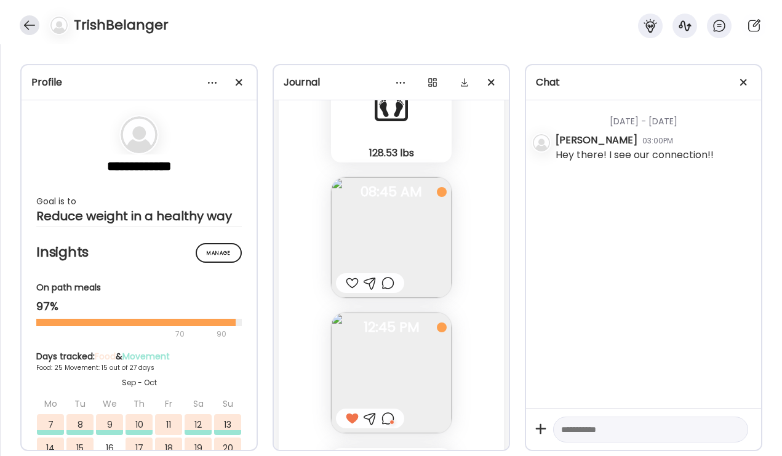
click at [31, 24] on div at bounding box center [30, 25] width 20 height 20
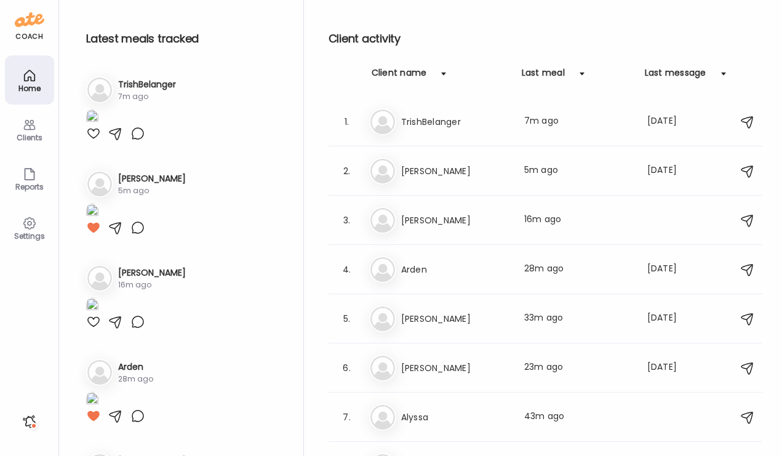
click at [31, 126] on icon at bounding box center [29, 124] width 15 height 15
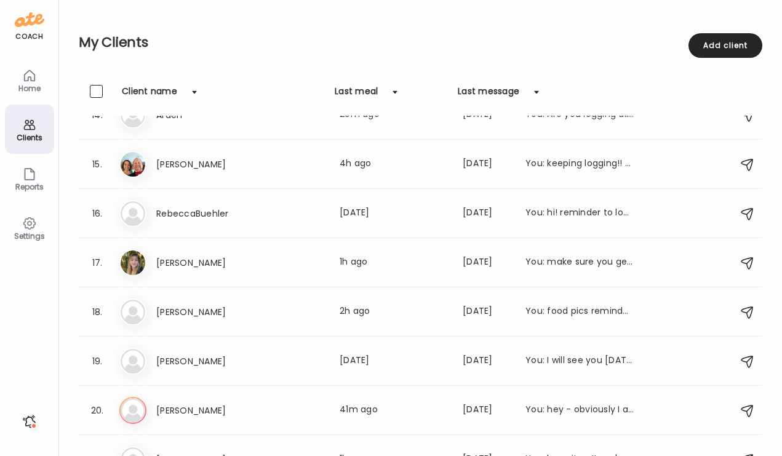
scroll to position [668, 0]
